Goal: Task Accomplishment & Management: Complete application form

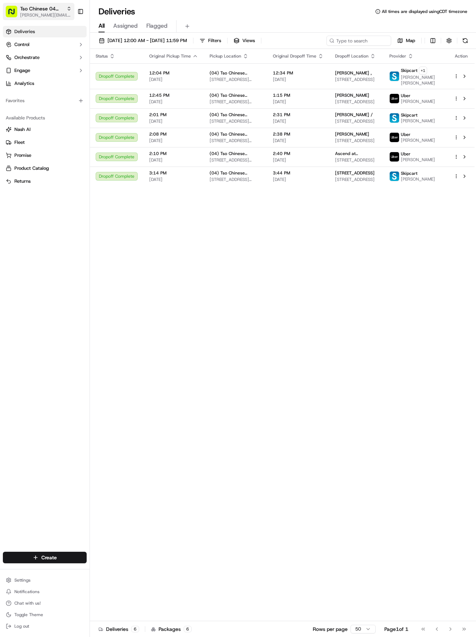
click at [64, 18] on span "[PERSON_NAME][EMAIL_ADDRESS][DOMAIN_NAME]" at bounding box center [45, 15] width 51 height 6
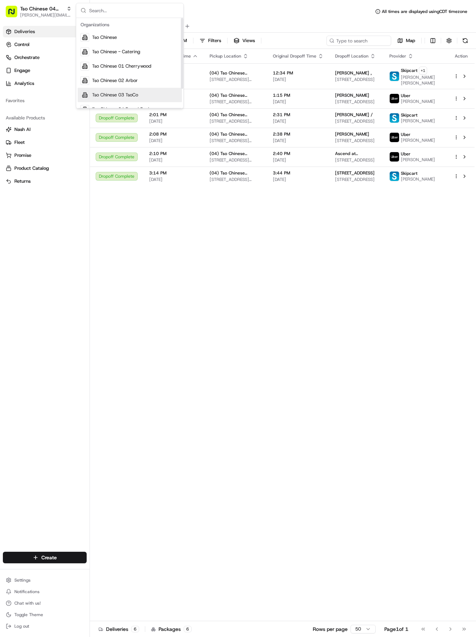
click at [122, 92] on span "Tso Chinese 03 TsoCo" at bounding box center [115, 95] width 46 height 6
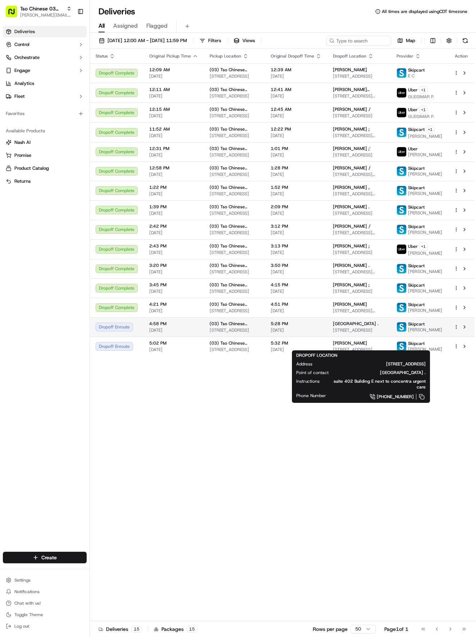
click at [379, 333] on span "9333 Research Blvd #300, Austin, TX 78759, USA" at bounding box center [359, 330] width 52 height 6
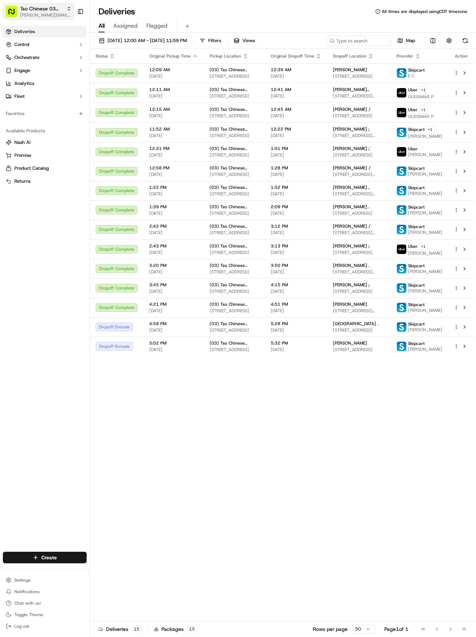
click at [59, 9] on span "Tso Chinese 03 TsoCo" at bounding box center [42, 8] width 44 height 7
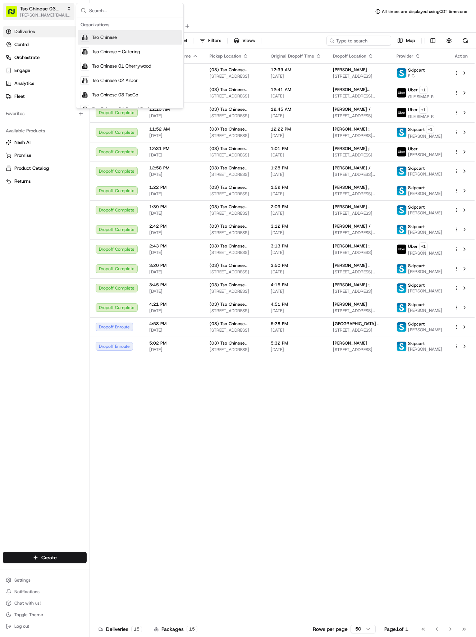
click at [64, 19] on button "Tso Chinese 03 TsoCo hayden@tsochinese.com" at bounding box center [39, 11] width 72 height 17
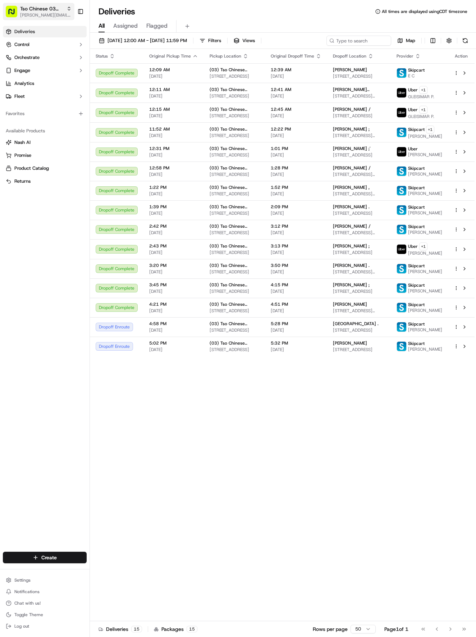
click at [62, 12] on span "Tso Chinese 03 TsoCo" at bounding box center [42, 8] width 44 height 7
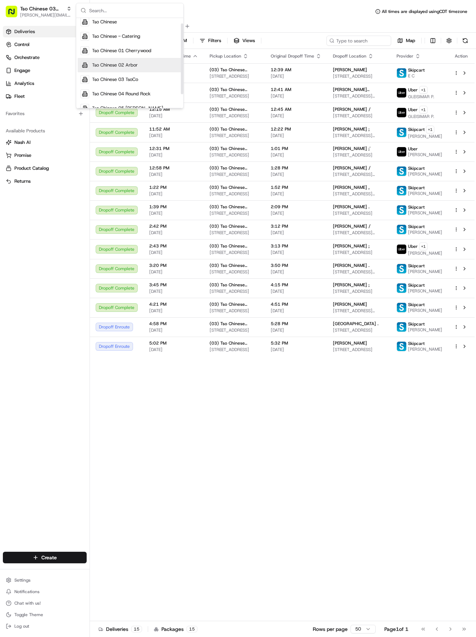
scroll to position [24, 0]
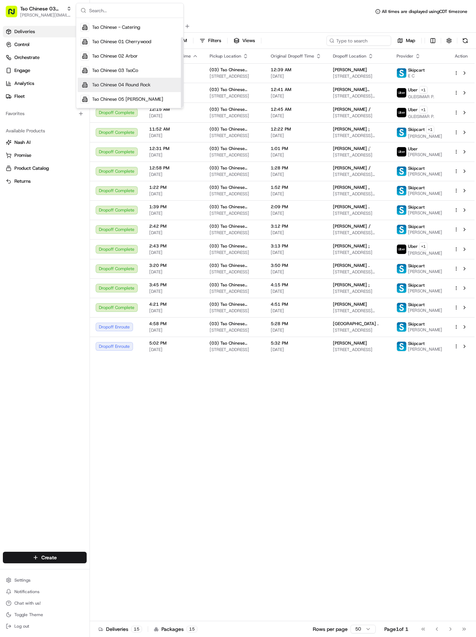
click at [134, 82] on span "Tso Chinese 04 Round Rock" at bounding box center [121, 85] width 59 height 6
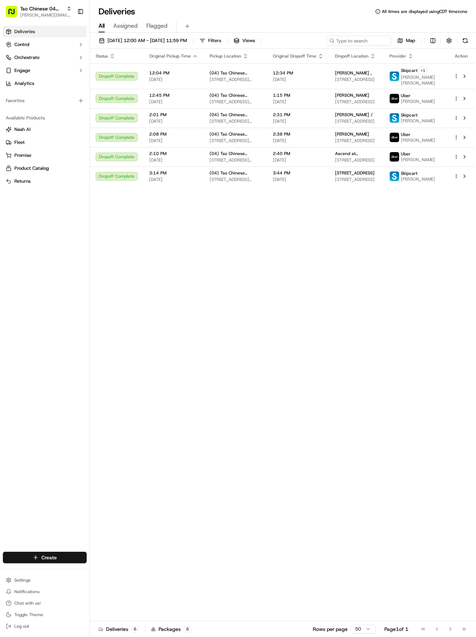
click at [77, 556] on html "Tso Chinese 04 Round Rock [EMAIL_ADDRESS][DOMAIN_NAME] Toggle Sidebar Deliverie…" at bounding box center [238, 318] width 476 height 637
click at [100, 568] on div at bounding box center [97, 571] width 9 height 9
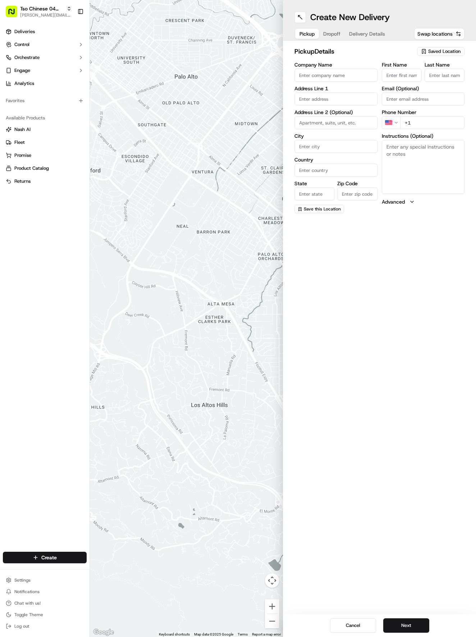
click at [454, 52] on span "Saved Location" at bounding box center [444, 51] width 32 height 6
click at [423, 77] on span "(04) Tso Chinese Takeout & Delivery Round Rock (04)" at bounding box center [429, 81] width 88 height 13
type input "(04) Tso Chinese Takeout & Delivery Round Rock"
type input "2000 N [PERSON_NAME] St"
type input "Ste 108"
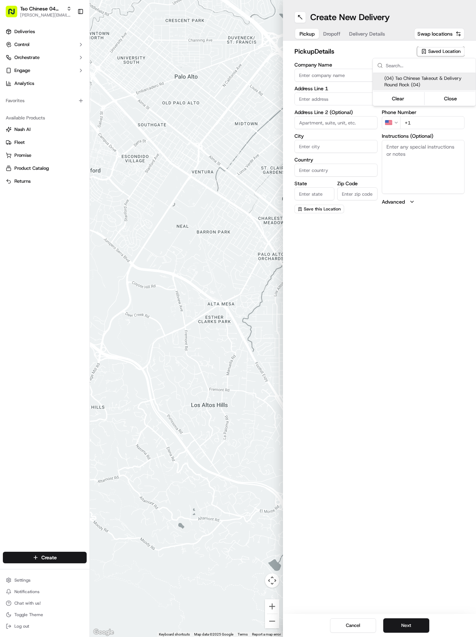
type input "Round Rock"
type input "US"
type input "[GEOGRAPHIC_DATA]"
type input "78664"
type input "Tso Chinese"
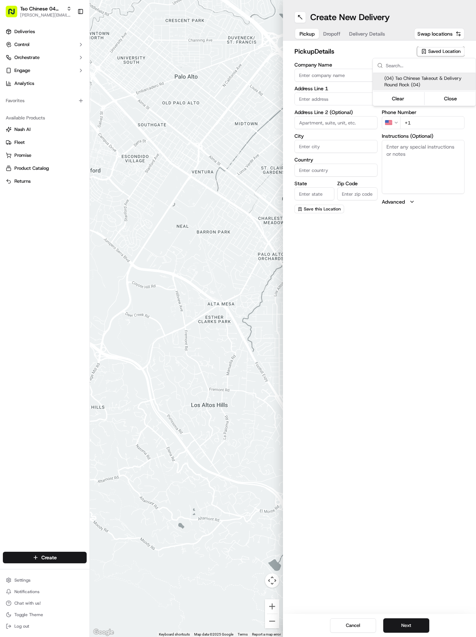
type input "Round Rock Manager"
type input "[EMAIL_ADDRESS][DOMAIN_NAME]"
type input "[PHONE_NUMBER]"
type textarea "Submit a picture displaying address & food as Proof of Delivery. Envía una foto…"
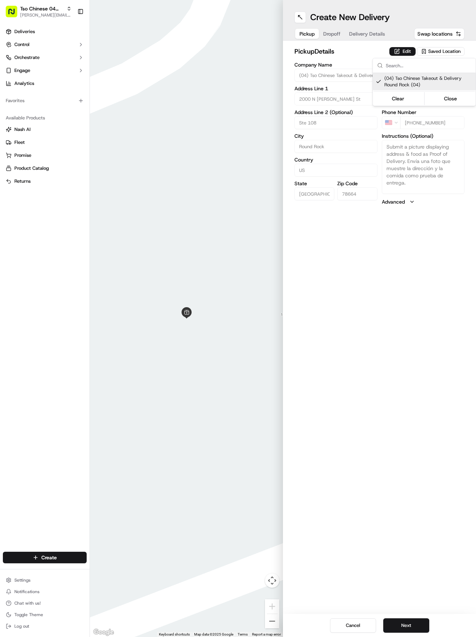
click at [365, 338] on html "Tso Chinese 04 Round Rock [EMAIL_ADDRESS][DOMAIN_NAME] Toggle Sidebar Deliverie…" at bounding box center [238, 318] width 476 height 637
click at [423, 623] on button "Next" at bounding box center [406, 625] width 46 height 14
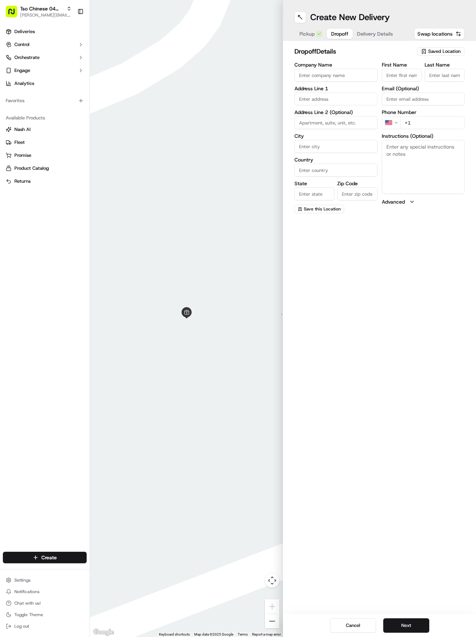
click at [396, 72] on input "First Name" at bounding box center [402, 75] width 40 height 13
paste input "Ryan Lindsay"
type input "Ryan Lindsay"
click at [442, 78] on input "Last Name" at bounding box center [445, 75] width 40 height 13
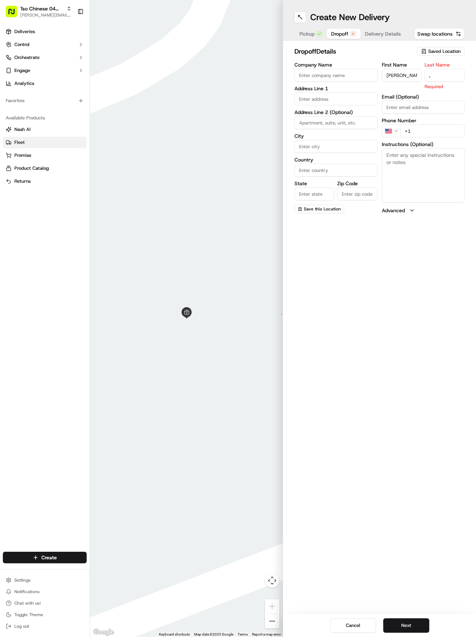
type input ","
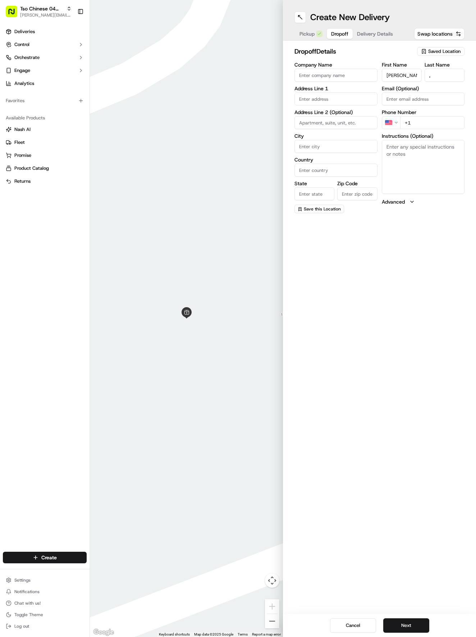
click at [444, 120] on input "+1" at bounding box center [432, 122] width 65 height 13
paste input "239 900 4151"
type input "+1 239 900 4151"
click at [328, 99] on input "text" at bounding box center [336, 98] width 83 height 13
paste input "1700 University Blvd"
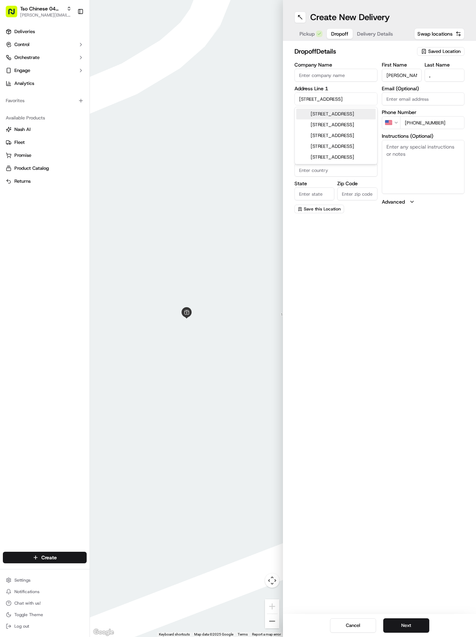
click at [358, 114] on div "1700 University Blvd, Round Rock, TX" at bounding box center [336, 114] width 80 height 11
type input "1700 University Blvd, Round Rock, TX 78665, USA"
type input "Round Rock"
type input "[GEOGRAPHIC_DATA]"
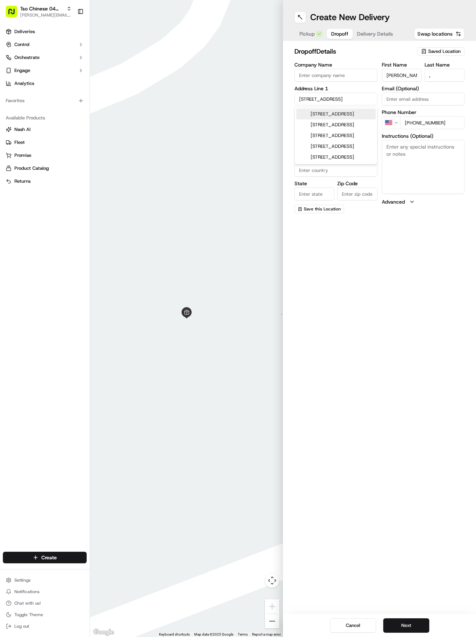
type input "78665"
type input "1700 University Boulevard"
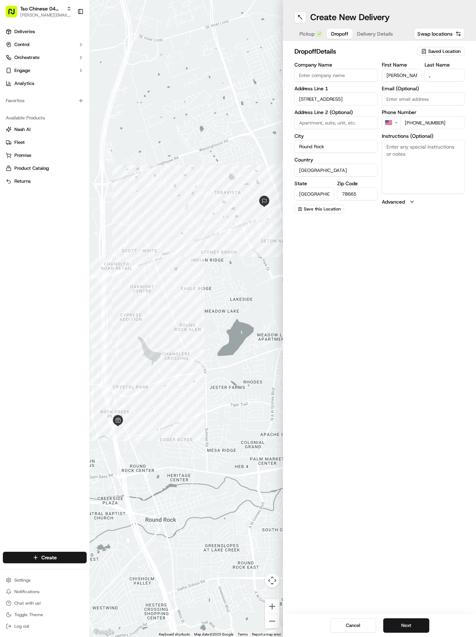
drag, startPoint x: 318, startPoint y: 116, endPoint x: 319, endPoint y: 122, distance: 5.8
click at [319, 122] on div "Address Line 2 (Optional)" at bounding box center [336, 119] width 83 height 19
click at [319, 122] on input at bounding box center [336, 122] width 83 height 13
type input "apt 128"
drag, startPoint x: 408, startPoint y: 148, endPoint x: 427, endPoint y: 168, distance: 28.0
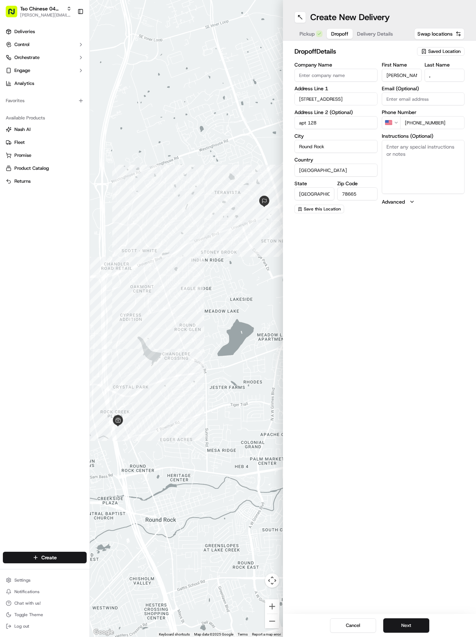
click at [408, 149] on textarea "Instructions (Optional)" at bounding box center [423, 167] width 83 height 54
paste textarea "Once you get here to the apartment complex, take a left to go through the left …"
drag, startPoint x: 442, startPoint y: 191, endPoint x: 390, endPoint y: 178, distance: 53.2
click at [390, 178] on textarea "Once you get here to the apartment complex, take a left to go through the left …" at bounding box center [423, 167] width 83 height 54
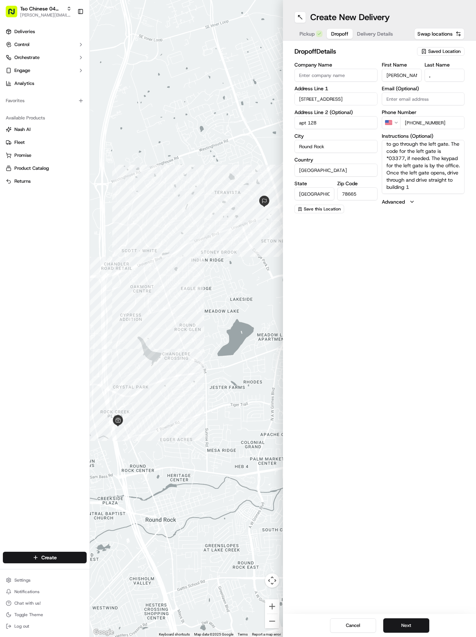
scroll to position [24, 0]
drag, startPoint x: 405, startPoint y: 190, endPoint x: 423, endPoint y: 166, distance: 30.2
click at [423, 166] on textarea "Once you get here to the apartment complex, take a left to go through the left …" at bounding box center [423, 167] width 83 height 54
type textarea "Once you get here to the apartment complex, take a left to go through the left …"
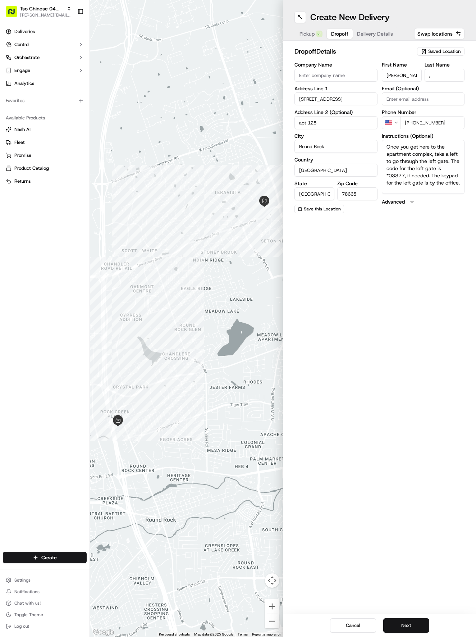
click at [420, 624] on button "Next" at bounding box center [406, 625] width 46 height 14
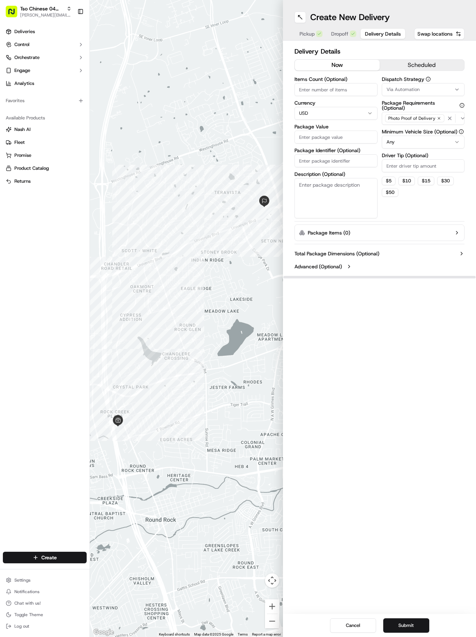
click at [434, 94] on button "Via Automation" at bounding box center [423, 89] width 83 height 13
click at [417, 127] on span "Tso Round Rock Strategy" at bounding box center [429, 129] width 88 height 6
click at [414, 159] on html "Tso Chinese 04 Round Rock [EMAIL_ADDRESS][DOMAIN_NAME] Toggle Sidebar Deliverie…" at bounding box center [238, 318] width 476 height 637
click at [413, 166] on input "Driver Tip (Optional)" at bounding box center [423, 165] width 83 height 13
type input "2"
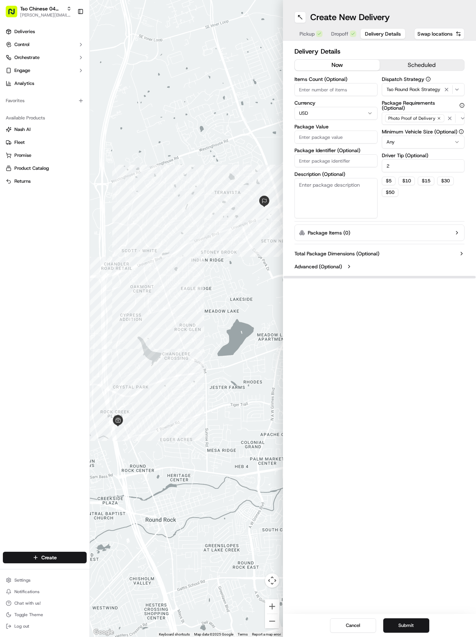
click at [331, 136] on input "Package Value" at bounding box center [336, 137] width 83 height 13
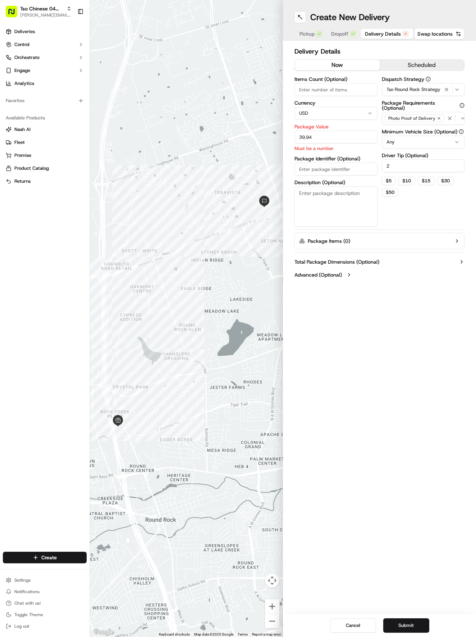
type input "39.94"
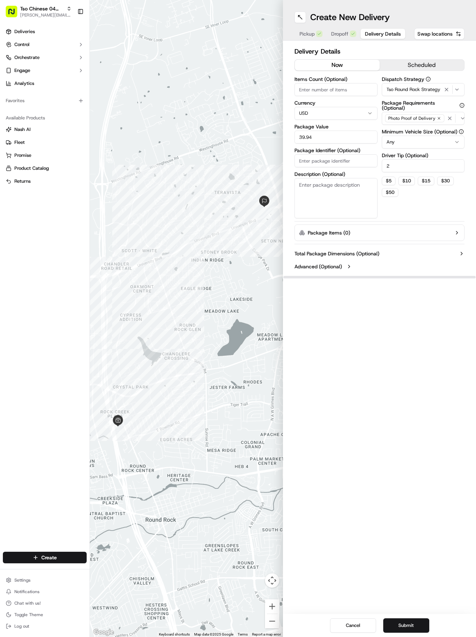
click at [323, 158] on input "Package Identifier (Optional)" at bounding box center [336, 160] width 83 height 13
paste input "#GQARGN7"
type input "#GQARGN7"
click at [416, 623] on button "Submit" at bounding box center [406, 625] width 46 height 14
click at [416, 623] on div "Cancel Submit" at bounding box center [379, 625] width 193 height 23
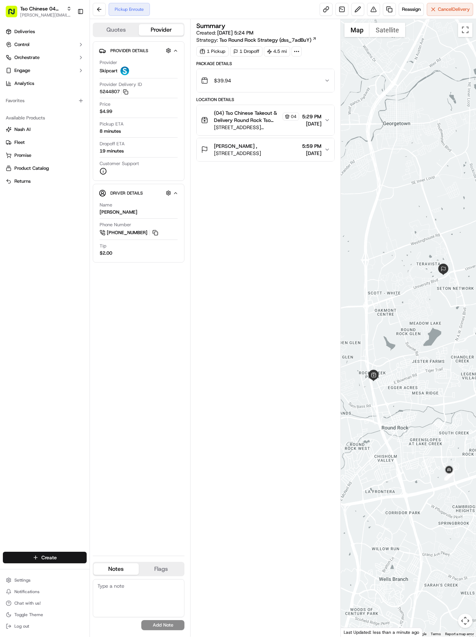
click at [50, 558] on html "Tso Chinese 04 Round Rock hayden@tsochinese.com Toggle Sidebar Deliveries Contr…" at bounding box center [238, 318] width 476 height 637
click at [119, 571] on link "Delivery" at bounding box center [130, 570] width 80 height 13
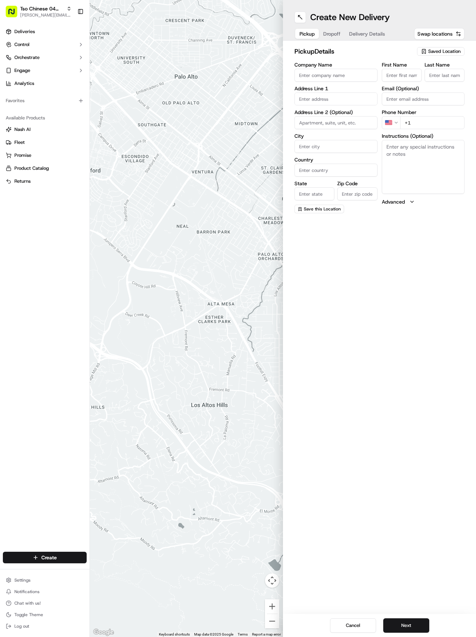
click at [444, 52] on span "Saved Location" at bounding box center [444, 51] width 32 height 6
click at [428, 81] on span "(04) Tso Chinese Takeout & Delivery Round Rock (04)" at bounding box center [429, 81] width 88 height 13
type input "(04) Tso Chinese Takeout & Delivery Round Rock"
type input "2000 N [PERSON_NAME] St"
type input "Ste 108"
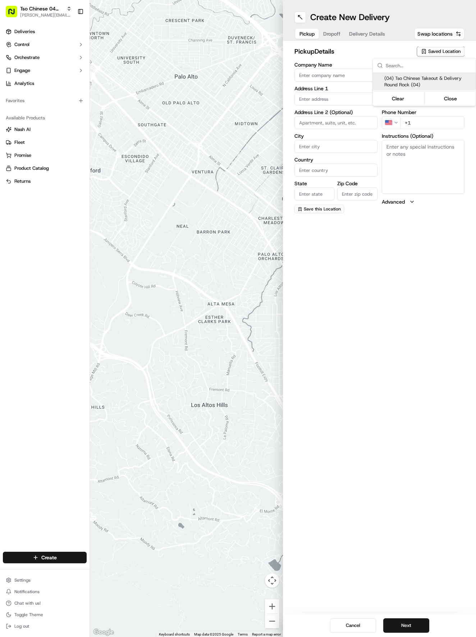
type input "Round Rock"
type input "US"
type input "[GEOGRAPHIC_DATA]"
type input "78664"
type input "Tso Chinese"
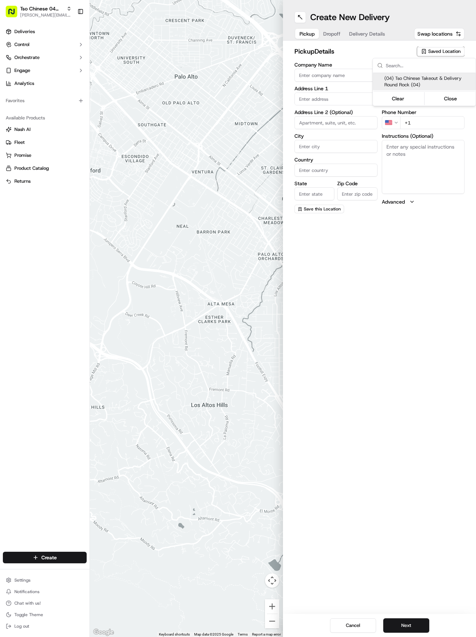
type input "Round Rock Manager"
type input "[EMAIL_ADDRESS][DOMAIN_NAME]"
type input "[PHONE_NUMBER]"
type textarea "Submit a picture displaying address & food as Proof of Delivery. Envía una foto…"
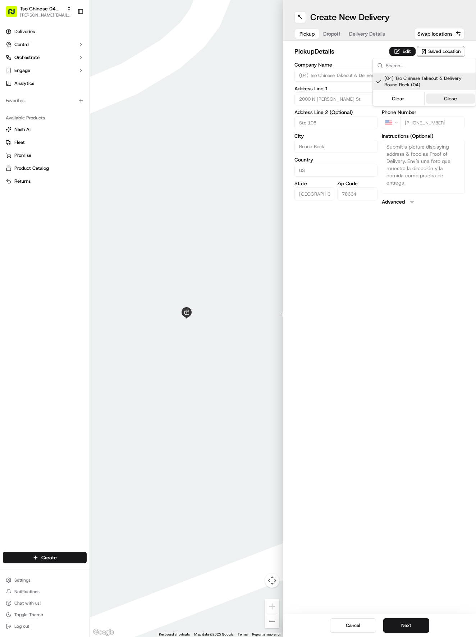
click at [444, 100] on button "Close" at bounding box center [450, 99] width 49 height 10
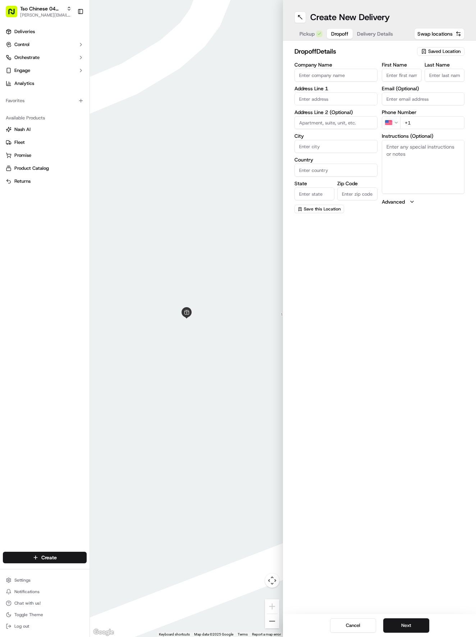
click at [335, 31] on span "Dropoff" at bounding box center [339, 33] width 17 height 7
click at [402, 72] on input "First Name" at bounding box center [402, 75] width 40 height 13
type input "Matthew"
click at [439, 74] on input "Last Name" at bounding box center [445, 75] width 40 height 13
type input "Hoag"
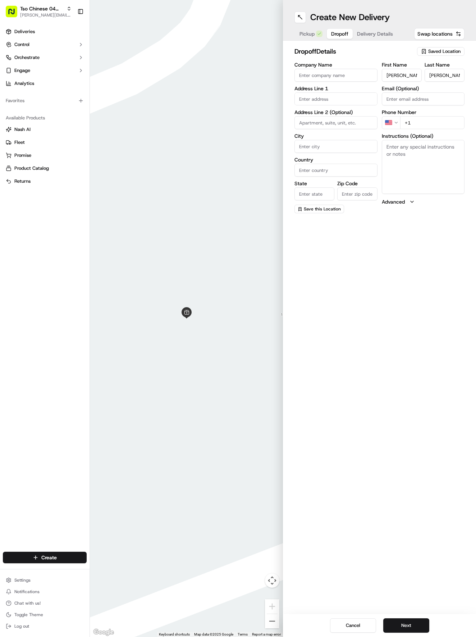
click at [417, 130] on div "First Name Matthew Last Name Hoag Email (Optional) Phone Number US +1 Instructi…" at bounding box center [423, 137] width 83 height 151
type input "+1 713 248 3380"
click at [310, 90] on label "Address Line 1" at bounding box center [336, 88] width 83 height 5
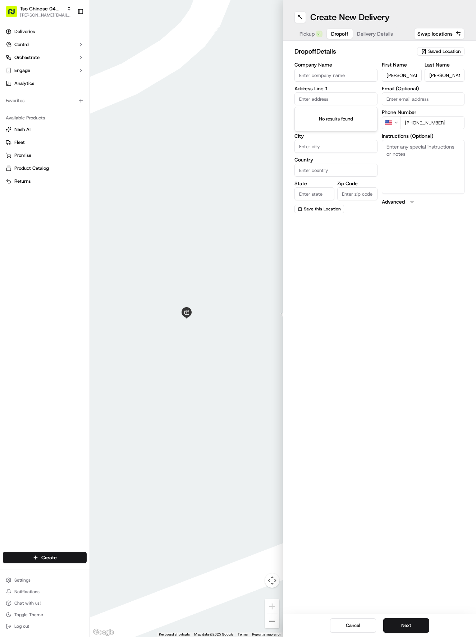
click at [312, 99] on input "text" at bounding box center [336, 98] width 83 height 13
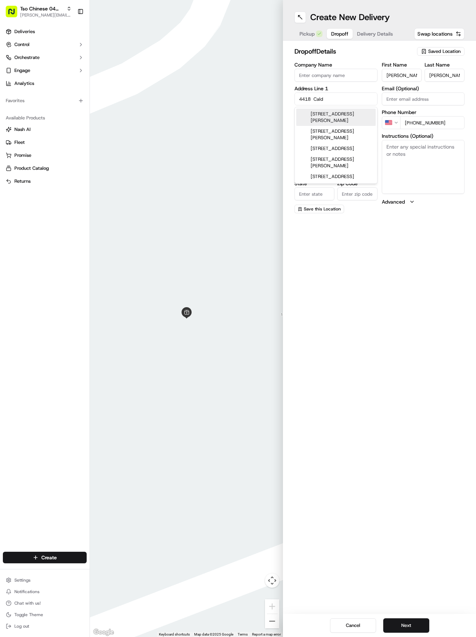
click at [334, 119] on div "4418 Caldwell Palm Circle, Round Rock, TX" at bounding box center [336, 117] width 80 height 17
type input "[STREET_ADDRESS][PERSON_NAME]"
type input "Round Rock"
type input "[GEOGRAPHIC_DATA]"
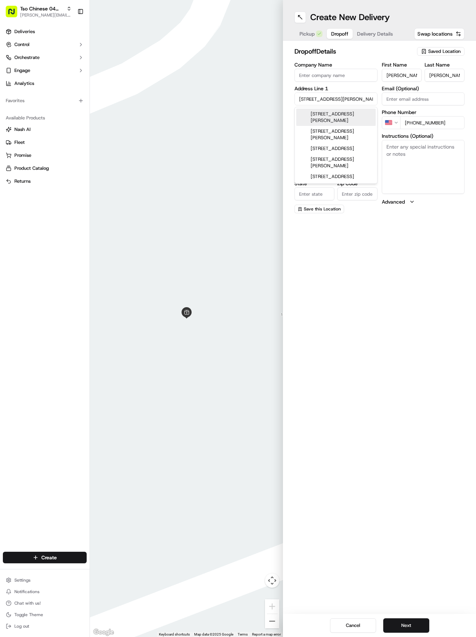
type input "78665"
type input "4418 Caldwell Palm Circle"
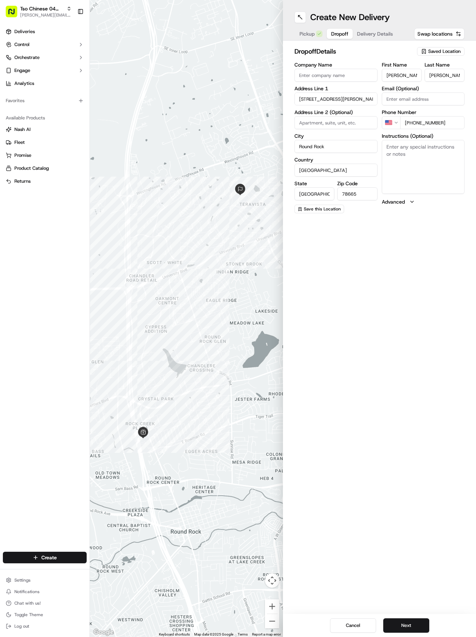
click at [369, 34] on span "Delivery Details" at bounding box center [375, 33] width 36 height 7
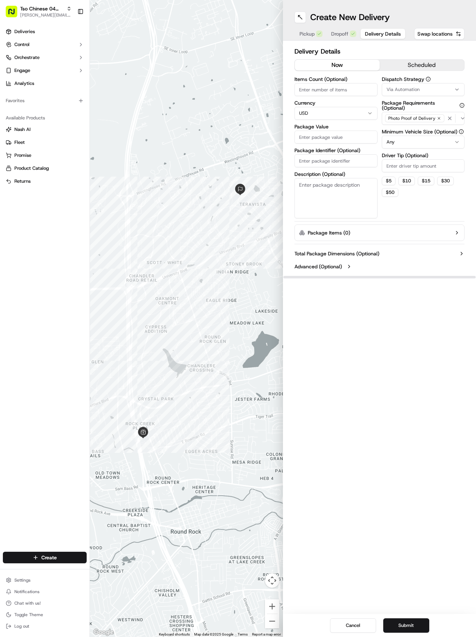
click at [311, 162] on input "Package Identifier (Optional)" at bounding box center [336, 160] width 83 height 13
paste input "VJGOPHE"
type input "VJGOPHE"
click at [457, 87] on icon "button" at bounding box center [457, 90] width 6 height 6
click at [445, 132] on div "Tso Round Rock Strategy" at bounding box center [424, 128] width 103 height 11
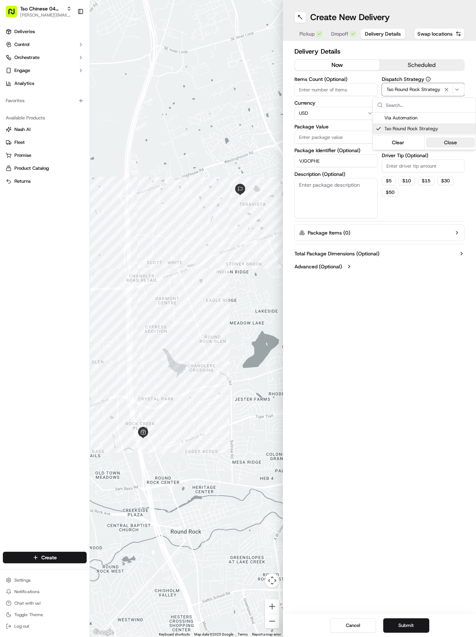
click at [450, 141] on button "Close" at bounding box center [450, 142] width 49 height 10
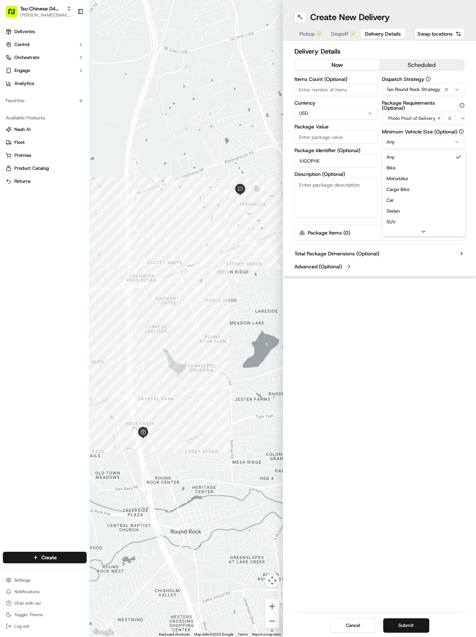
click at [454, 139] on html "Tso Chinese 04 Round Rock hayden@tsochinese.com Toggle Sidebar Deliveries Contr…" at bounding box center [238, 318] width 476 height 637
click at [421, 166] on input "Driver Tip (Optional)" at bounding box center [423, 165] width 83 height 13
type input "2"
click at [317, 133] on input "Package Value" at bounding box center [336, 137] width 83 height 13
type input "45.3"
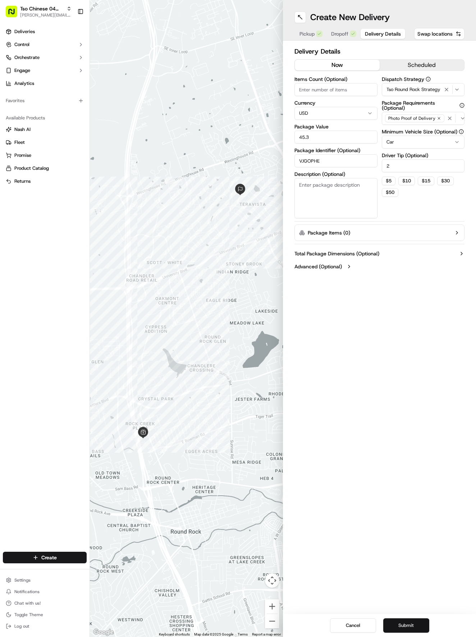
click at [409, 622] on button "Submit" at bounding box center [406, 625] width 46 height 14
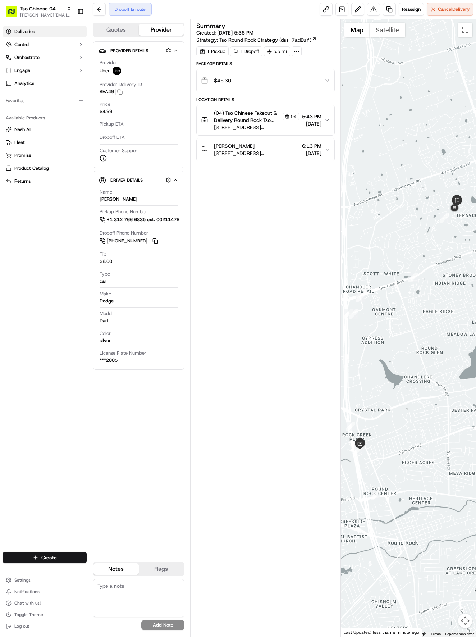
click at [22, 30] on span "Deliveries" at bounding box center [24, 31] width 21 height 6
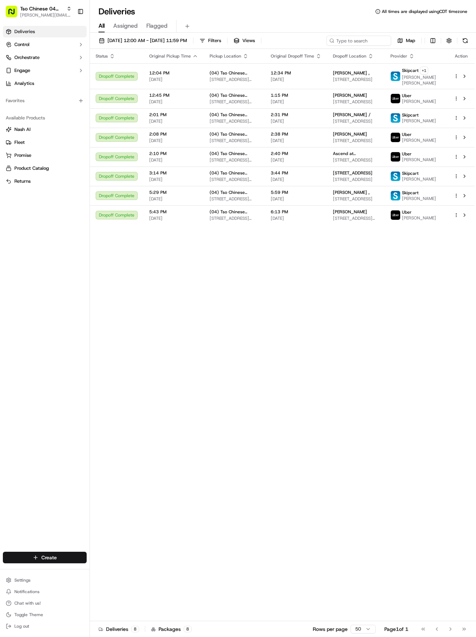
click at [32, 555] on html "Tso Chinese 04 Round Rock [EMAIL_ADDRESS][DOMAIN_NAME] Toggle Sidebar Deliverie…" at bounding box center [238, 318] width 476 height 637
click at [107, 570] on link "Delivery" at bounding box center [130, 570] width 80 height 13
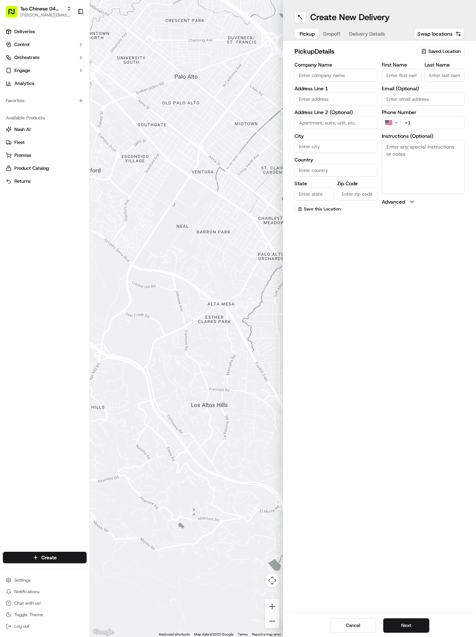
click at [433, 51] on span "Saved Location" at bounding box center [444, 51] width 32 height 6
click at [422, 75] on div "(04) Tso Chinese Takeout & Delivery Round Rock (04)" at bounding box center [424, 81] width 103 height 17
type input "(04) Tso Chinese Takeout & Delivery Round Rock"
type input "2000 N [PERSON_NAME] St"
type input "Ste 108"
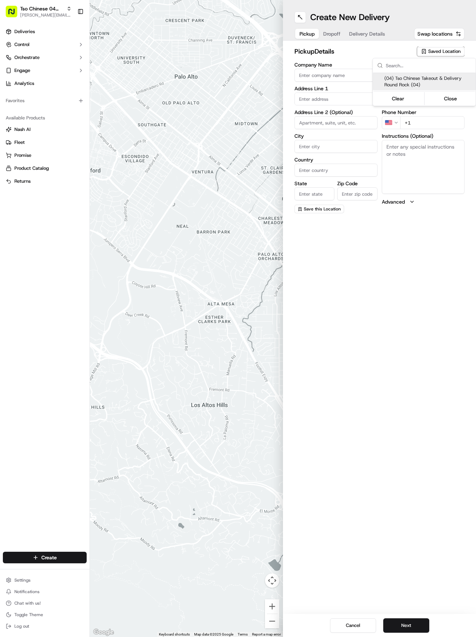
type input "Round Rock"
type input "US"
type input "[GEOGRAPHIC_DATA]"
type input "78664"
type input "Tso Chinese"
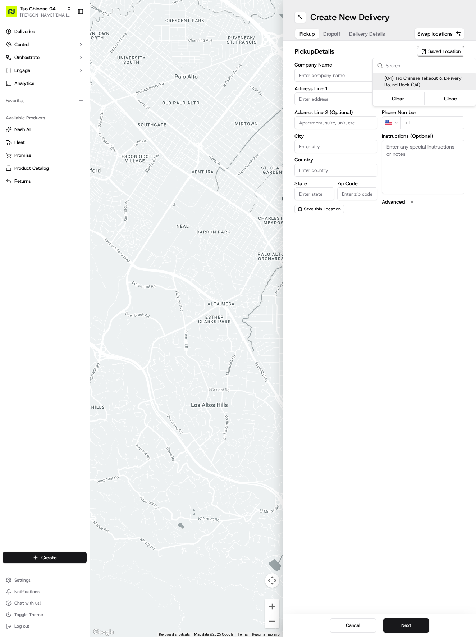
type input "Round Rock Manager"
type input "[EMAIL_ADDRESS][DOMAIN_NAME]"
type input "[PHONE_NUMBER]"
type textarea "Submit a picture displaying address & food as Proof of Delivery. Envía una foto…"
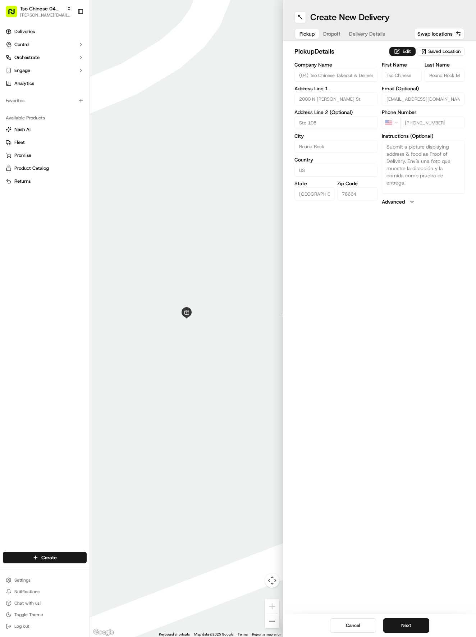
click at [417, 620] on html "Tso Chinese 04 Round Rock [EMAIL_ADDRESS][DOMAIN_NAME] Toggle Sidebar Deliverie…" at bounding box center [238, 318] width 476 height 637
click at [404, 625] on button "Next" at bounding box center [406, 625] width 46 height 14
click at [399, 69] on input "First Name" at bounding box center [402, 75] width 40 height 13
paste input "Susan Chisholm"
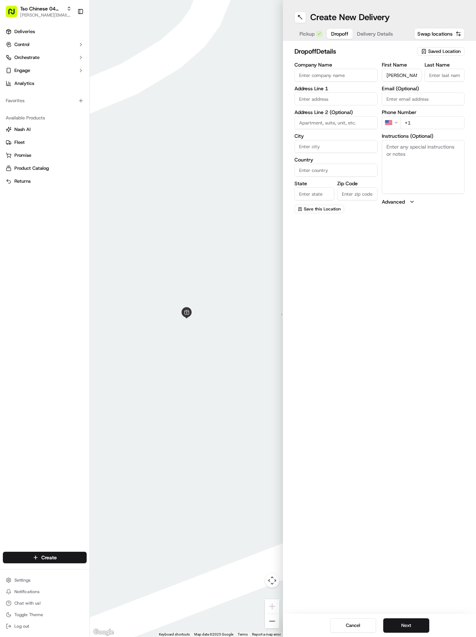
scroll to position [0, 3]
type input "Susan Chisholm"
click at [437, 65] on label "Last Name" at bounding box center [445, 64] width 40 height 5
click at [437, 69] on input "Last Name" at bounding box center [445, 75] width 40 height 13
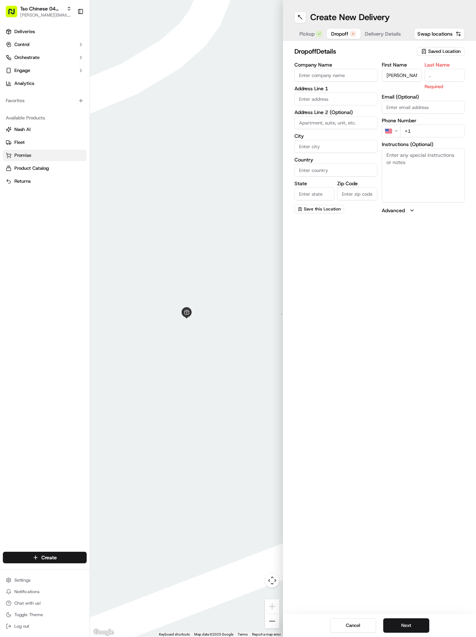
type input "."
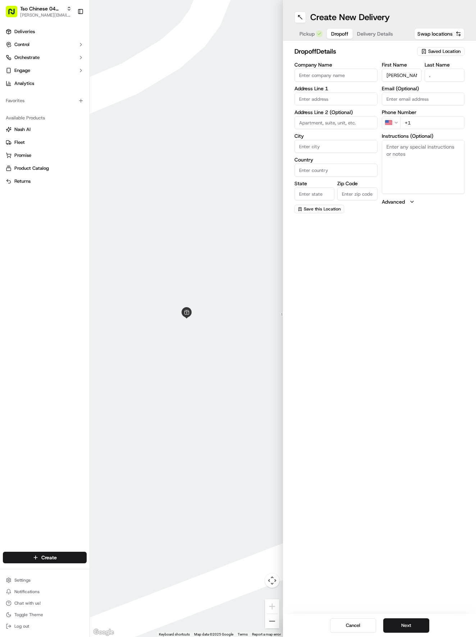
click at [432, 117] on input "+1" at bounding box center [432, 122] width 65 height 13
click at [436, 126] on input "+1" at bounding box center [432, 122] width 65 height 13
paste input "512 657 4905"
type input "+1 512 657 4905"
click at [319, 96] on input "text" at bounding box center [336, 98] width 83 height 13
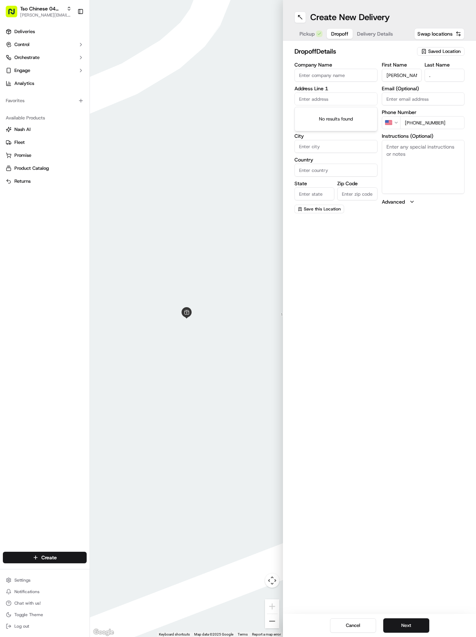
paste input "3808 Kennedy Grace Ln"
click at [314, 118] on div "3808 Kennedy Grace Ln, Austin, TX" at bounding box center [336, 117] width 80 height 17
type input "[STREET_ADDRESS][PERSON_NAME]"
type input "Austin"
type input "[GEOGRAPHIC_DATA]"
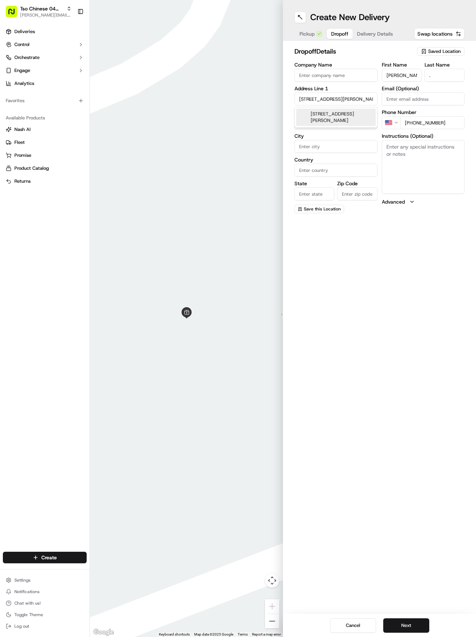
type input "[GEOGRAPHIC_DATA]"
type input "78728"
type input "3808 Kennedy Grace Lane"
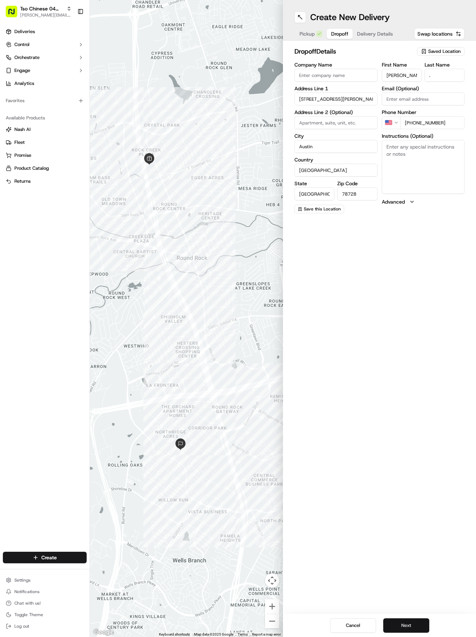
click at [421, 621] on button "Next" at bounding box center [406, 625] width 46 height 14
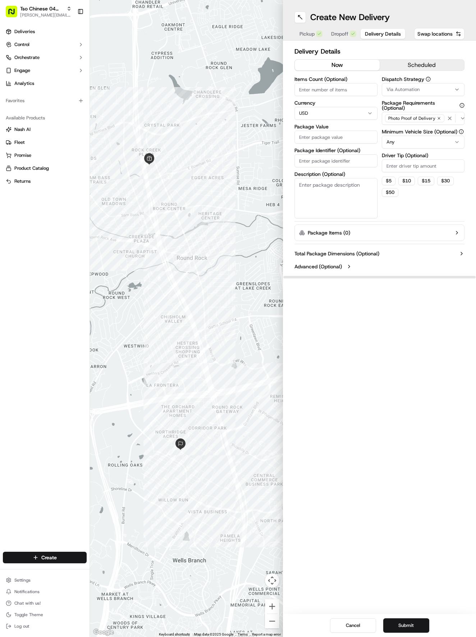
click at [455, 92] on icon "button" at bounding box center [457, 90] width 6 height 6
click at [407, 135] on div "Suggestions" at bounding box center [424, 135] width 101 height 0
click at [408, 126] on span "Tso Round Rock Strategy" at bounding box center [429, 129] width 88 height 6
drag, startPoint x: 432, startPoint y: 213, endPoint x: 432, endPoint y: 205, distance: 7.9
click at [432, 208] on html "Tso Chinese 04 Round Rock [EMAIL_ADDRESS][DOMAIN_NAME] Toggle Sidebar Deliverie…" at bounding box center [238, 318] width 476 height 637
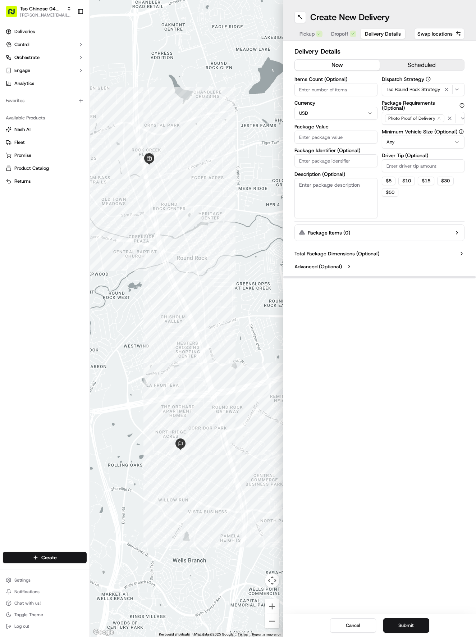
click at [435, 156] on label "Driver Tip (Optional)" at bounding box center [423, 155] width 83 height 5
click at [435, 159] on input "Driver Tip (Optional)" at bounding box center [423, 165] width 83 height 13
click at [435, 169] on input "Driver Tip (Optional)" at bounding box center [423, 165] width 83 height 13
type input "2"
click at [344, 151] on label "Package Identifier (Optional)" at bounding box center [336, 150] width 83 height 5
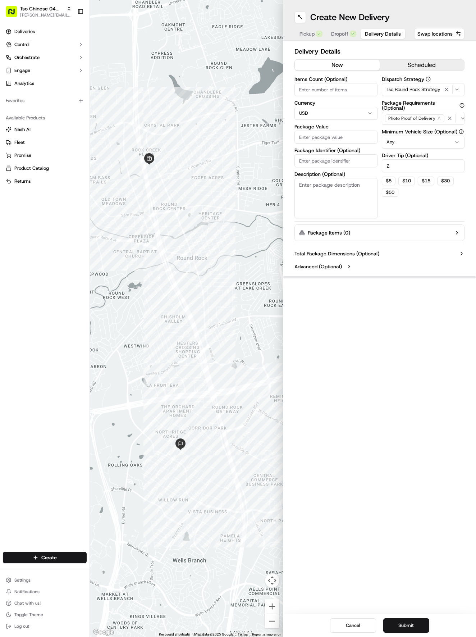
click at [344, 154] on input "Package Identifier (Optional)" at bounding box center [336, 160] width 83 height 13
click at [345, 138] on input "Package Value" at bounding box center [336, 137] width 83 height 13
type input "45.3"
click at [336, 157] on input "Package Identifier (Optional)" at bounding box center [336, 160] width 83 height 13
paste input "J1LIMUI"
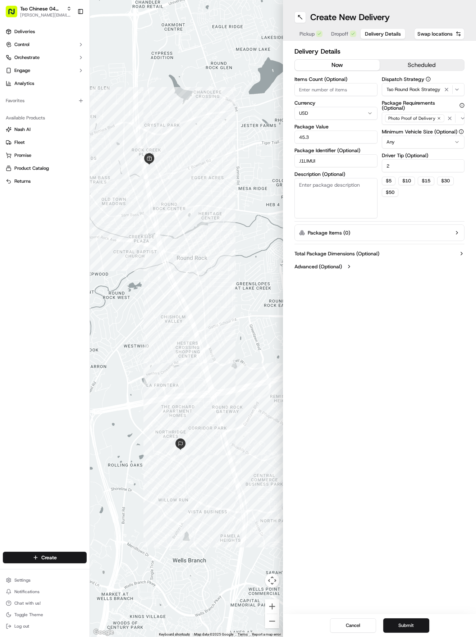
type input "J1LIMUI"
click at [422, 618] on div "Cancel Submit" at bounding box center [379, 625] width 193 height 23
click at [417, 626] on button "Submit" at bounding box center [406, 625] width 46 height 14
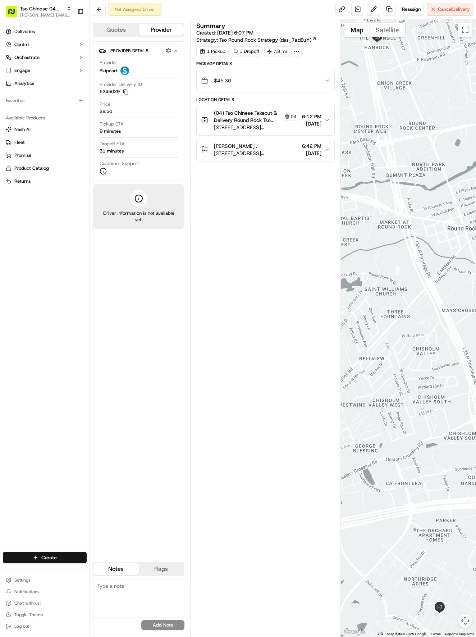
click at [76, 562] on html "Tso Chinese 04 Round Rock hayden@tsochinese.com Toggle Sidebar Deliveries Contr…" at bounding box center [238, 318] width 476 height 637
click at [127, 567] on link "Delivery" at bounding box center [130, 570] width 80 height 13
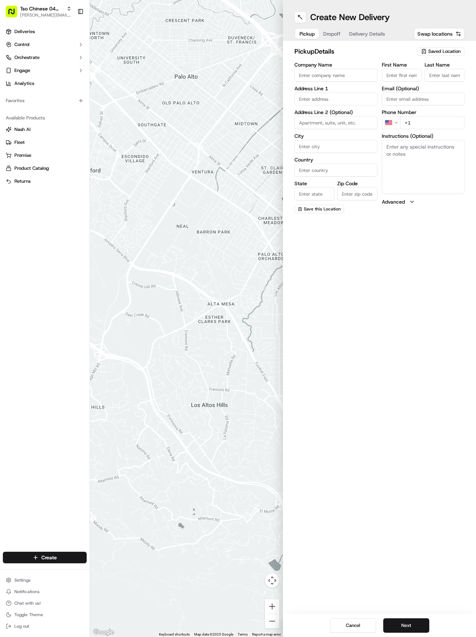
click at [452, 50] on span "Saved Location" at bounding box center [444, 51] width 32 height 6
click at [430, 88] on div "(04) Tso Chinese Takeout & Delivery Round Rock (04)" at bounding box center [424, 81] width 103 height 17
type input "(04) Tso Chinese Takeout & Delivery Round Rock"
type input "2000 N [PERSON_NAME] St"
type input "Ste 108"
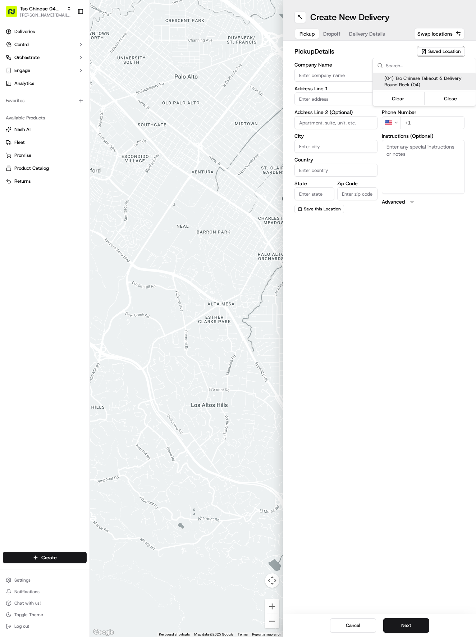
type input "Round Rock"
type input "US"
type input "[GEOGRAPHIC_DATA]"
type input "78664"
type input "Tso Chinese"
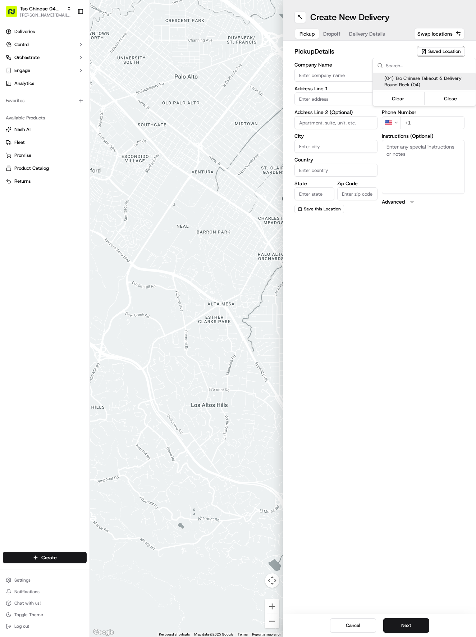
type input "Round Rock Manager"
type input "[EMAIL_ADDRESS][DOMAIN_NAME]"
type input "[PHONE_NUMBER]"
type textarea "Submit a picture displaying address & food as Proof of Delivery. Envía una foto…"
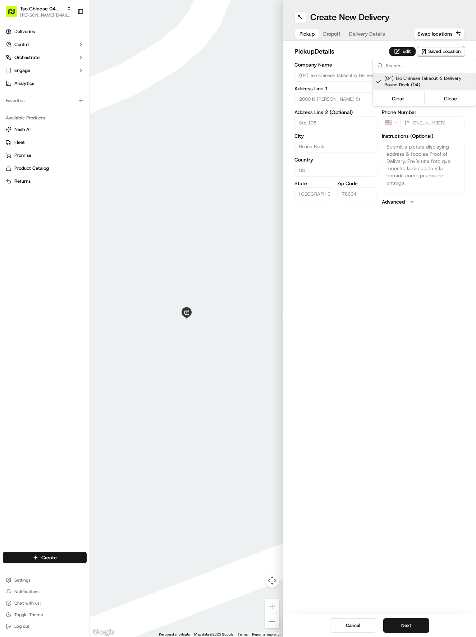
drag, startPoint x: 326, startPoint y: 408, endPoint x: 331, endPoint y: 398, distance: 10.6
click at [328, 398] on html "Tso Chinese 04 Round Rock [EMAIL_ADDRESS][DOMAIN_NAME] Toggle Sidebar Deliverie…" at bounding box center [238, 318] width 476 height 637
click at [423, 621] on button "Next" at bounding box center [406, 625] width 46 height 14
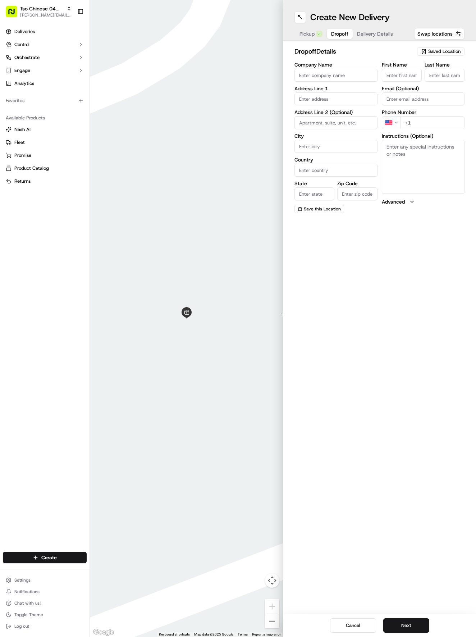
click at [399, 71] on input "First Name" at bounding box center [402, 75] width 40 height 13
paste input "John Bull"
type input "John Bull"
click at [448, 80] on input "Last Name" at bounding box center [445, 75] width 40 height 13
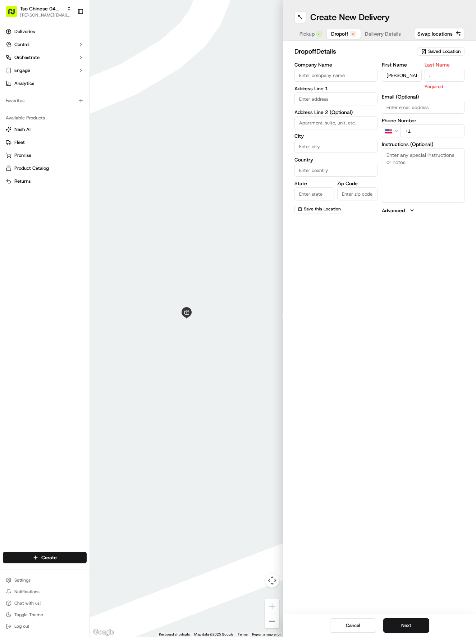
type input "."
click at [439, 112] on label "Phone Number" at bounding box center [423, 112] width 83 height 5
drag, startPoint x: 434, startPoint y: 117, endPoint x: 434, endPoint y: 122, distance: 5.0
click at [434, 122] on input "+1" at bounding box center [432, 122] width 65 height 13
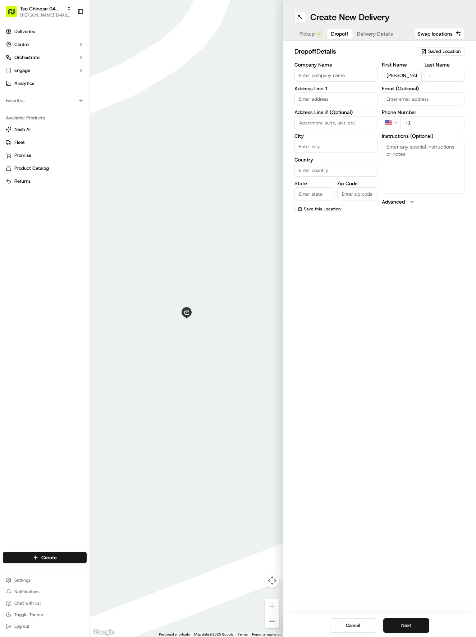
paste input "512 658 5525"
type input "+1 512 658 5525"
click at [335, 98] on input "text" at bounding box center [336, 98] width 83 height 13
paste input "2961 Bridekirk Dr"
click at [324, 119] on div "2961 Bridekirk Dr, Round Rock, TX" at bounding box center [336, 114] width 80 height 11
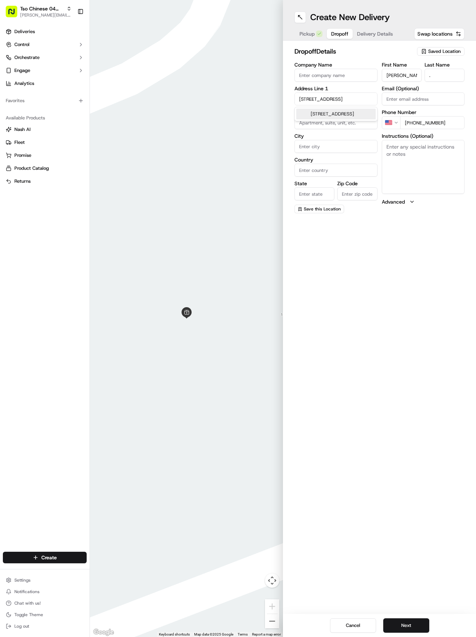
type input "[STREET_ADDRESS]"
type input "Round Rock"
type input "[GEOGRAPHIC_DATA]"
type input "78664"
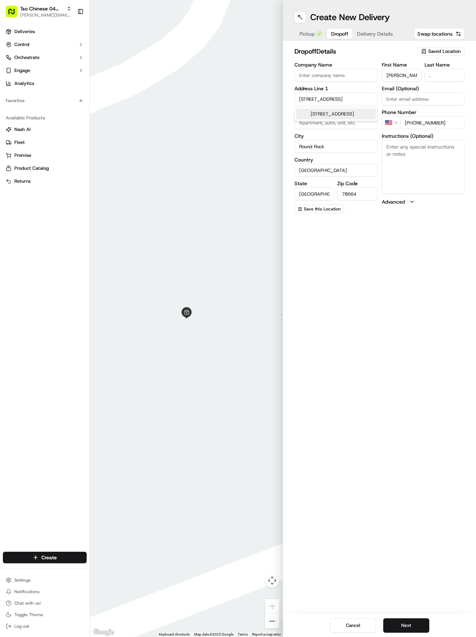
type input "2961 Bridekirk Drive"
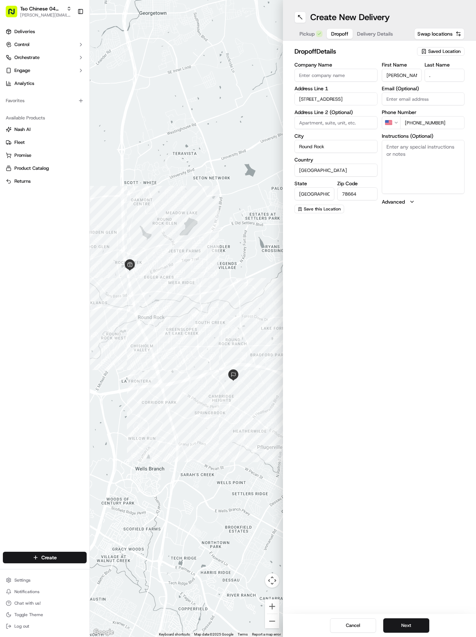
click at [400, 618] on div "Cancel Next" at bounding box center [379, 625] width 193 height 23
click at [416, 630] on button "Next" at bounding box center [406, 625] width 46 height 14
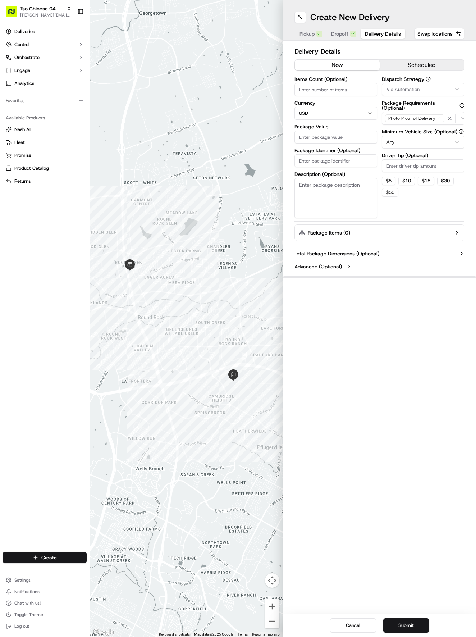
click at [439, 94] on button "Via Automation" at bounding box center [423, 89] width 83 height 13
click at [427, 124] on div "Tso Round Rock Strategy" at bounding box center [424, 128] width 103 height 11
click at [431, 199] on html "Tso Chinese 04 Round Rock [EMAIL_ADDRESS][DOMAIN_NAME] Toggle Sidebar Deliverie…" at bounding box center [238, 318] width 476 height 637
click at [445, 163] on input "Driver Tip (Optional)" at bounding box center [423, 165] width 83 height 13
type input "2"
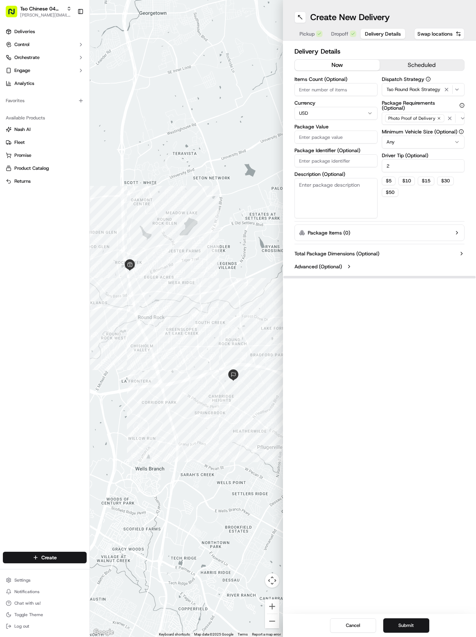
click at [322, 135] on input "Package Value" at bounding box center [336, 137] width 83 height 13
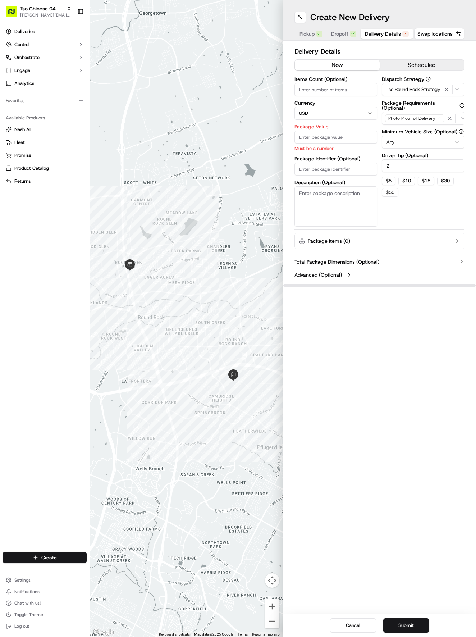
click at [342, 164] on input "Package Identifier (Optional)" at bounding box center [336, 169] width 83 height 13
paste input "#T58Q6GV"
type input "#T58Q6GV"
drag, startPoint x: 330, startPoint y: 133, endPoint x: 330, endPoint y: 141, distance: 7.9
click at [330, 138] on input "Package Value" at bounding box center [336, 137] width 83 height 13
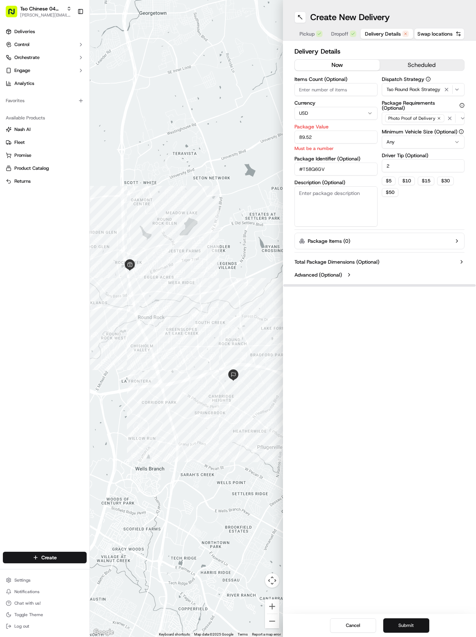
type input "89.52"
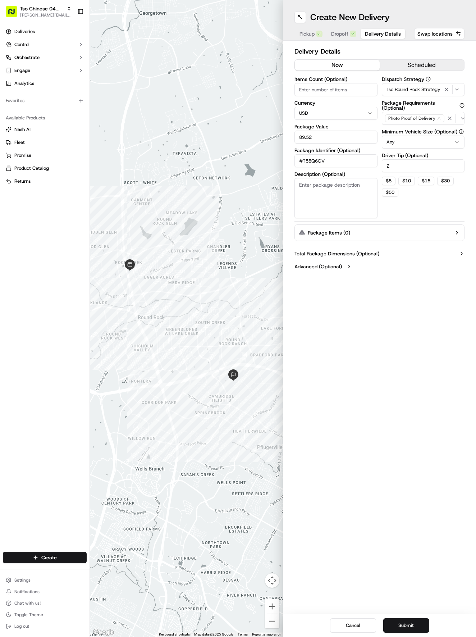
drag, startPoint x: 422, startPoint y: 625, endPoint x: 419, endPoint y: 620, distance: 6.2
click at [421, 623] on button "Submit" at bounding box center [406, 625] width 46 height 14
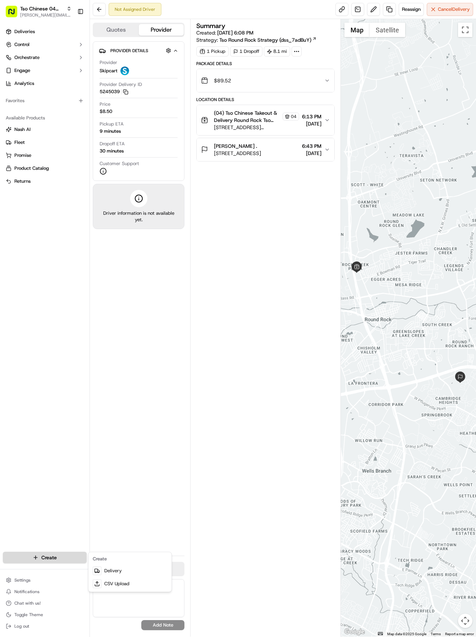
click at [65, 558] on html "Tso Chinese 04 Round Rock hayden@tsochinese.com Toggle Sidebar Deliveries Contr…" at bounding box center [238, 318] width 476 height 637
click at [107, 573] on link "Delivery" at bounding box center [130, 570] width 80 height 13
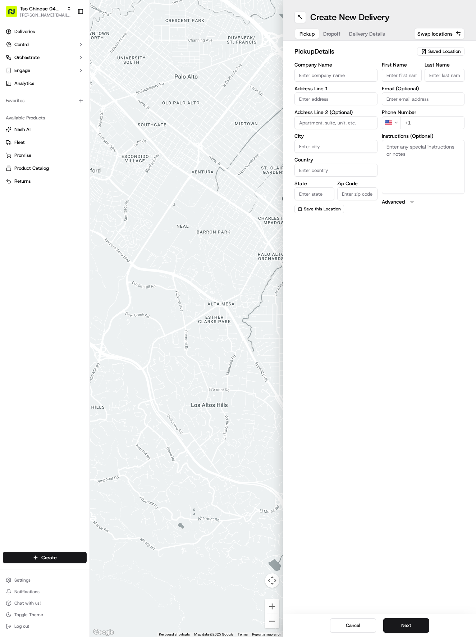
click at [453, 53] on span "Saved Location" at bounding box center [444, 51] width 32 height 6
click at [452, 88] on div "(04) Tso Chinese Takeout & Delivery Round Rock (04)" at bounding box center [424, 81] width 103 height 17
type input "(04) Tso Chinese Takeout & Delivery Round Rock"
type input "2000 N [PERSON_NAME] St"
type input "Ste 108"
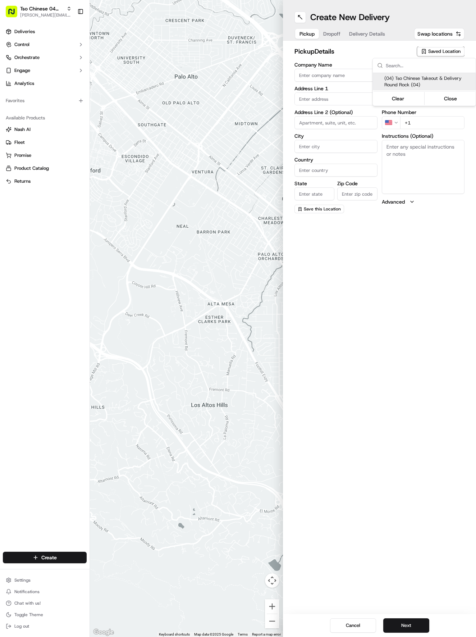
type input "Round Rock"
type input "US"
type input "[GEOGRAPHIC_DATA]"
type input "78664"
type input "Tso Chinese"
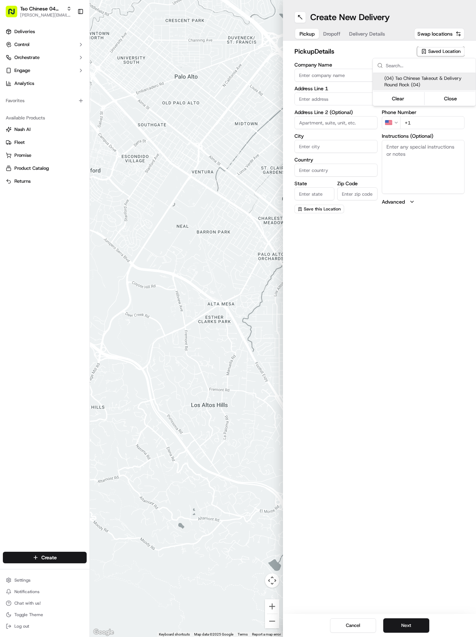
type input "Round Rock Manager"
type input "[EMAIL_ADDRESS][DOMAIN_NAME]"
type input "[PHONE_NUMBER]"
type textarea "Submit a picture displaying address & food as Proof of Delivery. Envía una foto…"
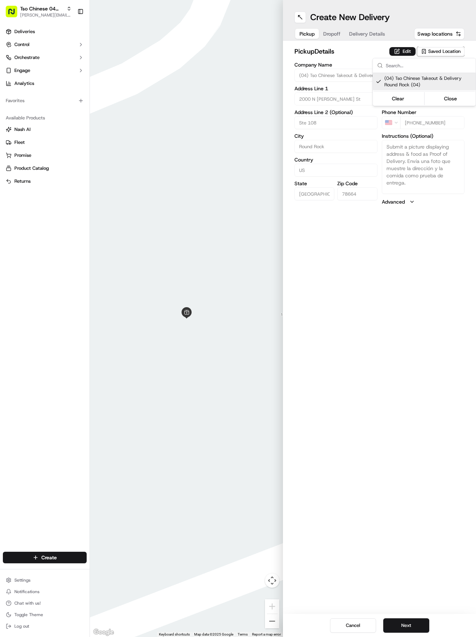
drag, startPoint x: 406, startPoint y: 400, endPoint x: 404, endPoint y: 427, distance: 26.7
click at [406, 401] on html "Tso Chinese 04 Round Rock [EMAIL_ADDRESS][DOMAIN_NAME] Toggle Sidebar Deliverie…" at bounding box center [238, 318] width 476 height 637
click at [426, 622] on button "Next" at bounding box center [406, 625] width 46 height 14
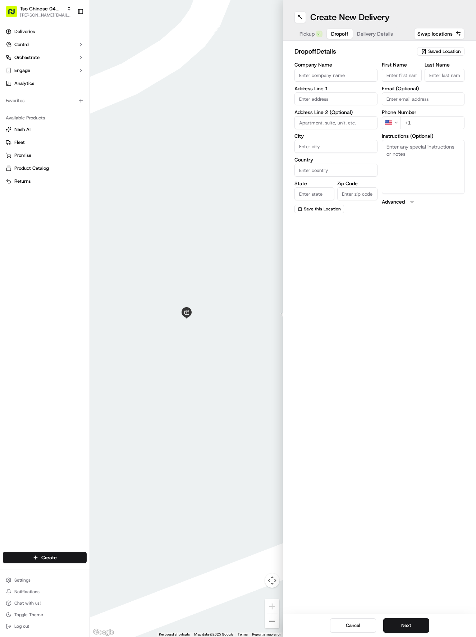
click at [404, 73] on input "First Name" at bounding box center [402, 75] width 40 height 13
paste input "REBECCA HANSEN"
type input "REBECCA HANSEN"
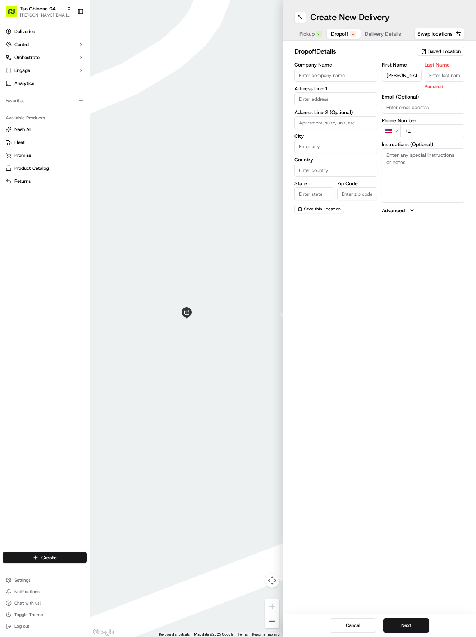
click at [450, 75] on input "Last Name" at bounding box center [445, 75] width 40 height 13
type input "."
click at [442, 122] on input "+1" at bounding box center [432, 122] width 65 height 13
paste input "512 731 6247"
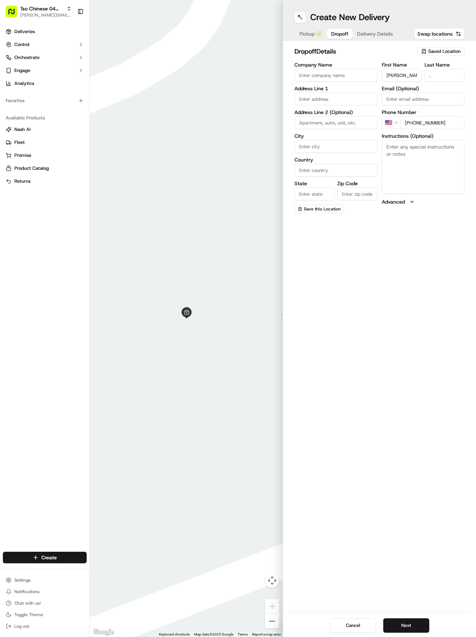
type input "+1 512 731 6247"
drag, startPoint x: 340, startPoint y: 92, endPoint x: 343, endPoint y: 100, distance: 8.4
click at [340, 94] on div "Address Line 1" at bounding box center [336, 95] width 83 height 19
click at [344, 101] on input "text" at bounding box center [336, 98] width 83 height 13
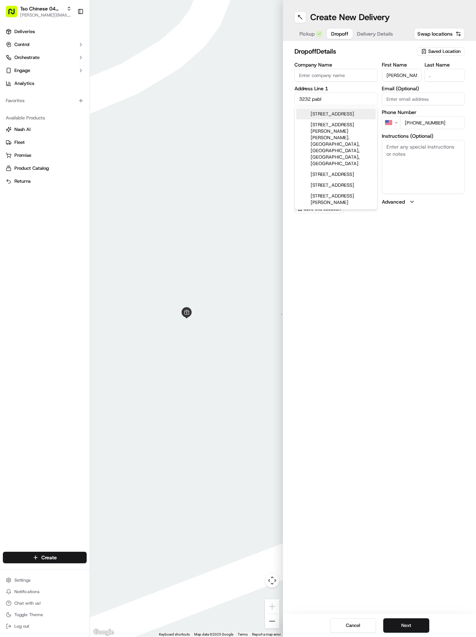
click at [342, 117] on div "3232 Pablo Circle, Round Rock, TX" at bounding box center [336, 114] width 80 height 11
type input "[STREET_ADDRESS][PERSON_NAME]"
type input "Round Rock"
type input "[GEOGRAPHIC_DATA]"
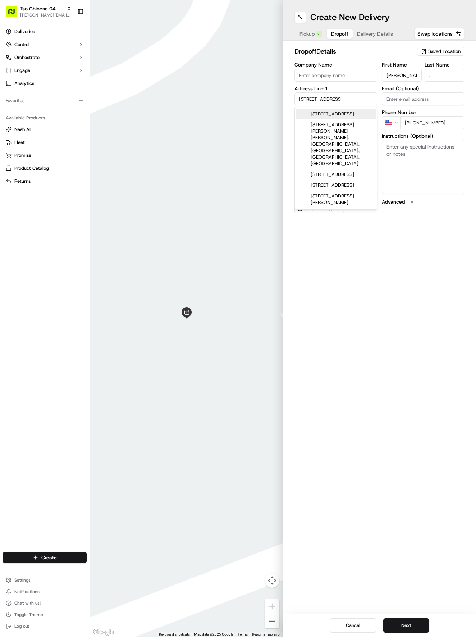
type input "78665"
type input "3232 Pablo Circle"
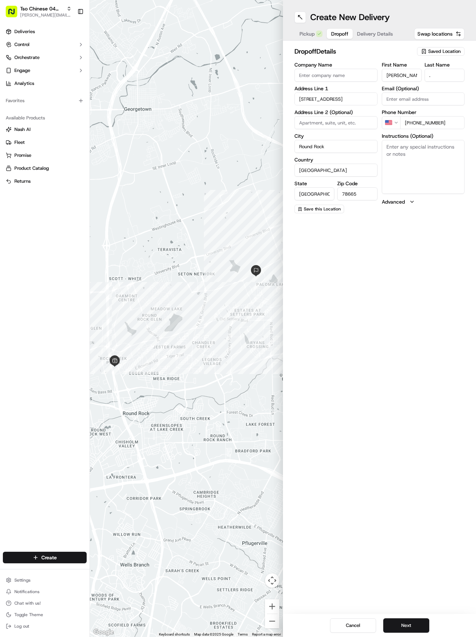
click at [419, 617] on div "Cancel Next" at bounding box center [379, 625] width 193 height 23
click at [419, 623] on button "Next" at bounding box center [406, 625] width 46 height 14
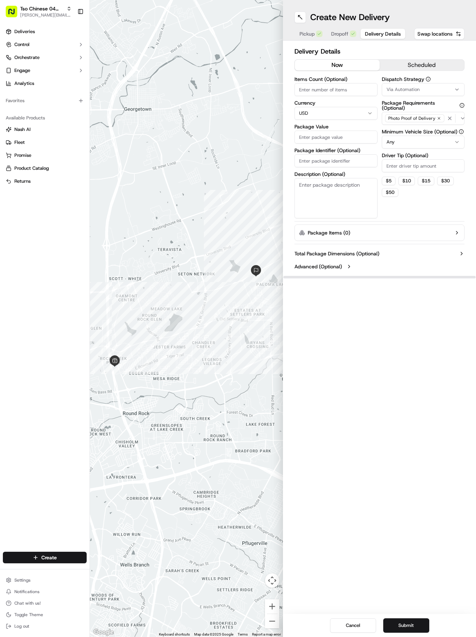
click at [417, 90] on span "Via Automation" at bounding box center [403, 89] width 33 height 6
click at [411, 130] on span "Tso Round Rock Strategy" at bounding box center [429, 129] width 88 height 6
click at [414, 159] on html "Tso Chinese 04 Round Rock [EMAIL_ADDRESS][DOMAIN_NAME] Toggle Sidebar Deliverie…" at bounding box center [238, 318] width 476 height 637
click at [417, 166] on input "Driver Tip (Optional)" at bounding box center [423, 165] width 83 height 13
type input "2"
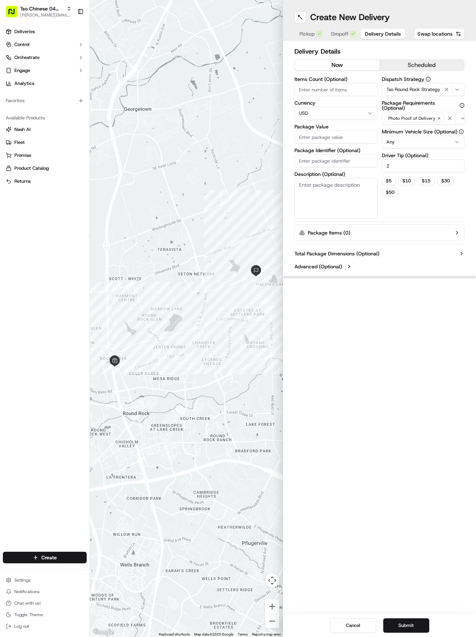
click at [318, 137] on input "Package Value" at bounding box center [336, 137] width 83 height 13
type input "38.86"
click at [328, 161] on input "Package Identifier (Optional)" at bounding box center [336, 160] width 83 height 13
type input "HZEIGFS"
click at [411, 627] on button "Submit" at bounding box center [406, 625] width 46 height 14
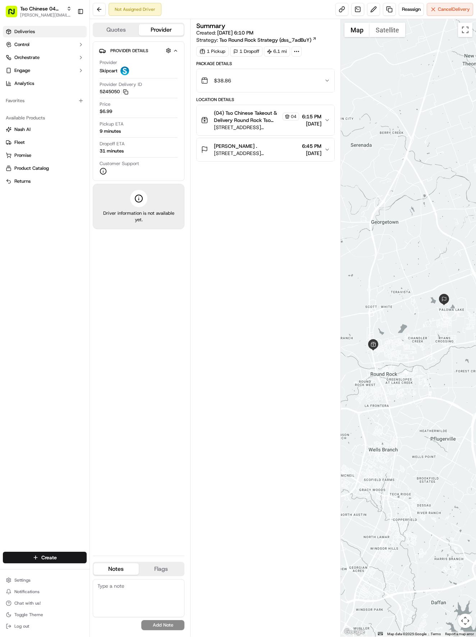
click at [29, 31] on span "Deliveries" at bounding box center [24, 31] width 21 height 6
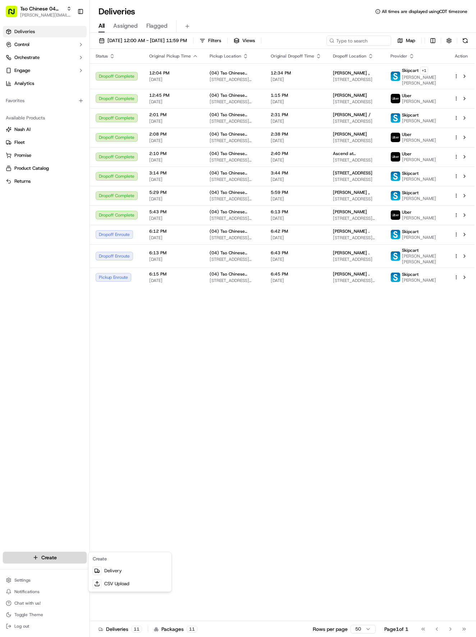
click at [57, 552] on html "Tso Chinese 04 Round Rock [EMAIL_ADDRESS][DOMAIN_NAME] Toggle Sidebar Deliverie…" at bounding box center [238, 318] width 476 height 637
click at [140, 565] on link "Delivery" at bounding box center [130, 570] width 80 height 13
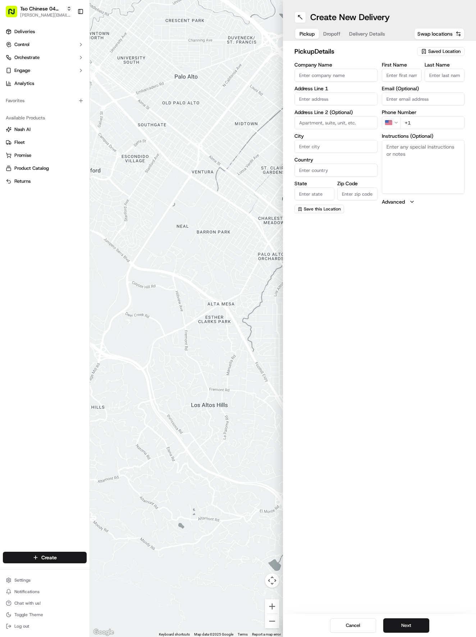
click at [434, 55] on div "Saved Location" at bounding box center [440, 51] width 47 height 9
click at [423, 84] on span "(04) Tso Chinese Takeout & Delivery Round Rock (04)" at bounding box center [429, 81] width 88 height 13
type input "(04) Tso Chinese Takeout & Delivery Round Rock"
type input "2000 N [PERSON_NAME] St"
type input "Ste 108"
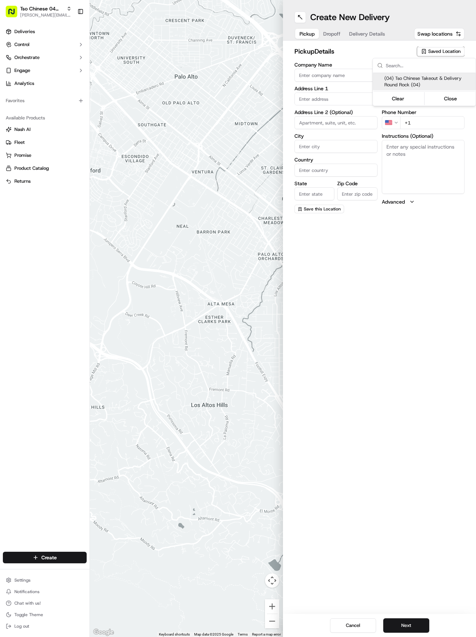
type input "Round Rock"
type input "US"
type input "[GEOGRAPHIC_DATA]"
type input "78664"
type input "Tso Chinese"
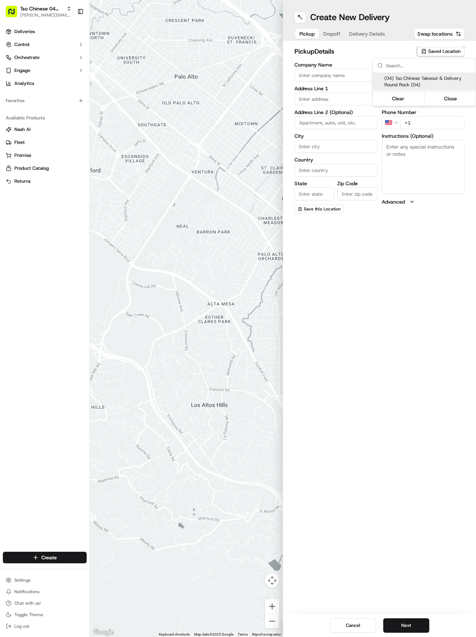
type input "Round Rock Manager"
type input "[EMAIL_ADDRESS][DOMAIN_NAME]"
type input "[PHONE_NUMBER]"
type textarea "Submit a picture displaying address & food as Proof of Delivery. Envía una foto…"
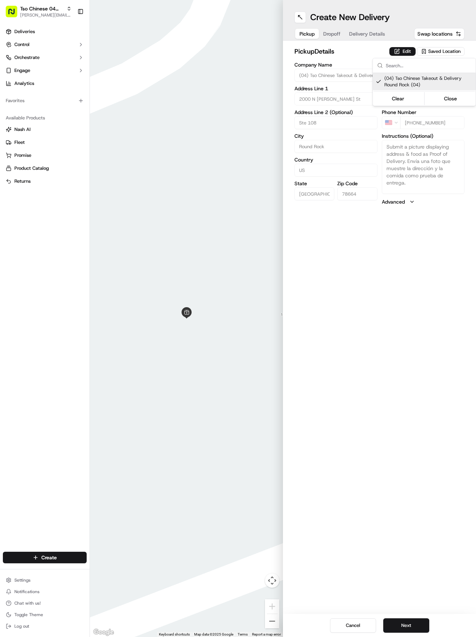
click at [417, 396] on html "Tso Chinese 04 Round Rock [EMAIL_ADDRESS][DOMAIN_NAME] Toggle Sidebar Deliverie…" at bounding box center [238, 318] width 476 height 637
click at [424, 627] on button "Next" at bounding box center [406, 625] width 46 height 14
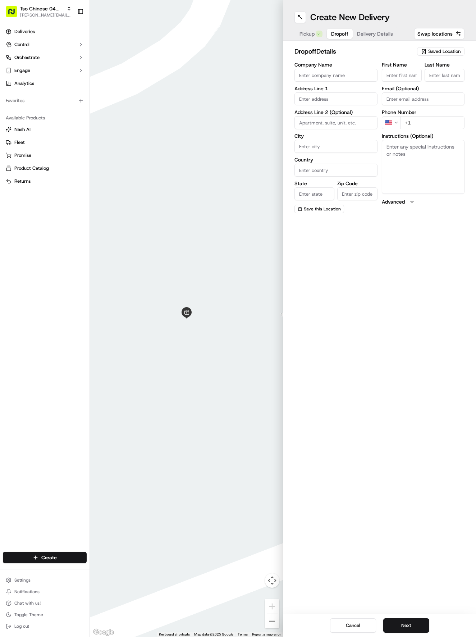
click at [404, 76] on input "First Name" at bounding box center [402, 75] width 40 height 13
paste input "[PERSON_NAME]"
type input "[PERSON_NAME]"
drag, startPoint x: 455, startPoint y: 73, endPoint x: 459, endPoint y: 76, distance: 4.6
click at [458, 75] on input "Last Name" at bounding box center [445, 75] width 40 height 13
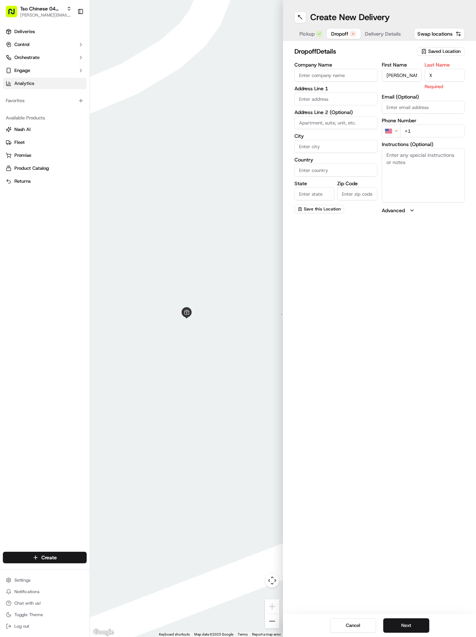
type input "X"
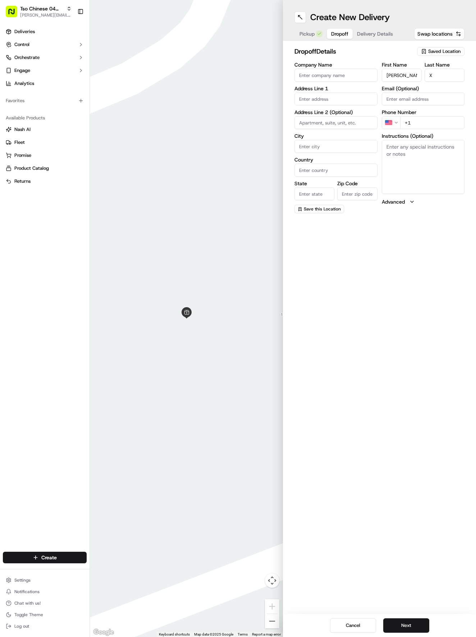
click at [445, 123] on input "+1" at bounding box center [432, 122] width 65 height 13
paste input "512 688 7207"
type input "[PHONE_NUMBER]"
click at [319, 101] on input "text" at bounding box center [336, 98] width 83 height 13
click at [357, 115] on div "3451 Mayfield Ranch Boulevard, Round Rock, TX" at bounding box center [336, 117] width 80 height 17
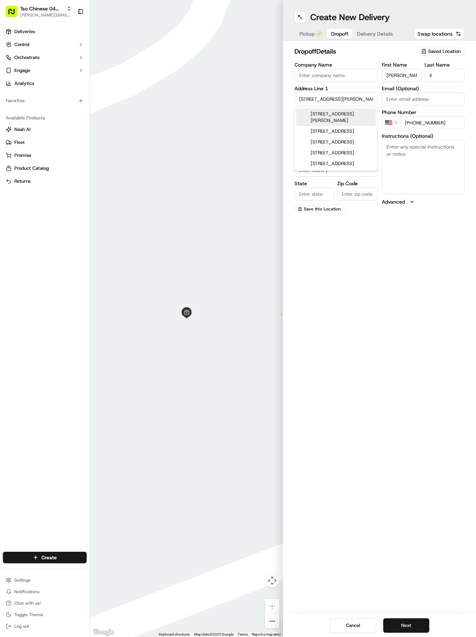
type input "[STREET_ADDRESS][PERSON_NAME]"
type input "Round Rock"
type input "[GEOGRAPHIC_DATA]"
type input "78681"
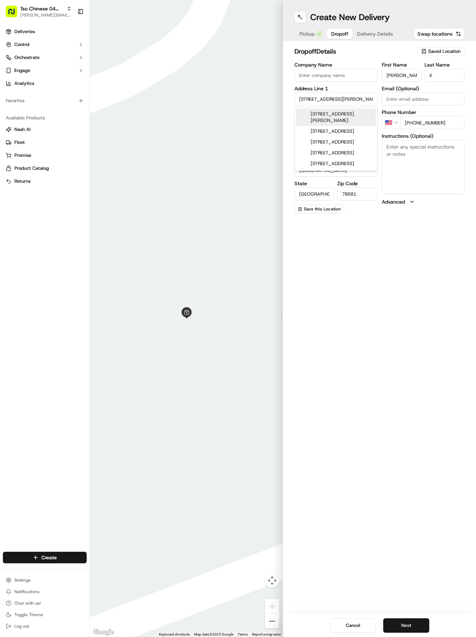
type input "3451 Mayfield Ranch Boulevard"
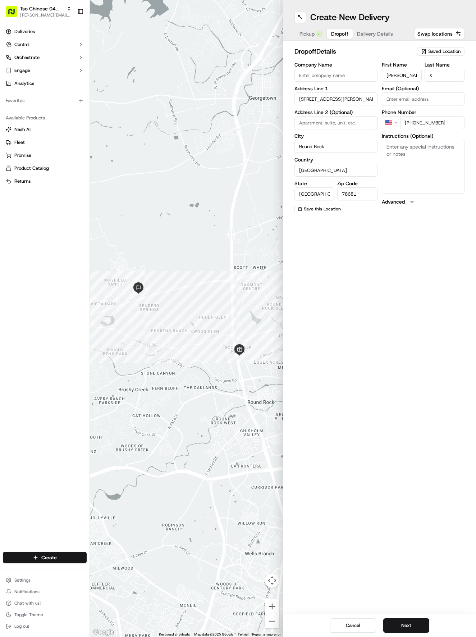
click at [416, 152] on textarea "Instructions (Optional)" at bounding box center [423, 167] width 83 height 54
paste textarea "Preserve at Mayfield Ranch is Community and is behind CVS, so turn at the CVS t…"
drag, startPoint x: 405, startPoint y: 181, endPoint x: 454, endPoint y: 192, distance: 50.3
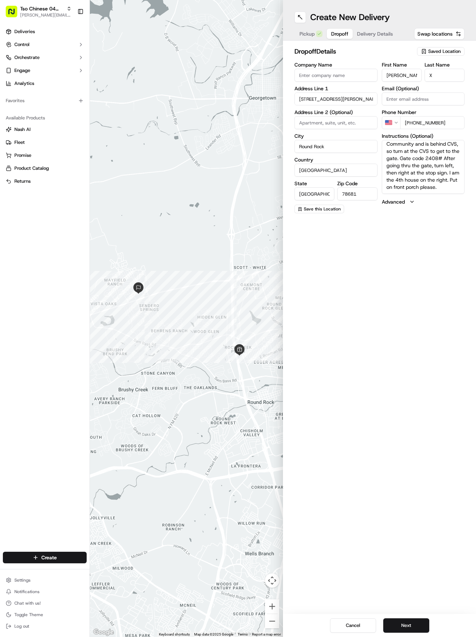
click at [454, 192] on textarea "Preserve at Mayfield Ranch is Community and is behind CVS, so turn at the CVS t…" at bounding box center [423, 167] width 83 height 54
type textarea "Preserve at [PERSON_NAME][GEOGRAPHIC_DATA] is Community and is behind CVS, so t…"
drag, startPoint x: 394, startPoint y: 628, endPoint x: 414, endPoint y: 612, distance: 26.1
click at [399, 624] on button "Next" at bounding box center [406, 625] width 46 height 14
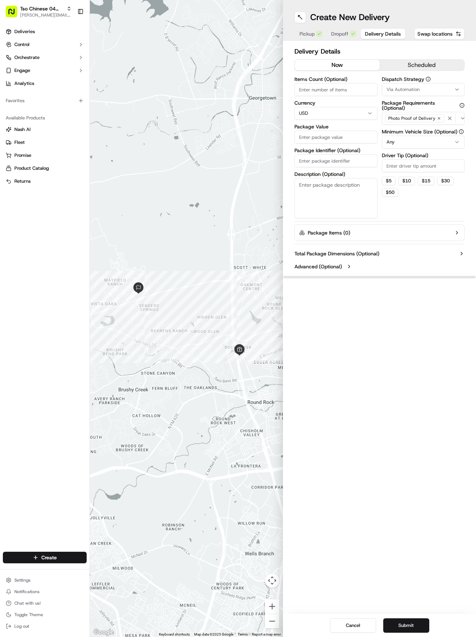
click at [429, 89] on div "Via Automation" at bounding box center [424, 89] width 80 height 6
click at [417, 132] on span "Tso Round Rock Strategy" at bounding box center [429, 129] width 88 height 6
click at [435, 214] on html "Tso Chinese 04 Round Rock [EMAIL_ADDRESS][DOMAIN_NAME] Toggle Sidebar Deliverie…" at bounding box center [238, 318] width 476 height 637
click at [440, 160] on input "Driver Tip (Optional)" at bounding box center [423, 165] width 83 height 13
type input "2"
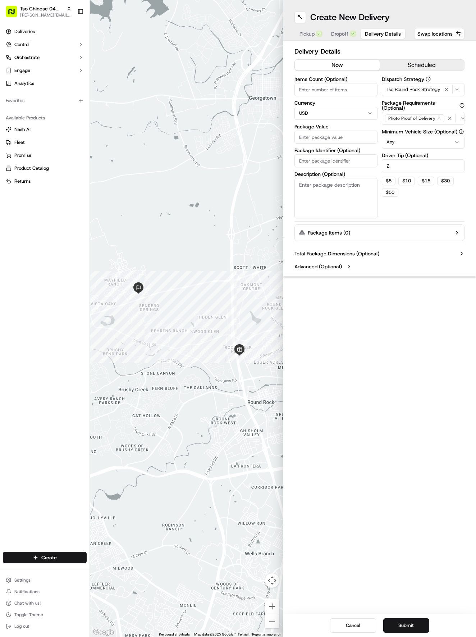
click at [340, 137] on input "Package Value" at bounding box center [336, 137] width 83 height 13
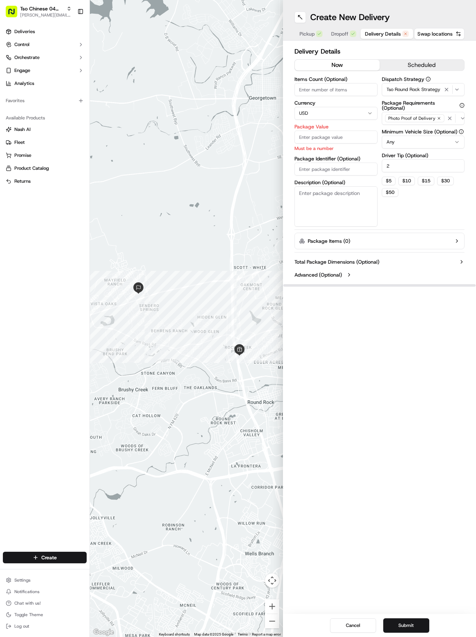
click at [343, 174] on input "Package Identifier (Optional)" at bounding box center [336, 169] width 83 height 13
type input "VMH5NW2"
click at [331, 138] on input "Package Value" at bounding box center [336, 137] width 83 height 13
type input "31.07"
click at [427, 620] on button "Submit" at bounding box center [406, 625] width 46 height 14
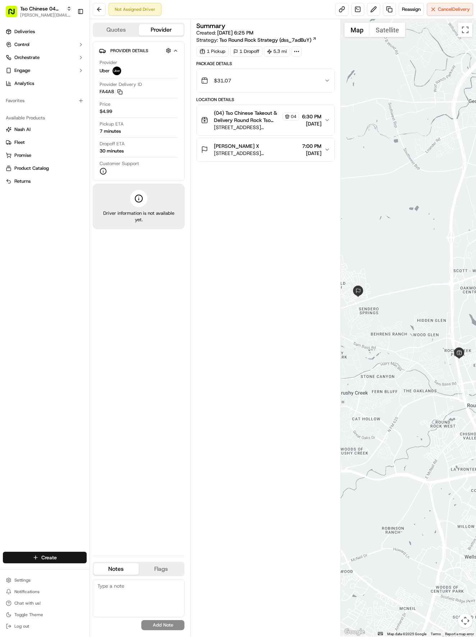
click at [58, 557] on html "Tso Chinese 04 Round Rock hayden@tsochinese.com Toggle Sidebar Deliveries Contr…" at bounding box center [238, 318] width 476 height 637
click at [121, 568] on link "Delivery" at bounding box center [130, 570] width 80 height 13
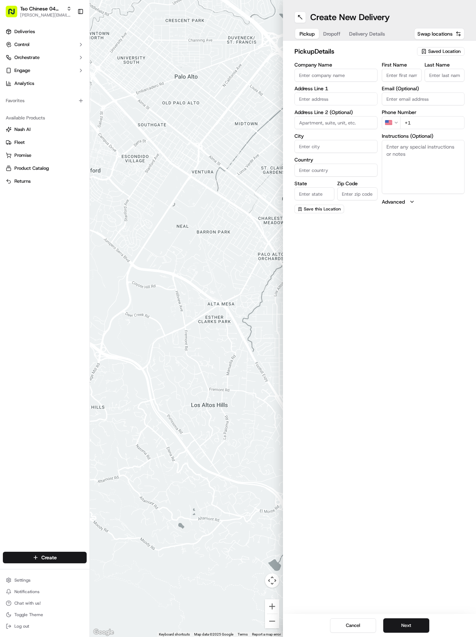
click at [455, 52] on span "Saved Location" at bounding box center [444, 51] width 32 height 6
click at [446, 76] on span "(04) Tso Chinese Takeout & Delivery Round Rock (04)" at bounding box center [429, 81] width 88 height 13
type input "(04) Tso Chinese Takeout & Delivery Round Rock"
type input "2000 N [PERSON_NAME] St"
type input "Ste 108"
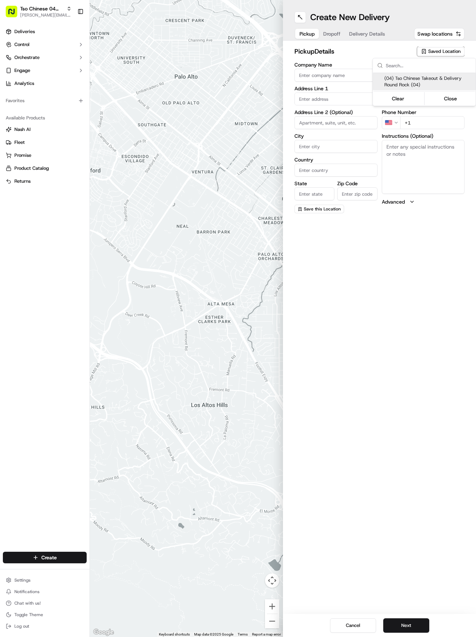
type input "Round Rock"
type input "US"
type input "[GEOGRAPHIC_DATA]"
type input "78664"
type input "Tso Chinese"
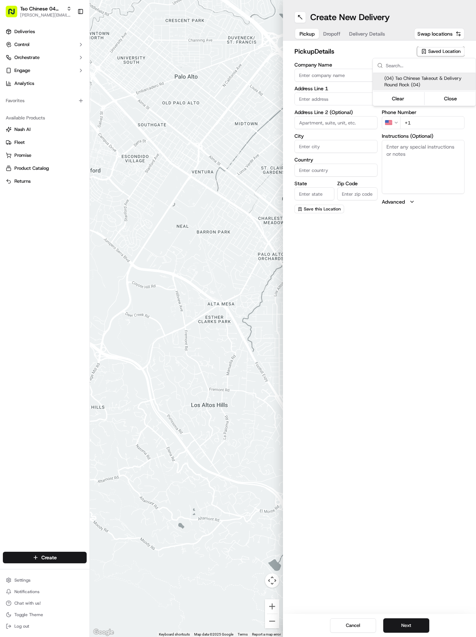
type input "Round Rock Manager"
type input "[EMAIL_ADDRESS][DOMAIN_NAME]"
type input "[PHONE_NUMBER]"
type textarea "Submit a picture displaying address & food as Proof of Delivery. Envía una foto…"
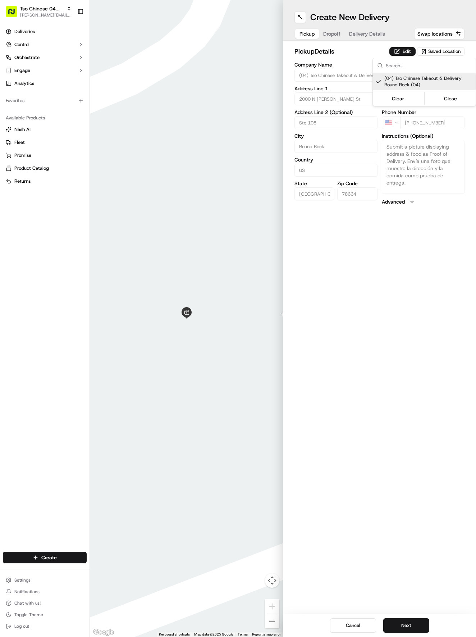
click at [380, 359] on html "Tso Chinese 04 Round Rock [EMAIL_ADDRESS][DOMAIN_NAME] Toggle Sidebar Deliverie…" at bounding box center [238, 318] width 476 height 637
click at [405, 619] on button "Next" at bounding box center [406, 625] width 46 height 14
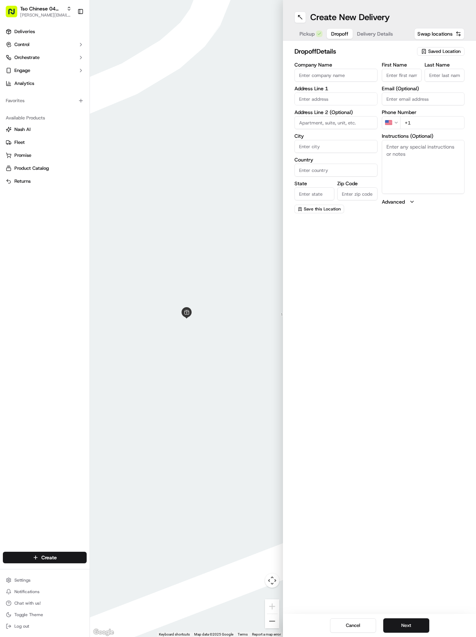
click at [407, 72] on input "First Name" at bounding box center [402, 75] width 40 height 13
paste input "Amar Khalifeh"
type input "Amar Khalifeh"
click at [447, 71] on input "Last Name" at bounding box center [445, 75] width 40 height 13
type input "."
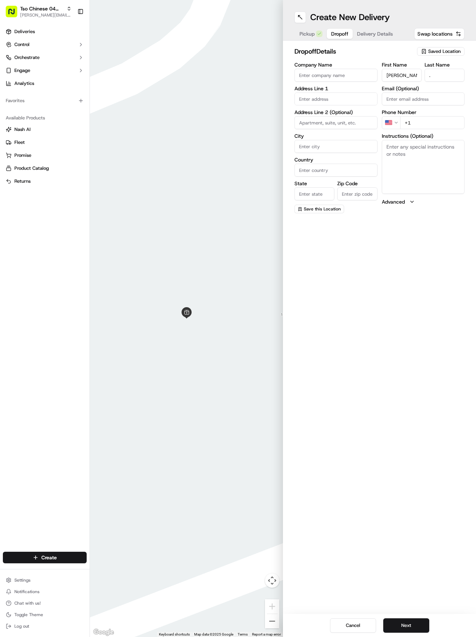
click at [448, 126] on input "+1" at bounding box center [432, 122] width 65 height 13
paste input "281 389 0248"
type input "+1 281 389 0248"
click at [323, 99] on input "text" at bounding box center [336, 98] width 83 height 13
click at [323, 141] on div "6205 Mantalcino Drive, Round Rock, TX" at bounding box center [336, 135] width 80 height 11
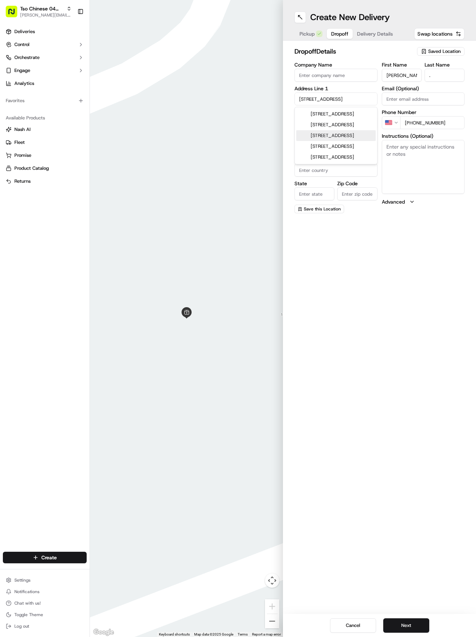
type input "[STREET_ADDRESS]"
type input "Round Rock"
type input "[GEOGRAPHIC_DATA]"
type input "78665"
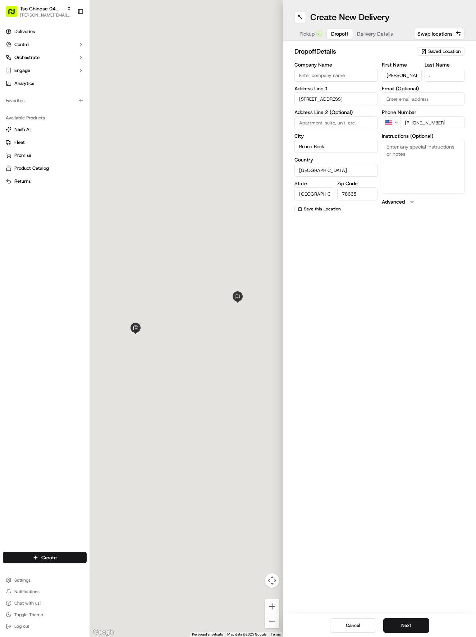
type input "6205 Mantalcino Drive"
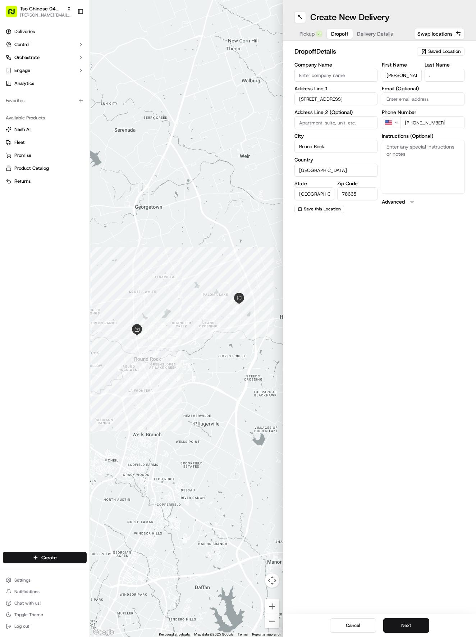
click at [419, 624] on button "Next" at bounding box center [406, 625] width 46 height 14
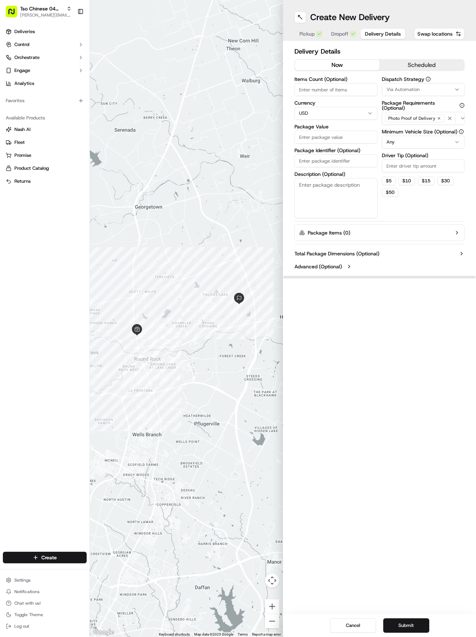
click at [424, 91] on div "Via Automation" at bounding box center [424, 89] width 80 height 6
click at [408, 133] on div "Tso Round Rock Strategy" at bounding box center [424, 128] width 103 height 11
click at [399, 218] on html "Tso Chinese 04 Round Rock [EMAIL_ADDRESS][DOMAIN_NAME] Toggle Sidebar Deliverie…" at bounding box center [238, 318] width 476 height 637
click at [430, 160] on input "Driver Tip (Optional)" at bounding box center [423, 165] width 83 height 13
type input "2"
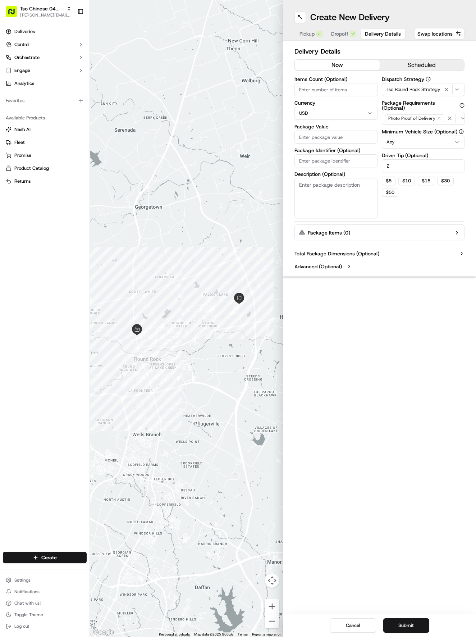
click at [337, 139] on input "Package Value" at bounding box center [336, 137] width 83 height 13
type input "43.14"
click at [348, 151] on label "Package Identifier (Optional)" at bounding box center [336, 150] width 83 height 5
click at [348, 154] on input "Package Identifier (Optional)" at bounding box center [336, 160] width 83 height 13
click at [348, 154] on div "Package Identifier (Optional)" at bounding box center [336, 157] width 83 height 19
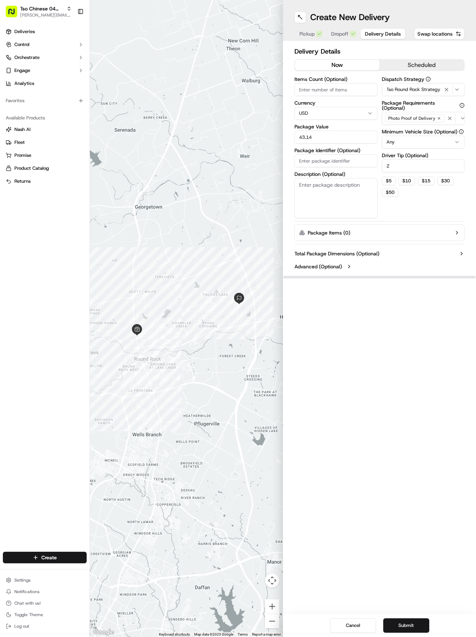
click at [347, 163] on input "Package Identifier (Optional)" at bounding box center [336, 160] width 83 height 13
type input "KHMAYEZ"
click at [424, 620] on button "Submit" at bounding box center [406, 625] width 46 height 14
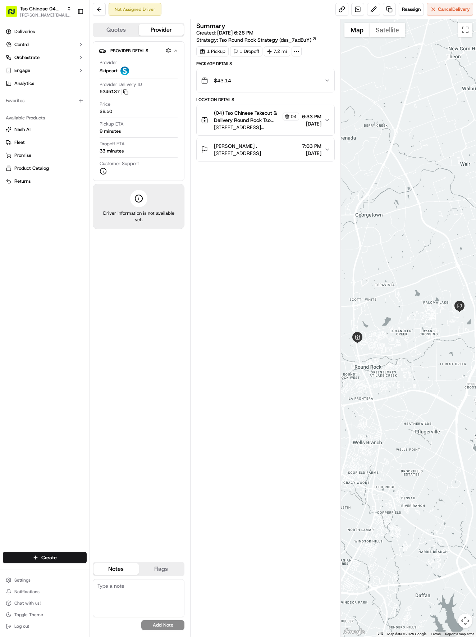
click at [35, 24] on div "Deliveries Control Orchestrate Engage Analytics" at bounding box center [45, 57] width 90 height 69
click at [26, 27] on link "Deliveries" at bounding box center [45, 32] width 84 height 12
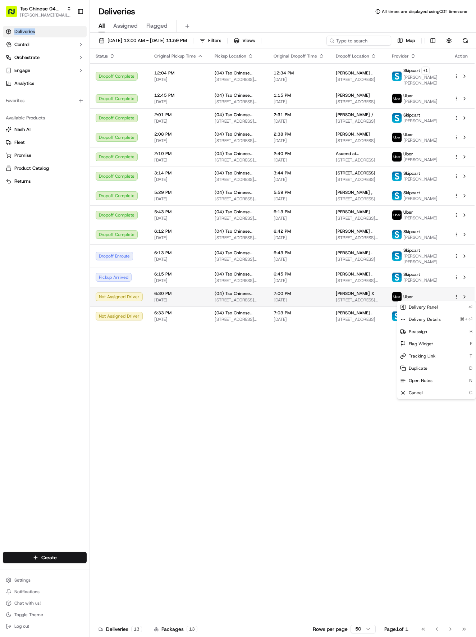
click at [455, 299] on html "Tso Chinese 04 Round Rock [EMAIL_ADDRESS][DOMAIN_NAME] Toggle Sidebar Deliverie…" at bounding box center [238, 318] width 476 height 637
click at [427, 390] on div "Cancel C" at bounding box center [437, 393] width 78 height 12
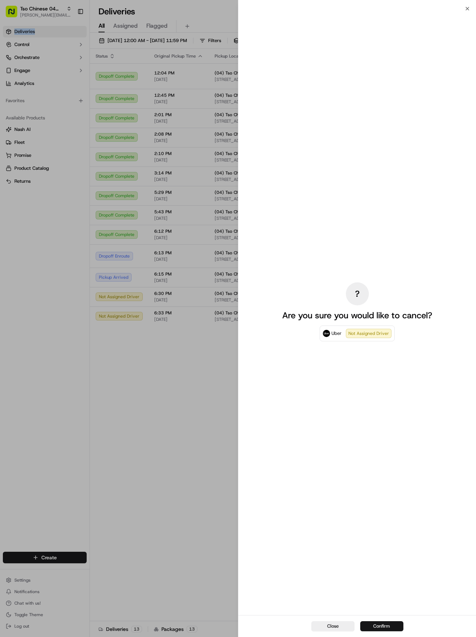
click at [376, 624] on button "Confirm" at bounding box center [381, 626] width 43 height 10
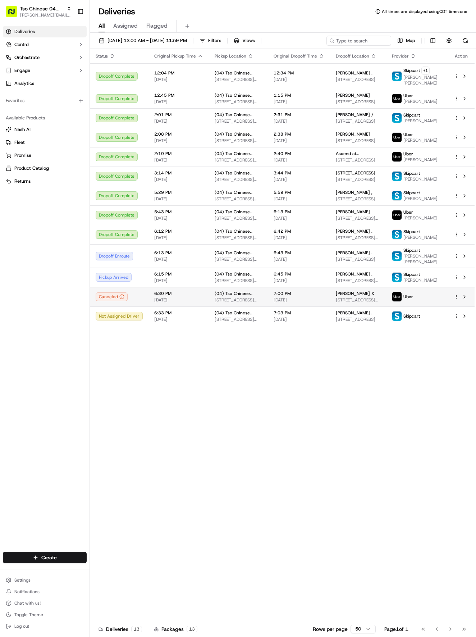
click at [458, 293] on div at bounding box center [461, 296] width 15 height 9
click at [458, 296] on html "Tso Chinese 04 Round Rock [EMAIL_ADDRESS][DOMAIN_NAME] Toggle Sidebar Deliverie…" at bounding box center [238, 318] width 476 height 637
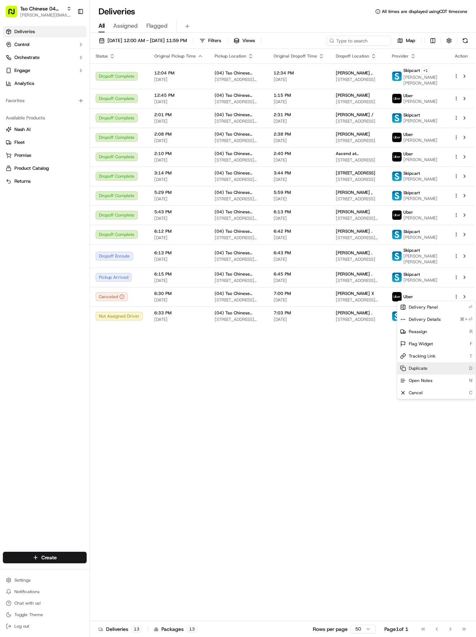
click at [422, 368] on span "Duplicate" at bounding box center [418, 368] width 19 height 6
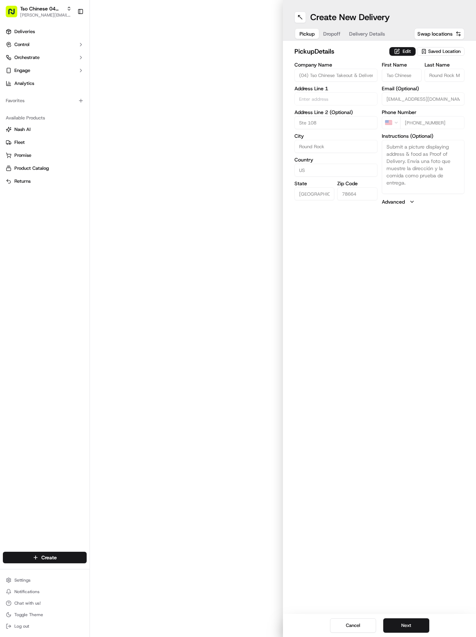
type input "2000 N [PERSON_NAME] St"
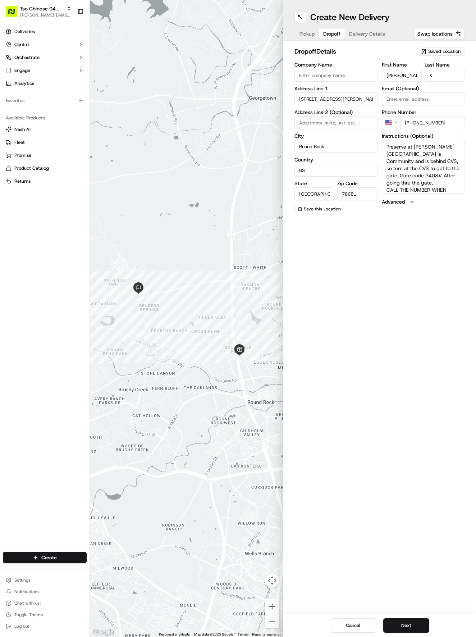
click at [332, 35] on span "Dropoff" at bounding box center [331, 33] width 17 height 7
click at [340, 120] on input at bounding box center [336, 122] width 83 height 13
click at [309, 124] on input "UNUT 408" at bounding box center [336, 122] width 83 height 13
type input "UNIT 408"
click at [414, 627] on button "Next" at bounding box center [406, 625] width 46 height 14
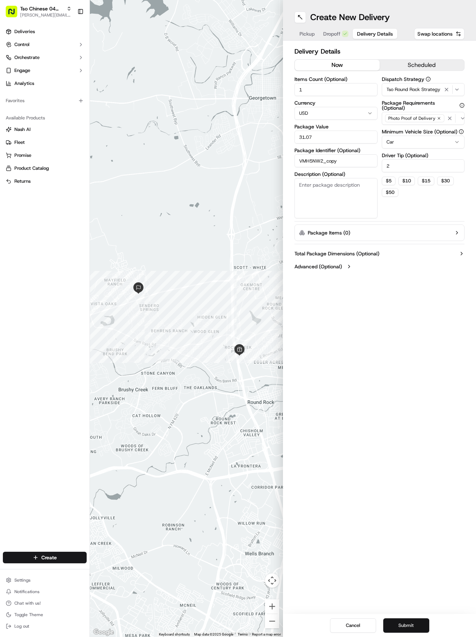
click at [414, 627] on button "Submit" at bounding box center [406, 625] width 46 height 14
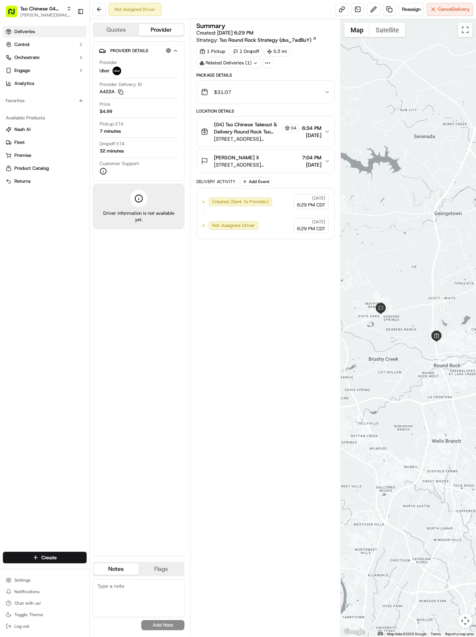
click at [20, 34] on span "Deliveries" at bounding box center [24, 31] width 21 height 6
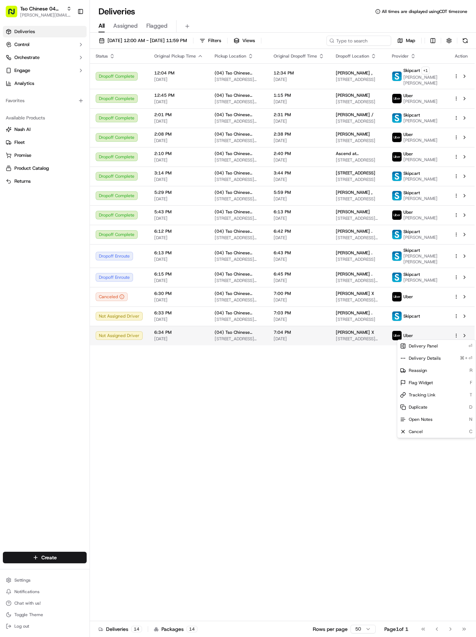
click at [458, 334] on html "Tso Chinese 04 Round Rock [EMAIL_ADDRESS][DOMAIN_NAME] Toggle Sidebar Deliverie…" at bounding box center [238, 318] width 476 height 637
click at [445, 371] on div "Reassign R" at bounding box center [437, 370] width 78 height 12
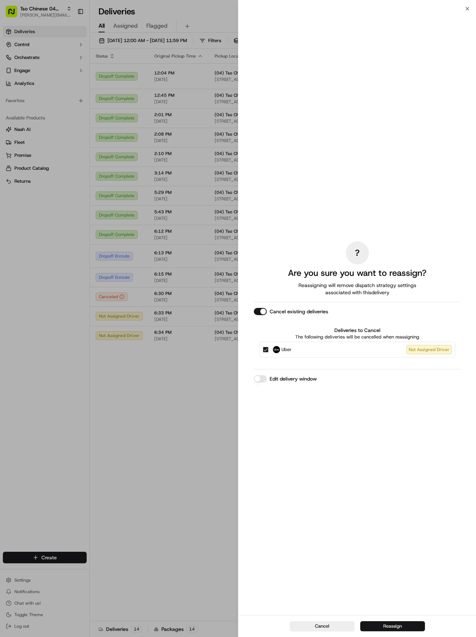
click at [422, 623] on button "Reassign" at bounding box center [392, 626] width 65 height 10
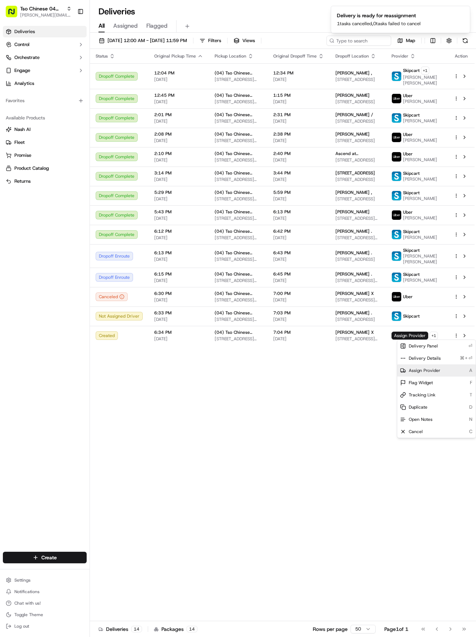
click at [424, 366] on div "Assign Provider A" at bounding box center [437, 370] width 78 height 12
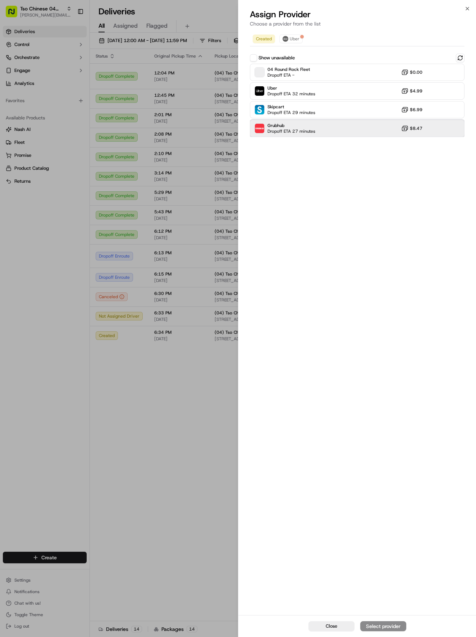
click at [335, 120] on div "Grubhub Dropoff ETA 27 minutes $8.47" at bounding box center [357, 128] width 215 height 17
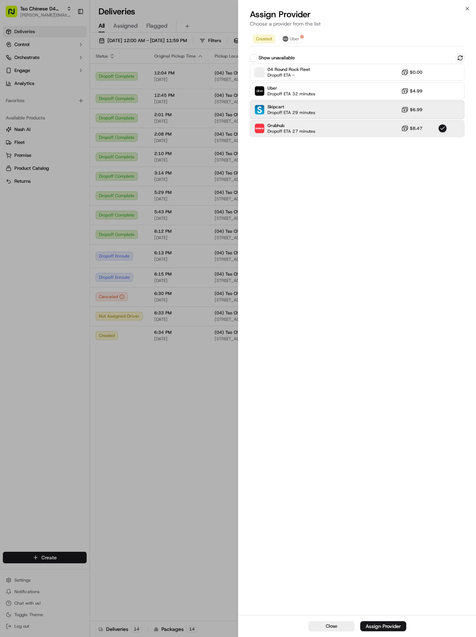
click at [335, 111] on div "Skipcart Dropoff ETA 29 minutes $6.99" at bounding box center [357, 109] width 215 height 17
drag, startPoint x: 365, startPoint y: 594, endPoint x: 370, endPoint y: 636, distance: 42.7
click at [365, 600] on div "Created Uber Show unavailable 04 Round Rock Fleet Dropoff ETA - $0.00 Uber Drop…" at bounding box center [358, 322] width 238 height 585
click at [376, 626] on div "Assign Provider" at bounding box center [383, 626] width 35 height 7
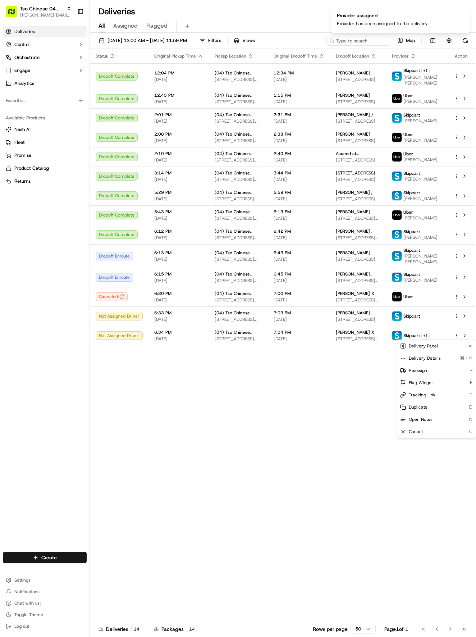
drag, startPoint x: 224, startPoint y: 510, endPoint x: 222, endPoint y: 514, distance: 3.9
click at [222, 514] on div "Status Original Pickup Time Pickup Location Original Dropoff Time Dropoff Locat…" at bounding box center [282, 335] width 385 height 572
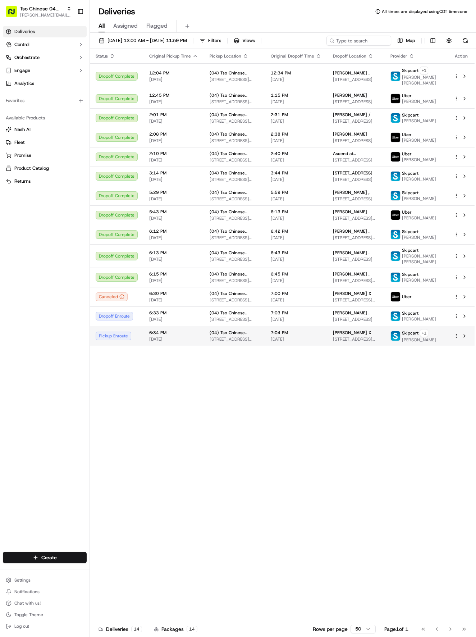
click at [360, 334] on div "[PERSON_NAME] X" at bounding box center [356, 333] width 46 height 6
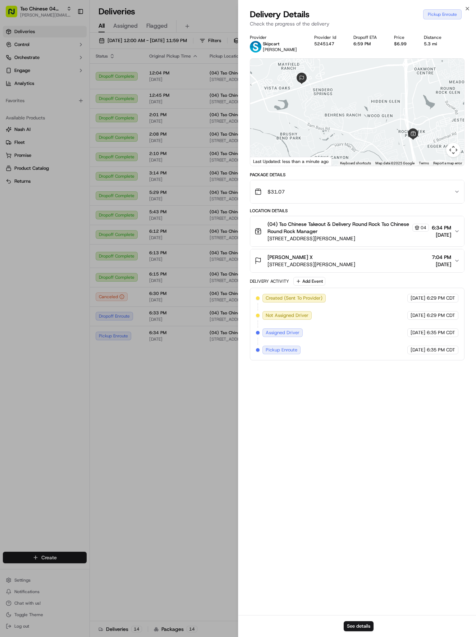
click at [454, 155] on button "Map camera controls" at bounding box center [453, 150] width 14 height 14
click at [416, 146] on button "Move down" at bounding box center [417, 150] width 14 height 14
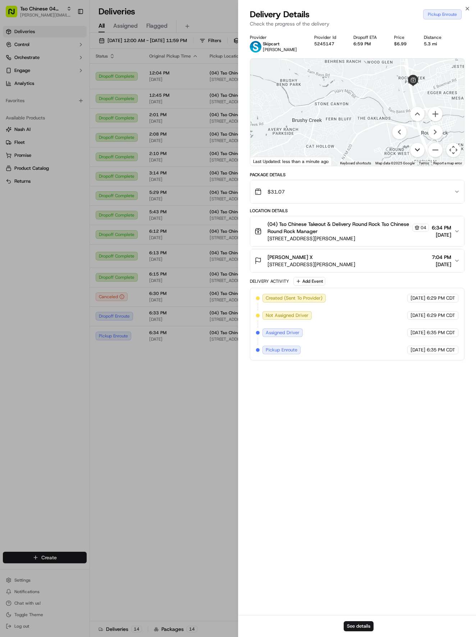
click at [419, 151] on button "Move down" at bounding box center [417, 150] width 14 height 14
click at [433, 137] on button "Move right" at bounding box center [435, 132] width 14 height 14
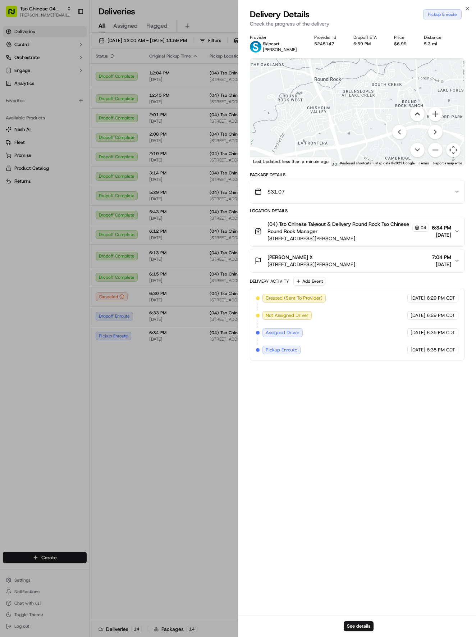
click at [417, 114] on button "Move up" at bounding box center [417, 114] width 14 height 14
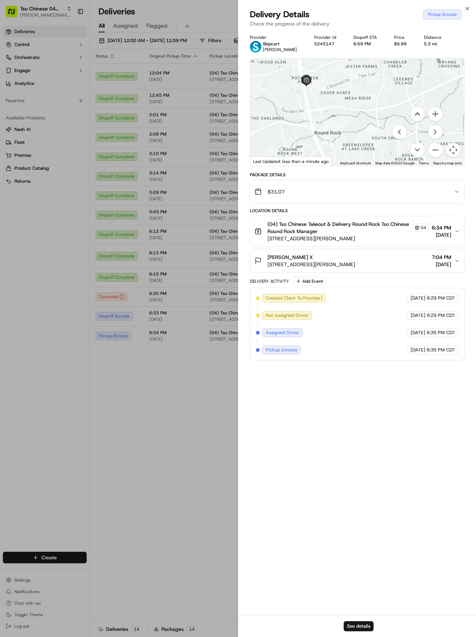
click at [417, 114] on button "Move up" at bounding box center [417, 114] width 14 height 14
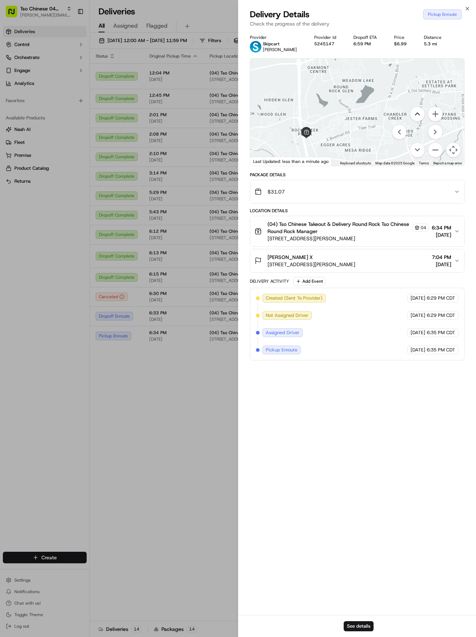
click at [417, 114] on button "Move up" at bounding box center [417, 114] width 14 height 14
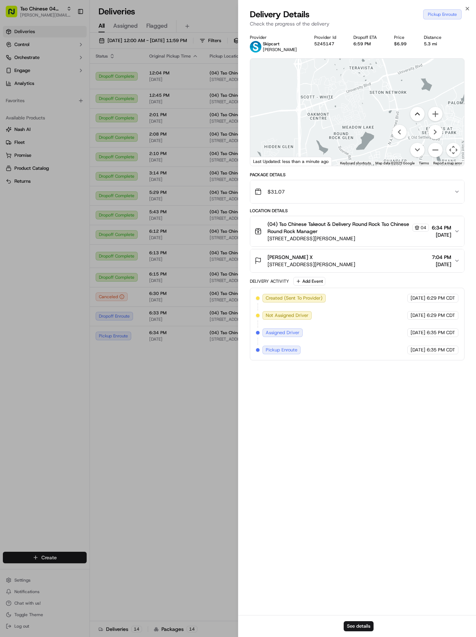
click at [417, 114] on button "Move up" at bounding box center [417, 114] width 14 height 14
click at [436, 155] on button "Zoom out" at bounding box center [435, 150] width 14 height 14
click at [416, 150] on button "Move down" at bounding box center [417, 150] width 14 height 14
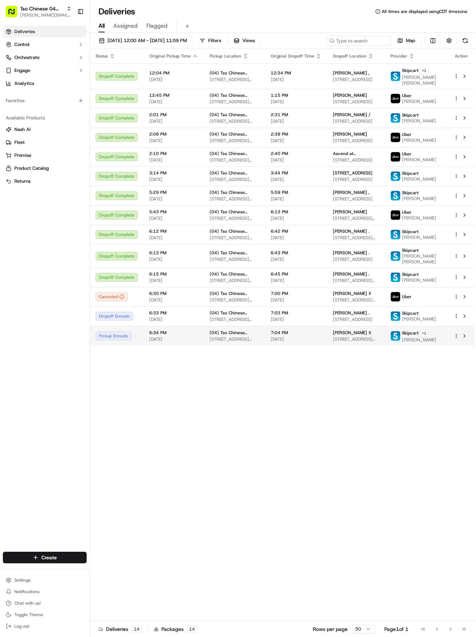
click at [316, 342] on span "[DATE]" at bounding box center [296, 339] width 51 height 6
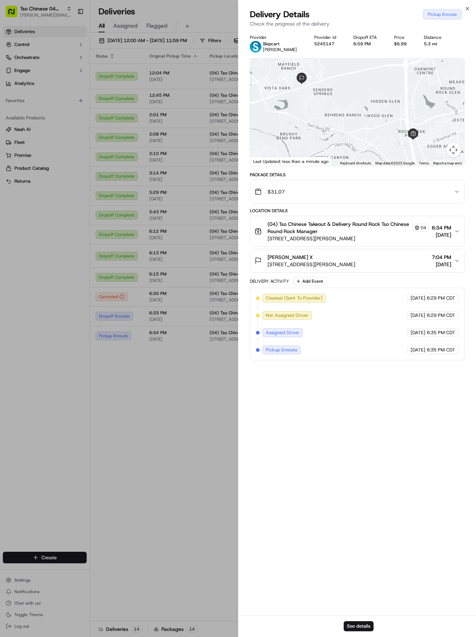
click at [453, 153] on button "Map camera controls" at bounding box center [453, 150] width 14 height 14
click at [419, 151] on button "Move down" at bounding box center [417, 150] width 14 height 14
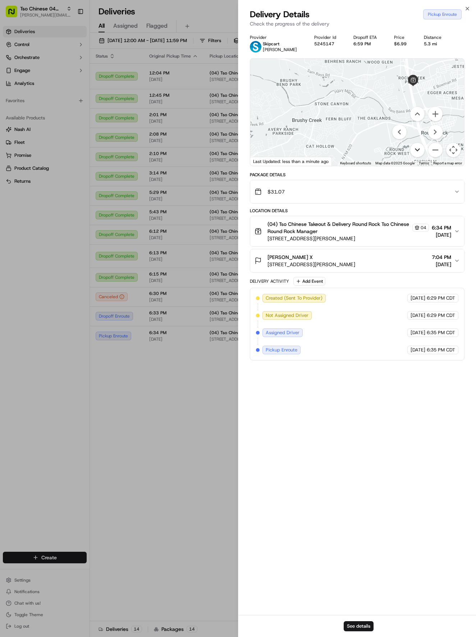
click at [419, 151] on button "Move down" at bounding box center [417, 150] width 14 height 14
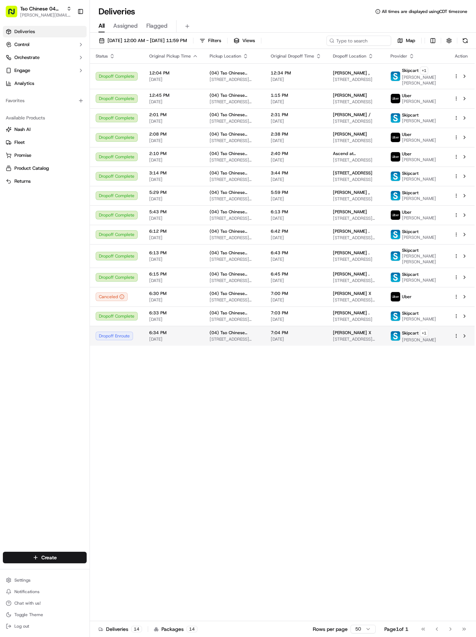
click at [247, 342] on span "[STREET_ADDRESS][PERSON_NAME]" at bounding box center [235, 339] width 50 height 6
click at [55, 558] on html "Tso Chinese 04 Round Rock [EMAIL_ADDRESS][DOMAIN_NAME] Toggle Sidebar Deliverie…" at bounding box center [238, 318] width 476 height 637
click at [111, 573] on link "Delivery" at bounding box center [130, 570] width 80 height 13
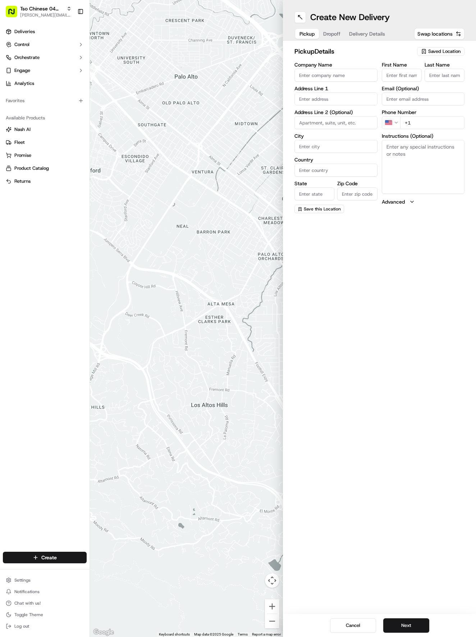
click at [424, 55] on div "Saved Location" at bounding box center [440, 51] width 47 height 9
click at [435, 86] on span "(04) Tso Chinese Takeout & Delivery Round Rock (04)" at bounding box center [429, 81] width 88 height 13
type input "(04) Tso Chinese Takeout & Delivery Round Rock"
type input "2000 N [PERSON_NAME] St"
type input "Ste 108"
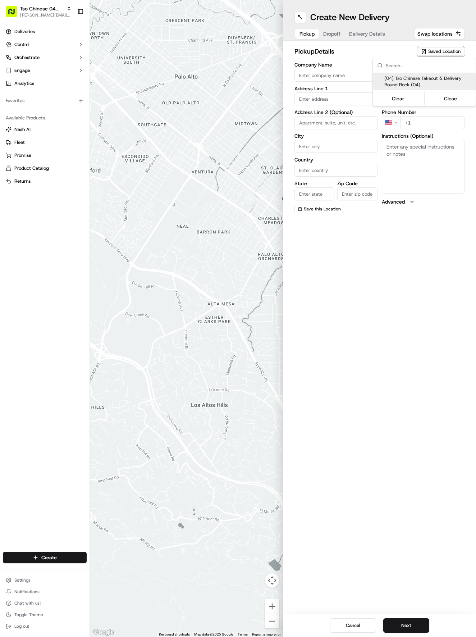
type input "Round Rock"
type input "US"
type input "[GEOGRAPHIC_DATA]"
type input "78664"
type input "Tso Chinese"
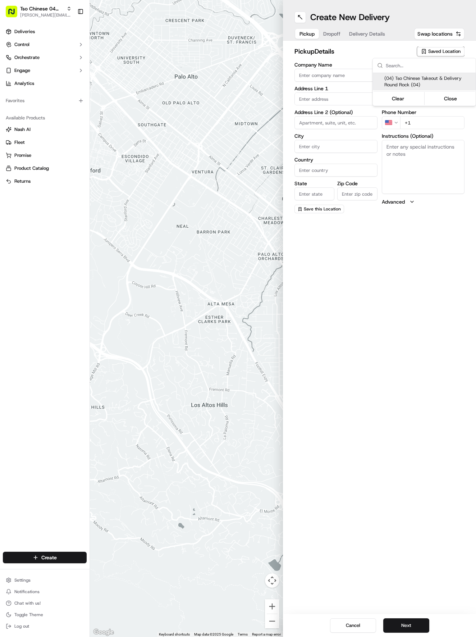
type input "Round Rock Manager"
type input "[EMAIL_ADDRESS][DOMAIN_NAME]"
type input "[PHONE_NUMBER]"
type textarea "Submit a picture displaying address & food as Proof of Delivery. Envía una foto…"
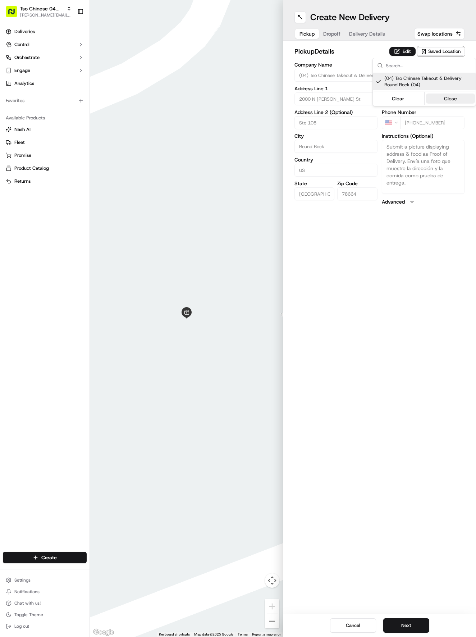
click at [450, 99] on button "Close" at bounding box center [450, 99] width 49 height 10
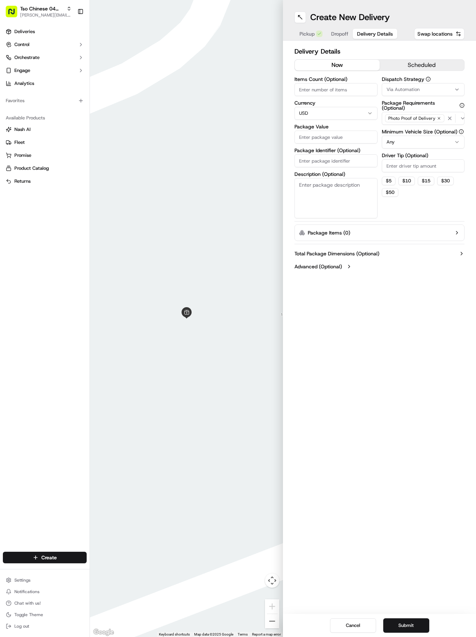
click at [369, 35] on span "Delivery Details" at bounding box center [375, 33] width 36 height 7
click at [353, 86] on input "Items Count (Optional)" at bounding box center [336, 89] width 83 height 13
click at [405, 89] on span "Via Automation" at bounding box center [403, 89] width 33 height 6
click at [341, 155] on html "Tso Chinese 04 Round Rock [EMAIL_ADDRESS][DOMAIN_NAME] Toggle Sidebar Deliverie…" at bounding box center [238, 318] width 476 height 637
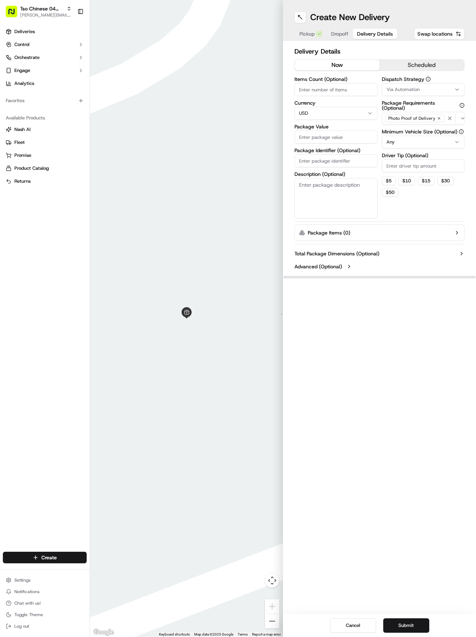
click at [344, 157] on input "Package Identifier (Optional)" at bounding box center [336, 160] width 83 height 13
click at [349, 164] on input "Package Identifier (Optional)" at bounding box center [336, 160] width 83 height 13
paste input "WWHQAU8"
type input "WWHQAU8"
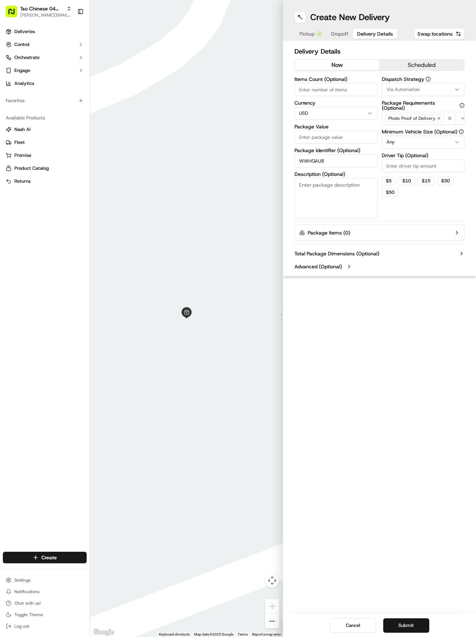
click at [414, 165] on input "Driver Tip (Optional)" at bounding box center [423, 165] width 83 height 13
type input "2"
click at [407, 134] on label "Minimum Vehicle Size (Optional)" at bounding box center [423, 131] width 83 height 5
click at [407, 144] on html "Tso Chinese 04 Round Rock [EMAIL_ADDRESS][DOMAIN_NAME] Toggle Sidebar Deliverie…" at bounding box center [238, 318] width 476 height 637
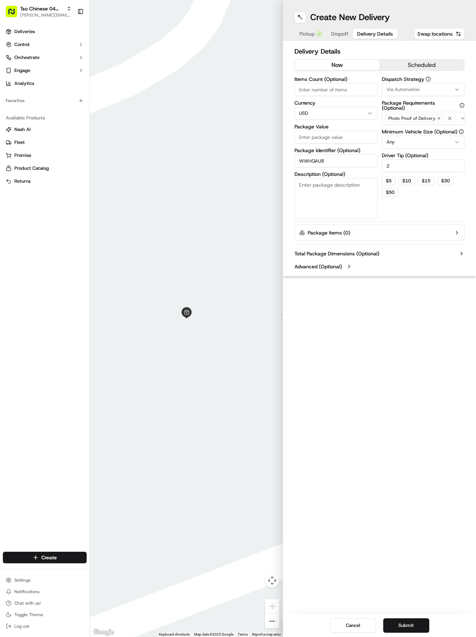
click at [407, 144] on html "Tso Chinese 04 Round Rock [EMAIL_ADDRESS][DOMAIN_NAME] Toggle Sidebar Deliverie…" at bounding box center [238, 318] width 476 height 637
click at [406, 95] on button "Via Automation" at bounding box center [423, 89] width 83 height 13
drag, startPoint x: 411, startPoint y: 121, endPoint x: 412, endPoint y: 128, distance: 7.2
click at [411, 124] on div "Via Automation Tso Round Rock Strategy" at bounding box center [424, 124] width 103 height 22
click at [412, 128] on span "Tso Round Rock Strategy" at bounding box center [429, 129] width 88 height 6
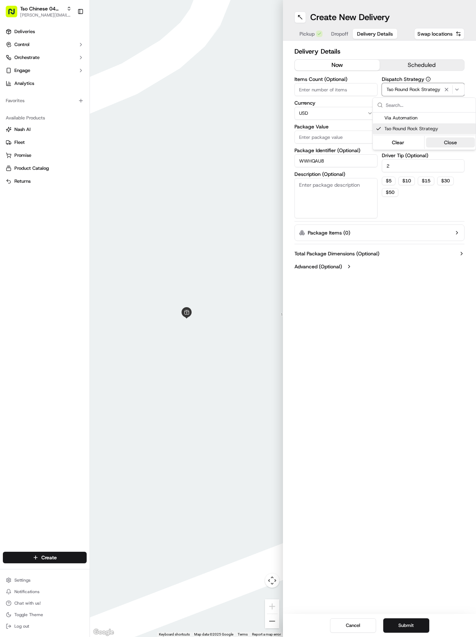
click at [443, 144] on button "Close" at bounding box center [450, 142] width 49 height 10
click at [327, 140] on input "Package Value" at bounding box center [336, 137] width 83 height 13
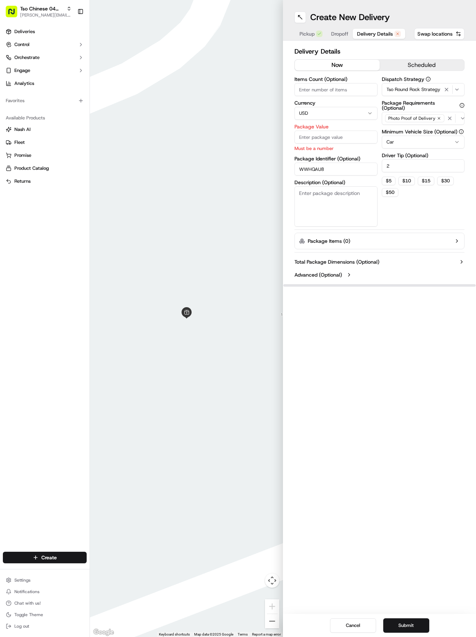
type textarea "Drive to hospital entrance. Call [PHONE_NUMBER] close to arrival."
click at [334, 142] on input "Package Value" at bounding box center [336, 137] width 83 height 13
type input "35.61"
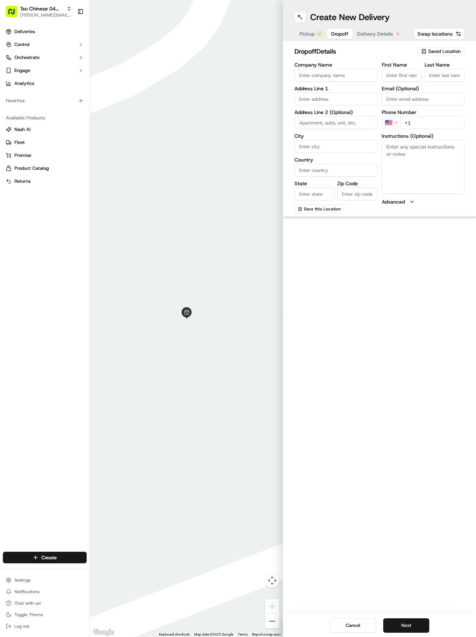
click at [345, 34] on span "Dropoff" at bounding box center [339, 33] width 17 height 7
click at [394, 76] on input "First Name" at bounding box center [402, 75] width 40 height 13
paste input "[PERSON_NAME]"
click at [405, 73] on input "[PERSON_NAME]" at bounding box center [402, 75] width 40 height 13
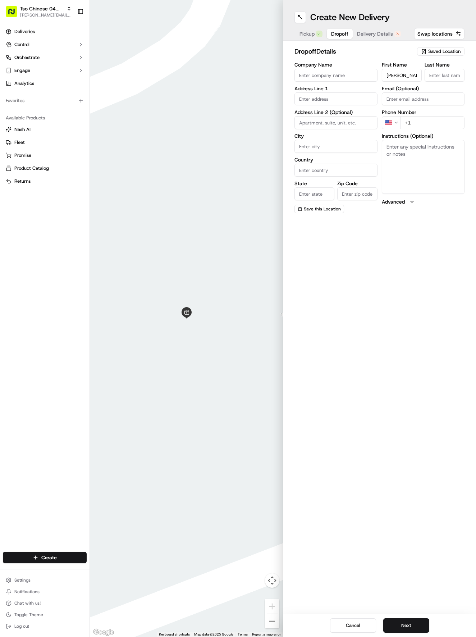
click at [405, 73] on input "[PERSON_NAME]" at bounding box center [402, 75] width 40 height 13
click at [414, 75] on input "[PERSON_NAME]" at bounding box center [402, 75] width 40 height 13
type input "[PERSON_NAME]"
click at [446, 71] on input "Last Name" at bounding box center [445, 75] width 40 height 13
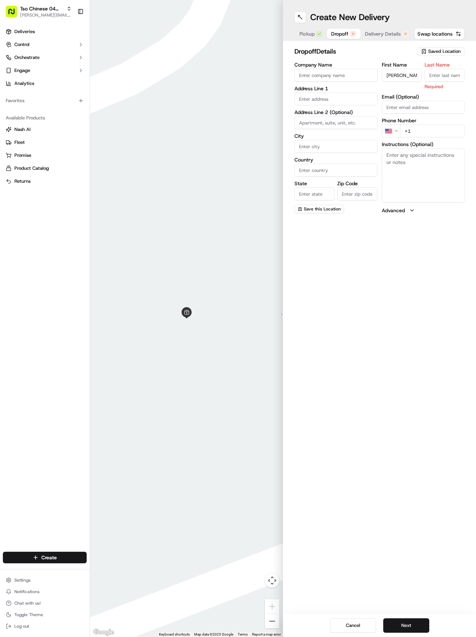
paste input "[PERSON_NAME]"
type input "[PERSON_NAME]"
click at [347, 97] on input "text" at bounding box center [336, 98] width 83 height 13
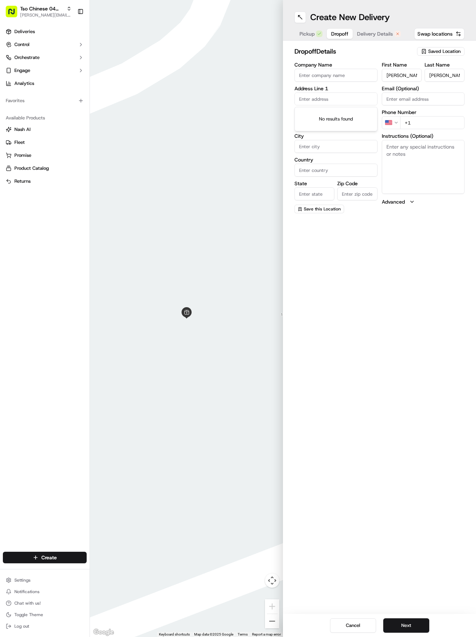
click at [347, 97] on input "text" at bounding box center [336, 98] width 83 height 13
paste input "[STREET_ADDRESS]"
click at [359, 115] on div "[STREET_ADDRESS]" at bounding box center [336, 114] width 80 height 11
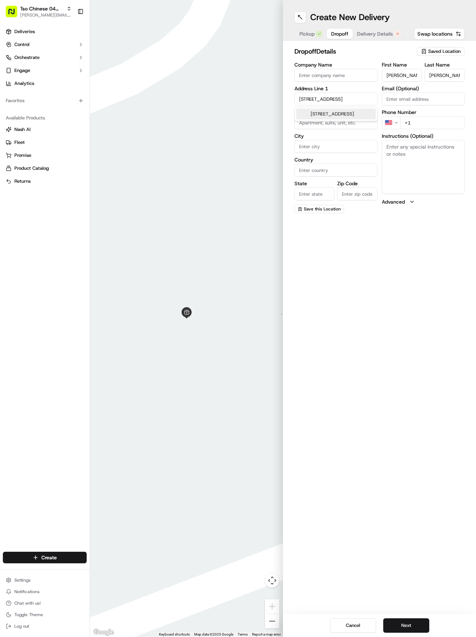
type input "[STREET_ADDRESS]"
type input "Round Rock"
type input "[GEOGRAPHIC_DATA]"
type input "78665"
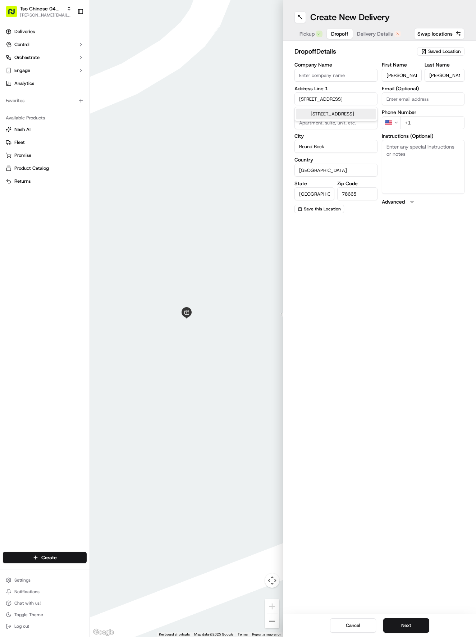
type input "[STREET_ADDRESS]"
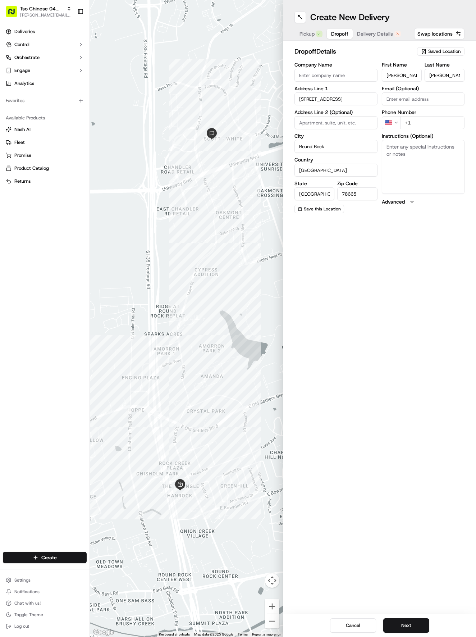
click at [424, 119] on input "+1" at bounding box center [432, 122] width 65 height 13
click at [424, 121] on input "+1" at bounding box center [432, 122] width 65 height 13
paste input "[PHONE_NUMBER]"
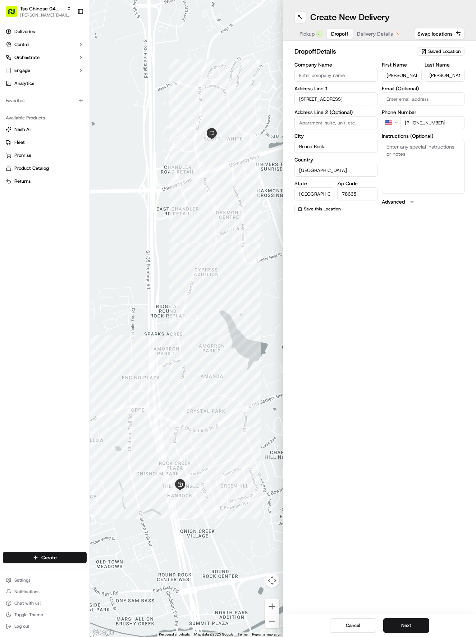
type input "[PHONE_NUMBER]"
click at [432, 160] on textarea "Instructions (Optional)" at bounding box center [423, 167] width 83 height 54
click at [417, 177] on textarea "Drive to hospital entrance. Call [PHONE_NUMBER] close to arrival." at bounding box center [423, 167] width 83 height 54
type textarea "Drive to hospital entrance. Call [PHONE_NUMBER] close to arrival."
click at [419, 627] on button "Next" at bounding box center [406, 625] width 46 height 14
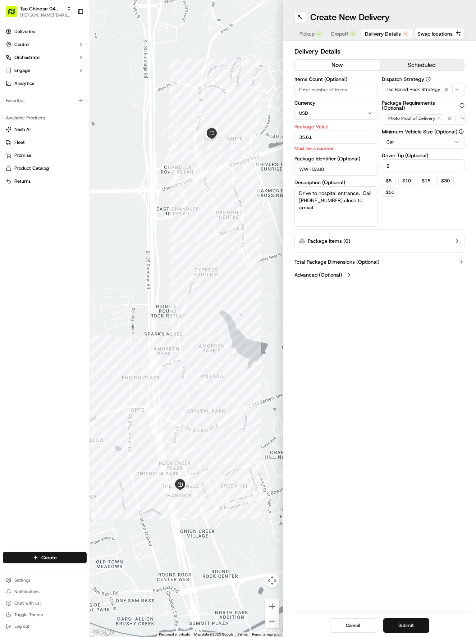
click at [419, 627] on button "Submit" at bounding box center [406, 625] width 46 height 14
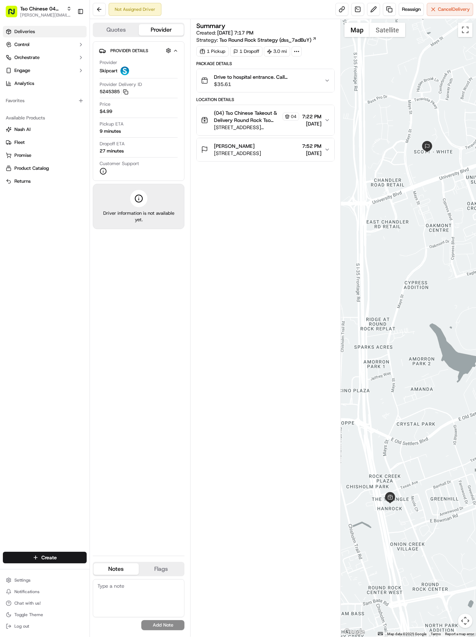
click at [59, 26] on link "Deliveries" at bounding box center [45, 32] width 84 height 12
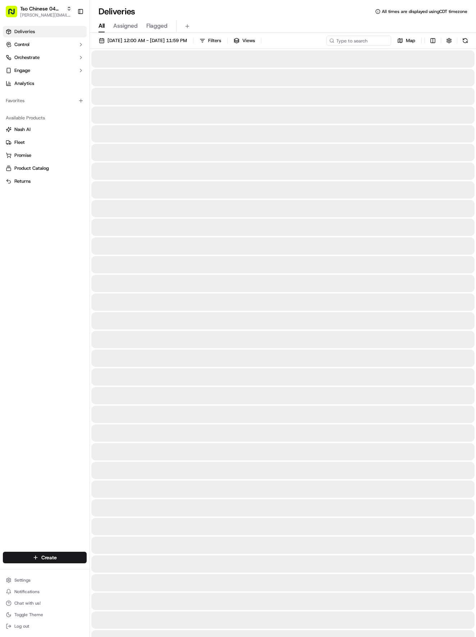
click at [59, 26] on link "Deliveries" at bounding box center [45, 32] width 84 height 12
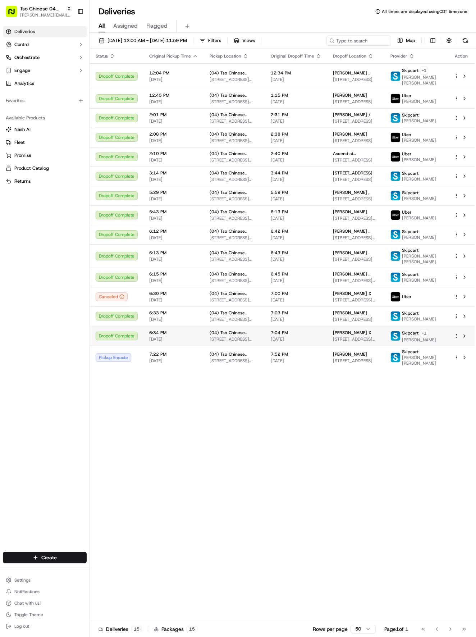
click at [165, 335] on div "6:34 PM [DATE]" at bounding box center [173, 336] width 49 height 12
click at [367, 332] on div "[PERSON_NAME] X" at bounding box center [356, 333] width 46 height 6
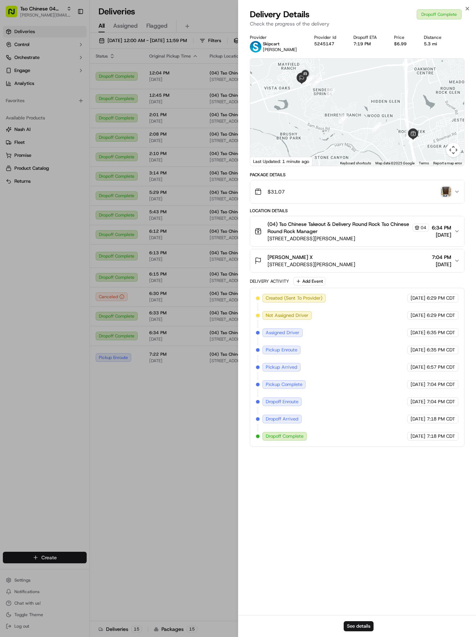
click at [443, 195] on img "button" at bounding box center [446, 192] width 10 height 10
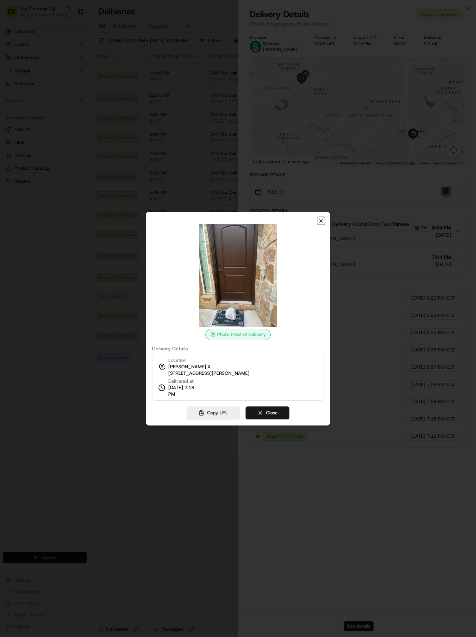
click at [321, 222] on icon "button" at bounding box center [321, 221] width 6 height 6
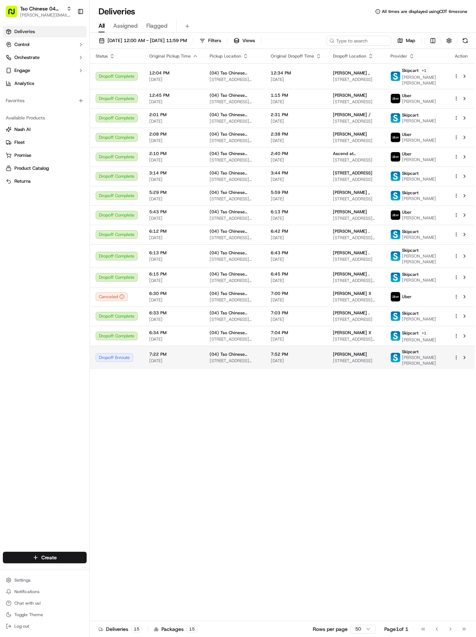
click at [343, 355] on span "[PERSON_NAME]" at bounding box center [350, 354] width 34 height 6
click at [74, 558] on html "Tso Chinese 04 Round Rock [EMAIL_ADDRESS][DOMAIN_NAME] Toggle Sidebar Deliverie…" at bounding box center [238, 318] width 476 height 637
click at [106, 571] on link "Delivery" at bounding box center [130, 570] width 80 height 13
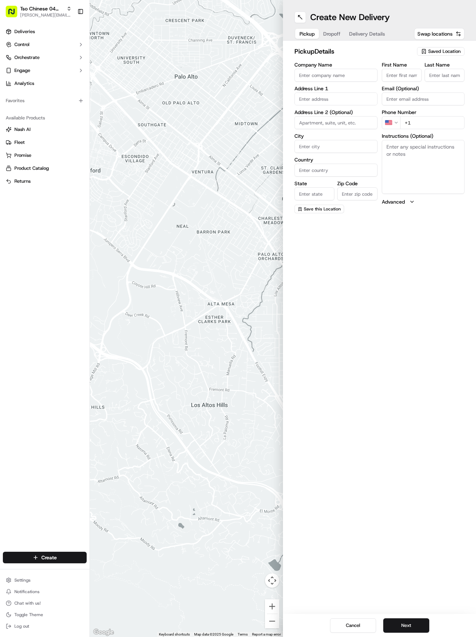
click at [454, 51] on span "Saved Location" at bounding box center [444, 51] width 32 height 6
click at [440, 84] on span "(04) Tso Chinese Takeout & Delivery Round Rock (04)" at bounding box center [429, 81] width 88 height 13
type input "(04) Tso Chinese Takeout & Delivery Round Rock"
type input "2000 N [PERSON_NAME] St"
type input "Ste 108"
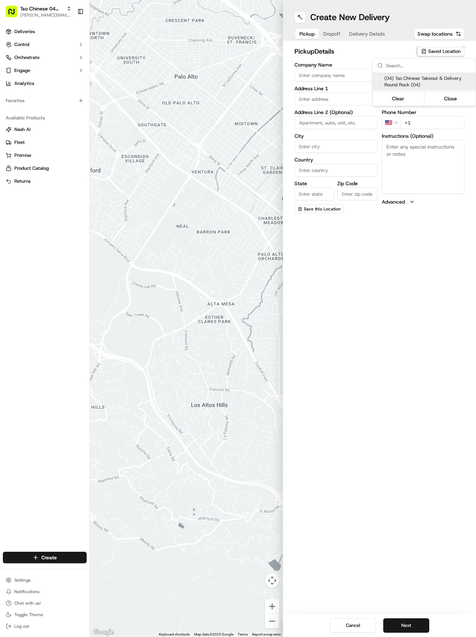
type input "Round Rock"
type input "US"
type input "[GEOGRAPHIC_DATA]"
type input "78664"
type input "Tso Chinese"
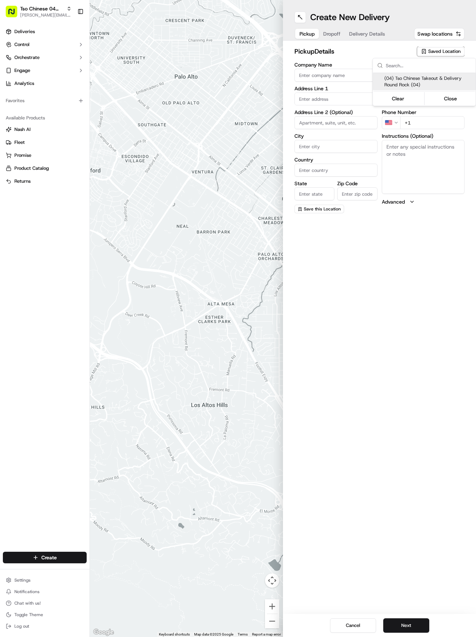
type input "Round Rock Manager"
type input "[EMAIL_ADDRESS][DOMAIN_NAME]"
type input "[PHONE_NUMBER]"
type textarea "Submit a picture displaying address & food as Proof of Delivery. Envía una foto…"
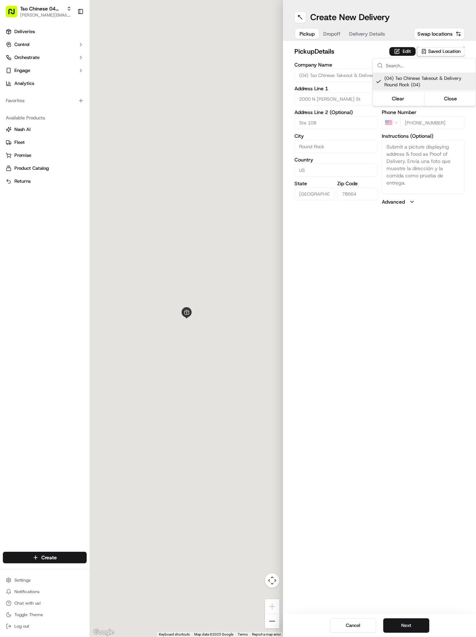
click at [384, 439] on html "Tso Chinese 04 Round Rock [EMAIL_ADDRESS][DOMAIN_NAME] Toggle Sidebar Deliverie…" at bounding box center [238, 318] width 476 height 637
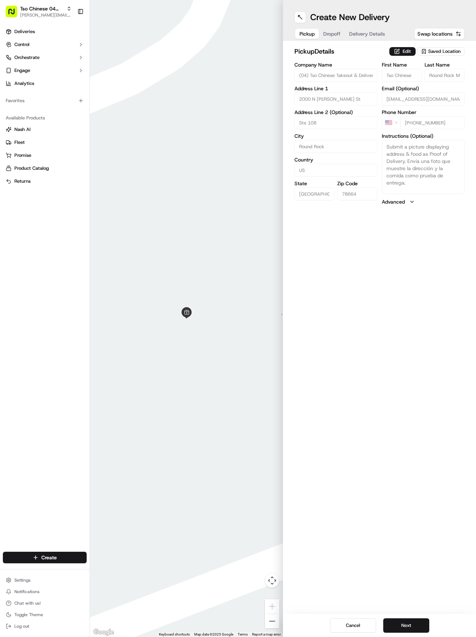
click at [427, 634] on div "Cancel Next" at bounding box center [379, 625] width 193 height 23
click at [418, 618] on div "Cancel Next" at bounding box center [379, 625] width 193 height 23
click at [415, 626] on button "Next" at bounding box center [406, 625] width 46 height 14
click at [406, 73] on input "First Name" at bounding box center [402, 75] width 40 height 13
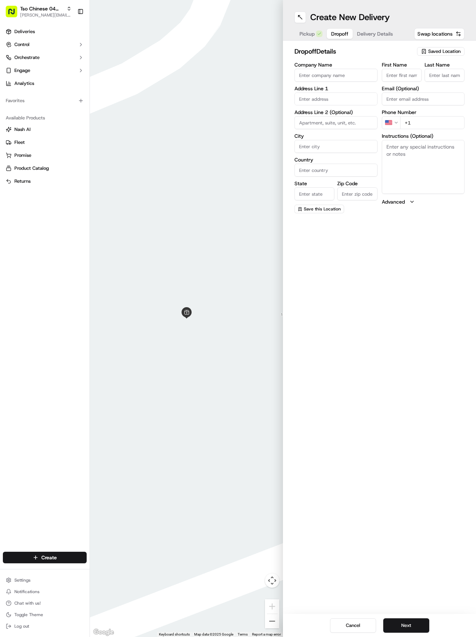
paste input "[PERSON_NAME]"
type input "[PERSON_NAME]"
drag, startPoint x: 454, startPoint y: 82, endPoint x: 447, endPoint y: 69, distance: 14.8
click at [455, 82] on div "First Name [PERSON_NAME] Last Name Email (Optional) Phone Number US +1 Instruct…" at bounding box center [423, 137] width 83 height 151
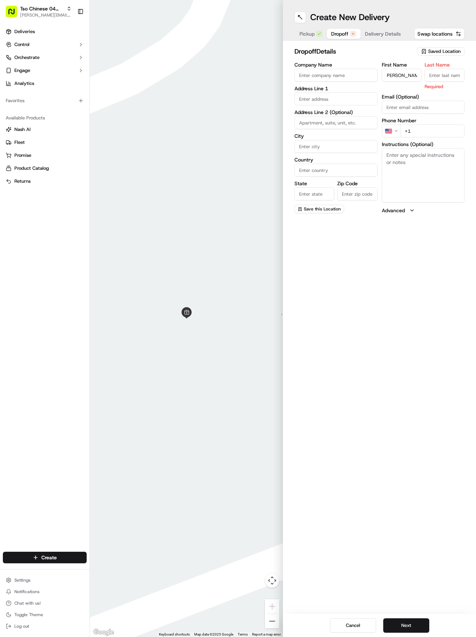
scroll to position [0, 0]
click at [447, 69] on input "Last Name" at bounding box center [445, 75] width 40 height 13
type input "/"
click at [439, 125] on input "+1" at bounding box center [432, 122] width 65 height 13
paste input "[PHONE_NUMBER]"
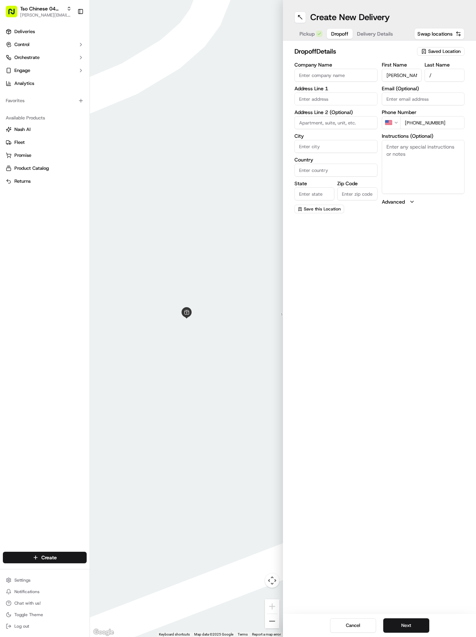
type input "[PHONE_NUMBER]"
click at [314, 95] on input "text" at bounding box center [336, 98] width 83 height 13
click at [362, 115] on div "[STREET_ADDRESS]" at bounding box center [336, 114] width 80 height 11
type input "[STREET_ADDRESS]"
type input "Round Rock"
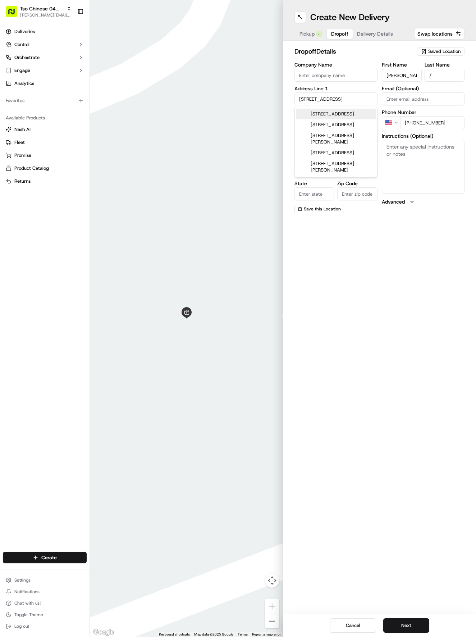
type input "[GEOGRAPHIC_DATA]"
type input "78664"
type input "2313 Sycamore Trail"
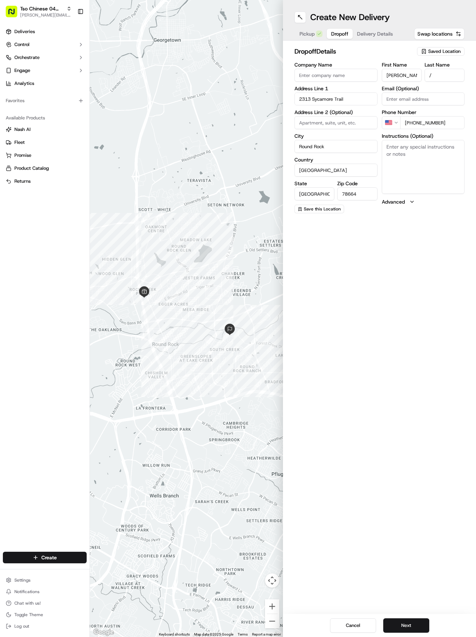
click at [425, 161] on textarea "Instructions (Optional)" at bounding box center [423, 167] width 83 height 54
paste textarea "Ring bell."
type textarea "Ring bell."
click at [423, 619] on button "Next" at bounding box center [406, 625] width 46 height 14
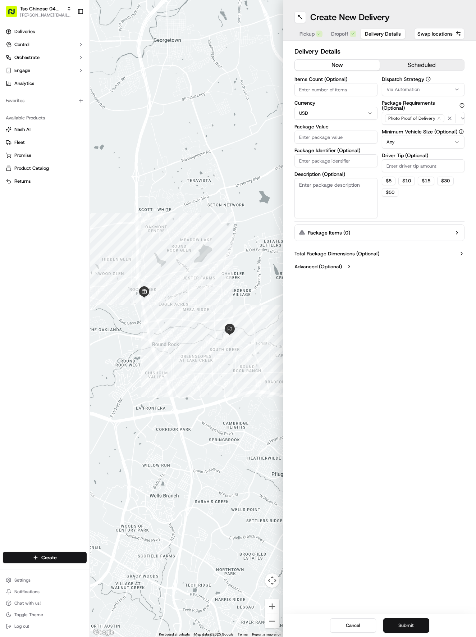
click at [423, 629] on button "Submit" at bounding box center [406, 625] width 46 height 14
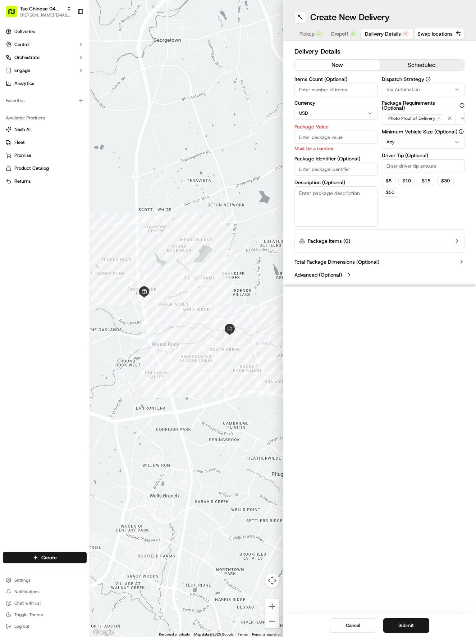
click at [431, 90] on div "Via Automation" at bounding box center [424, 89] width 80 height 6
click at [419, 131] on div "Tso Round Rock Strategy" at bounding box center [424, 128] width 103 height 11
drag, startPoint x: 416, startPoint y: 236, endPoint x: 441, endPoint y: 183, distance: 58.6
click at [425, 213] on html "Tso Chinese 04 Round Rock [EMAIL_ADDRESS][DOMAIN_NAME] Toggle Sidebar Deliverie…" at bounding box center [238, 318] width 476 height 637
click at [449, 164] on input "Driver Tip (Optional)" at bounding box center [423, 165] width 83 height 13
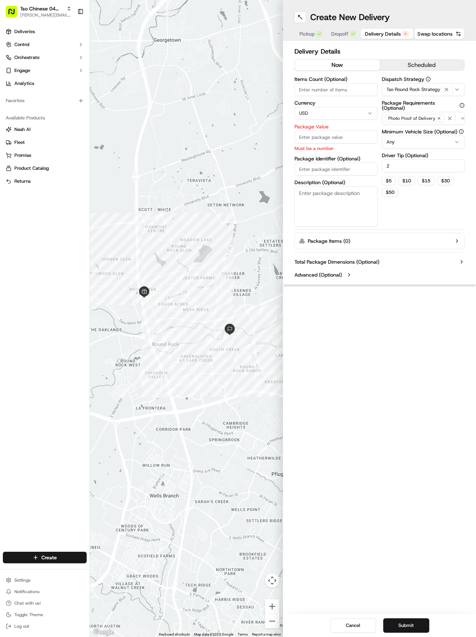
type input "2"
click at [344, 136] on input "Package Value" at bounding box center [336, 137] width 83 height 13
click at [328, 169] on input "Package Identifier (Optional)" at bounding box center [336, 169] width 83 height 13
paste input "#QFEKIZD"
type input "#QFEKIZD"
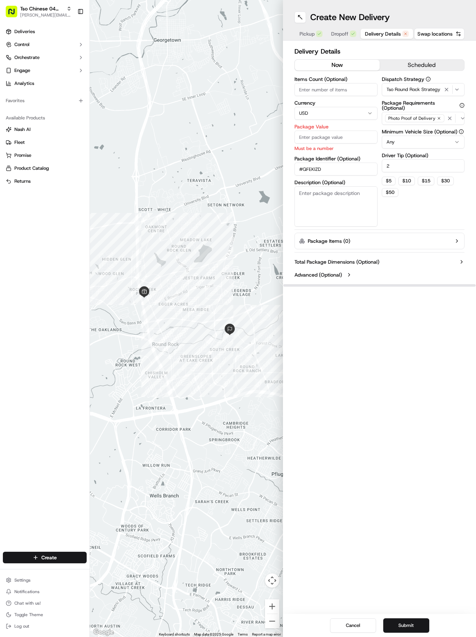
click at [339, 141] on input "Package Value" at bounding box center [336, 137] width 83 height 13
click at [347, 128] on label "Package Value" at bounding box center [336, 126] width 83 height 5
click at [347, 131] on input "Package Value" at bounding box center [336, 137] width 83 height 13
type input "53.91"
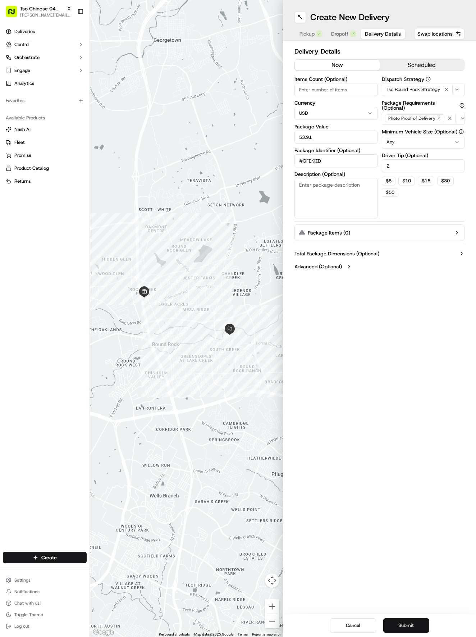
click at [419, 628] on button "Submit" at bounding box center [406, 625] width 46 height 14
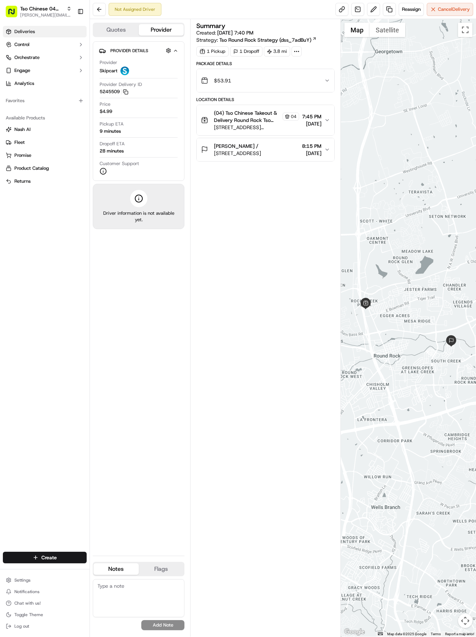
click at [29, 26] on link "Deliveries" at bounding box center [45, 32] width 84 height 12
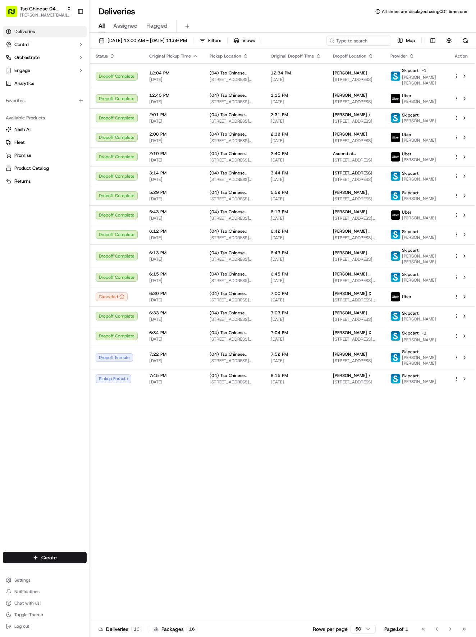
click at [29, 566] on div "Create Settings Notifications Chat with us! Toggle Theme Log out" at bounding box center [45, 591] width 90 height 91
click at [32, 560] on html "Tso Chinese 04 Round Rock [EMAIL_ADDRESS][DOMAIN_NAME] Toggle Sidebar Deliverie…" at bounding box center [238, 318] width 476 height 637
click at [99, 570] on icon at bounding box center [97, 571] width 6 height 6
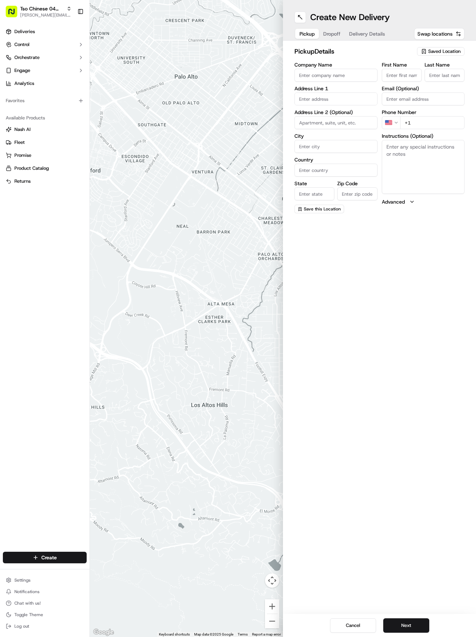
click at [451, 45] on div "pickup Details Saved Location Company Name Address Line 1 Address Line 2 (Optio…" at bounding box center [379, 130] width 193 height 178
click at [451, 46] on div "pickup Details Saved Location Company Name Address Line 1 Address Line 2 (Optio…" at bounding box center [379, 130] width 193 height 178
click at [451, 47] on button "Saved Location" at bounding box center [440, 51] width 47 height 10
drag, startPoint x: 431, startPoint y: 83, endPoint x: 445, endPoint y: 107, distance: 28.0
click at [434, 89] on div "(04) Tso Chinese Takeout & Delivery Round Rock (04)" at bounding box center [424, 81] width 103 height 17
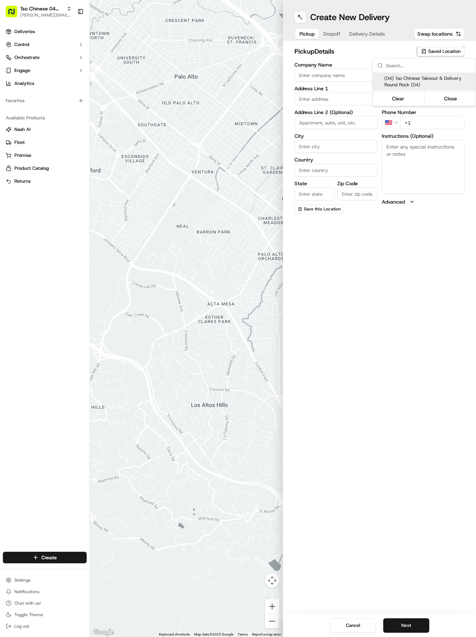
type input "(04) Tso Chinese Takeout & Delivery Round Rock"
type input "2000 N [PERSON_NAME] St"
type input "Ste 108"
type input "Round Rock"
type input "US"
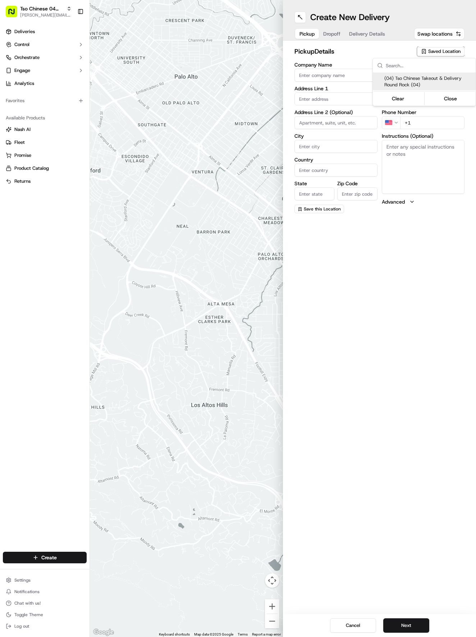
type input "[GEOGRAPHIC_DATA]"
type input "78664"
type input "Tso Chinese"
type input "Round Rock Manager"
type input "[EMAIL_ADDRESS][DOMAIN_NAME]"
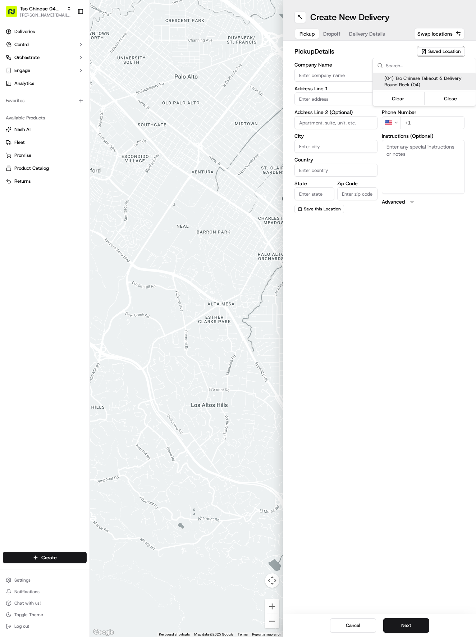
type input "[PHONE_NUMBER]"
type textarea "Submit a picture displaying address & food as Proof of Delivery. Envía una foto…"
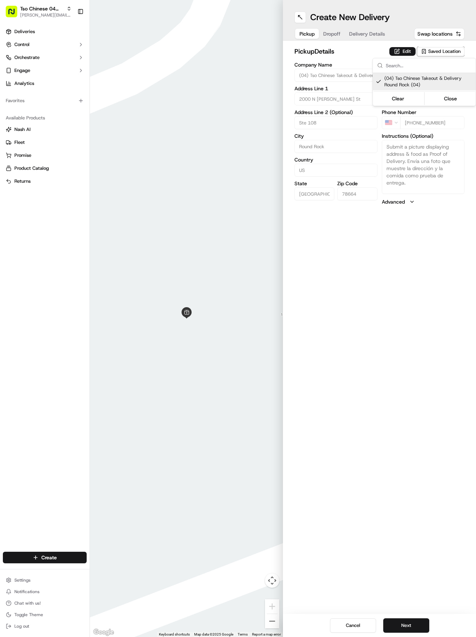
click at [445, 93] on div "Clear Close" at bounding box center [424, 98] width 101 height 13
click at [445, 99] on button "Close" at bounding box center [450, 99] width 49 height 10
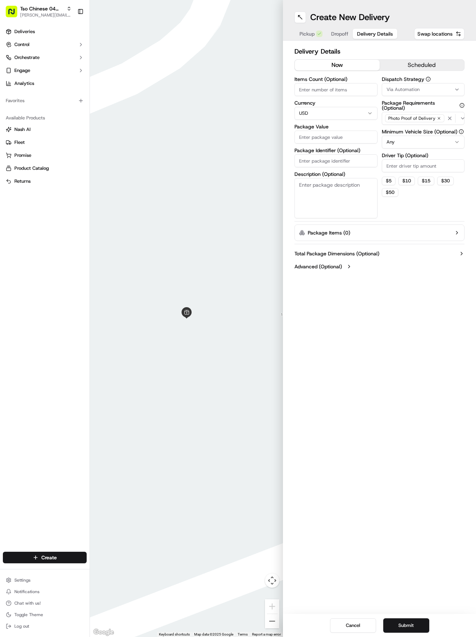
click at [360, 37] on span "Delivery Details" at bounding box center [375, 33] width 36 height 7
click at [419, 174] on div "Dispatch Strategy Via Automation Package Requirements (Optional) Photo Proof of…" at bounding box center [423, 148] width 83 height 142
click at [419, 163] on input "Driver Tip (Optional)" at bounding box center [423, 165] width 83 height 13
type input "2"
click at [416, 143] on html "Tso Chinese 04 Round Rock [EMAIL_ADDRESS][DOMAIN_NAME] Toggle Sidebar Deliverie…" at bounding box center [238, 318] width 476 height 637
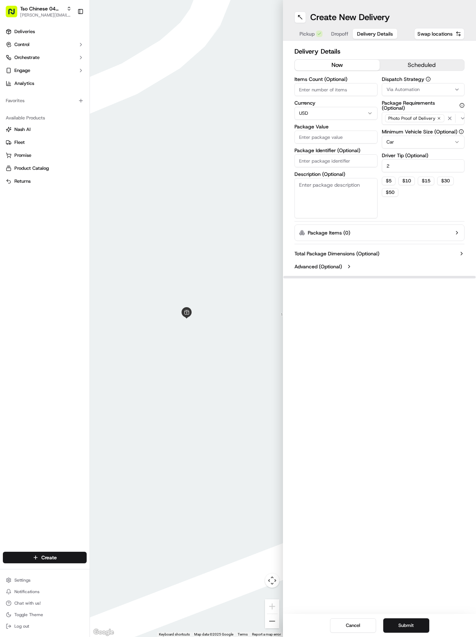
click at [436, 87] on div "Via Automation" at bounding box center [424, 89] width 80 height 6
click at [430, 128] on span "Tso Round Rock Strategy" at bounding box center [429, 129] width 88 height 6
click at [447, 142] on button "Close" at bounding box center [450, 142] width 49 height 10
click at [345, 186] on textarea "Description (Optional)" at bounding box center [336, 198] width 83 height 40
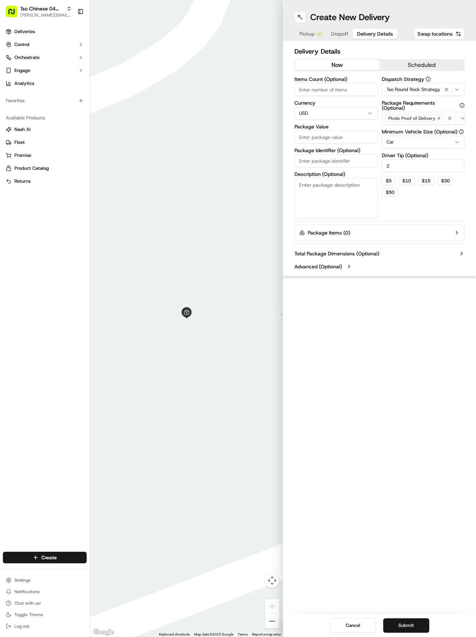
click at [347, 158] on input "Package Identifier (Optional)" at bounding box center [336, 160] width 83 height 13
paste input "ICKGSS5"
type input "ICKGSS5"
click at [347, 137] on input "Package Value" at bounding box center [336, 137] width 83 height 13
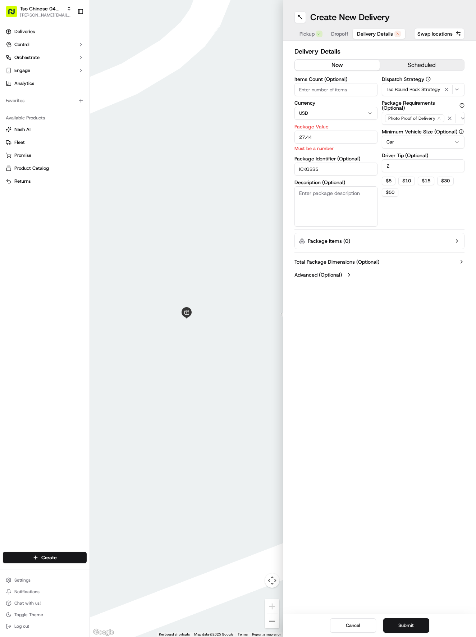
type input "27.44"
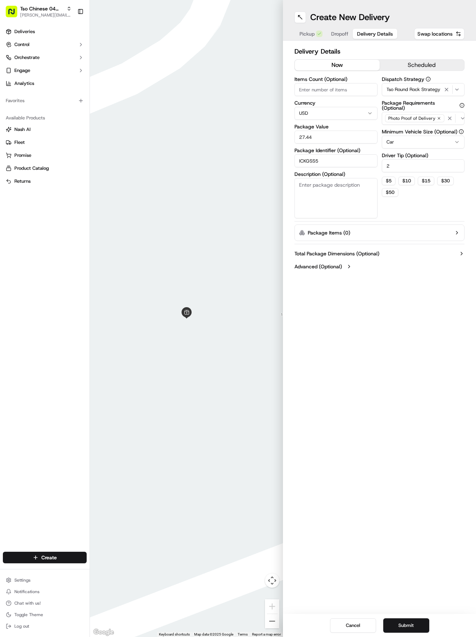
click at [357, 192] on textarea "Description (Optional)" at bounding box center [336, 198] width 83 height 40
paste textarea "Please include extra Rangoon sauce."
type textarea "Please include extra Rangoon sauce."
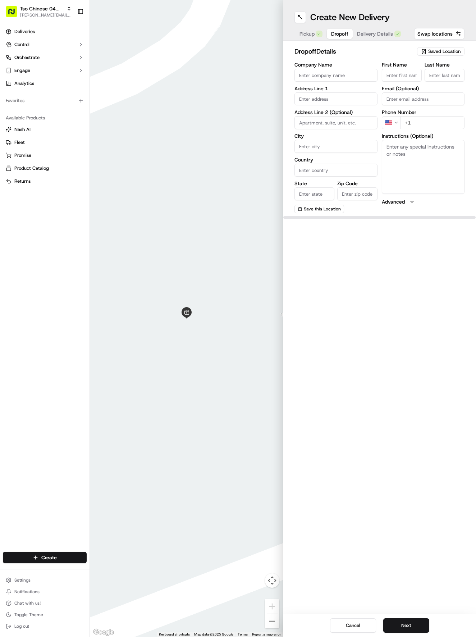
click at [335, 35] on span "Dropoff" at bounding box center [339, 33] width 17 height 7
click at [424, 168] on textarea "Instructions (Optional)" at bounding box center [423, 167] width 83 height 54
paste textarea "Please include extra Rangoon sauce."
type textarea "Please include extra Rangoon sauce."
click at [413, 74] on input "[PERSON_NAME]" at bounding box center [402, 75] width 40 height 13
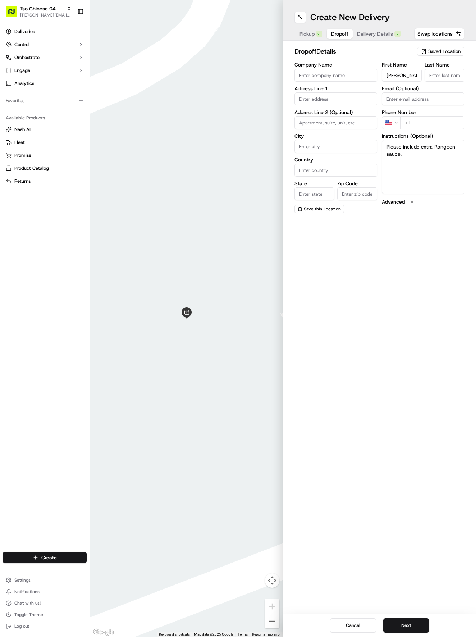
click at [413, 74] on input "[PERSON_NAME]" at bounding box center [402, 75] width 40 height 13
type input "[PERSON_NAME]"
click at [437, 133] on div "First Name [PERSON_NAME] Last Name [PERSON_NAME] Email (Optional) Phone Number …" at bounding box center [423, 137] width 83 height 151
paste input "[PHONE_NUMBER]"
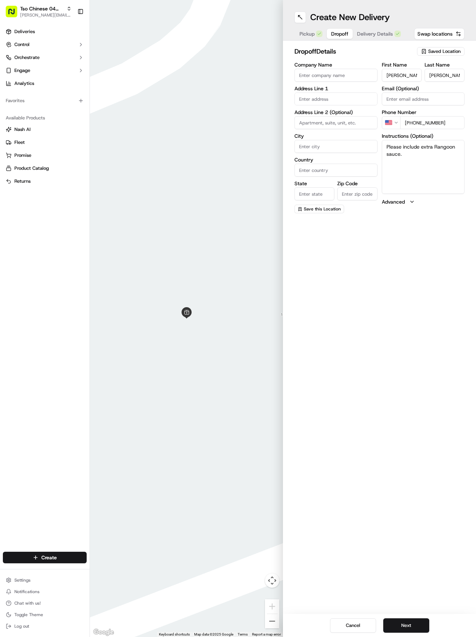
type input "[PHONE_NUMBER]"
click at [339, 99] on input "text" at bounding box center [336, 98] width 83 height 13
paste input "[STREET_ADDRESS]"
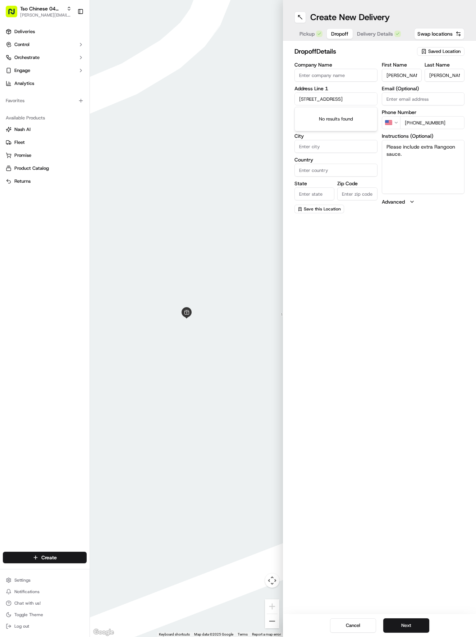
scroll to position [0, 62]
click at [331, 119] on div "[STREET_ADDRESS]" at bounding box center [336, 114] width 80 height 11
type input "[STREET_ADDRESS]"
type input "Round Rock"
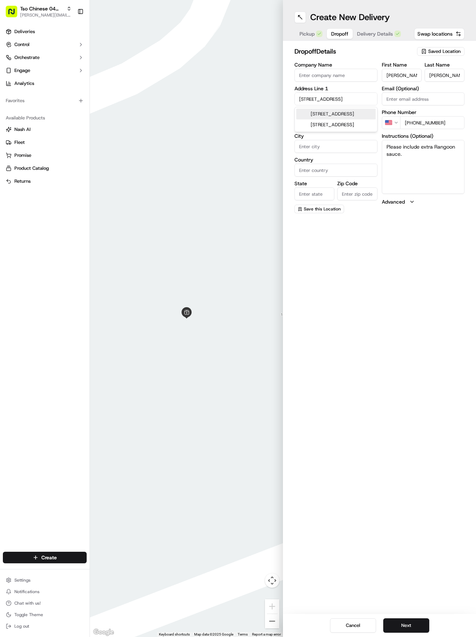
type input "[GEOGRAPHIC_DATA]"
type input "78681"
type input "[STREET_ADDRESS]"
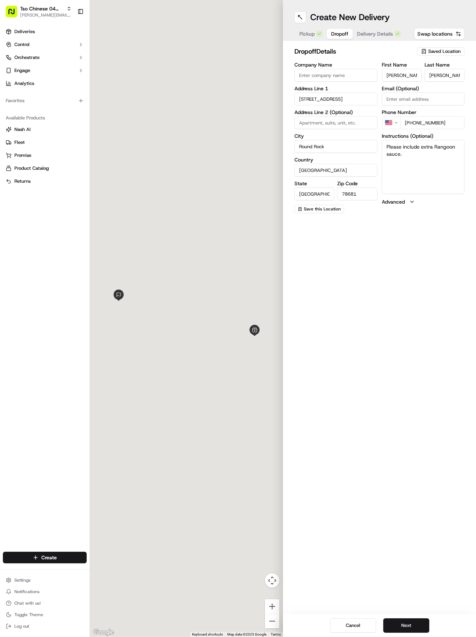
scroll to position [0, 0]
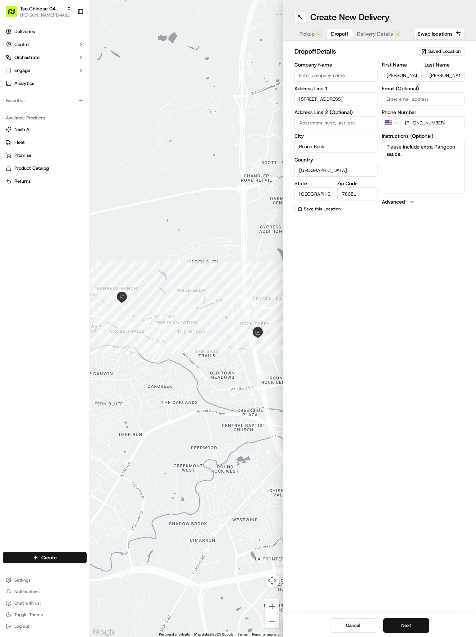
click at [408, 623] on button "Next" at bounding box center [406, 625] width 46 height 14
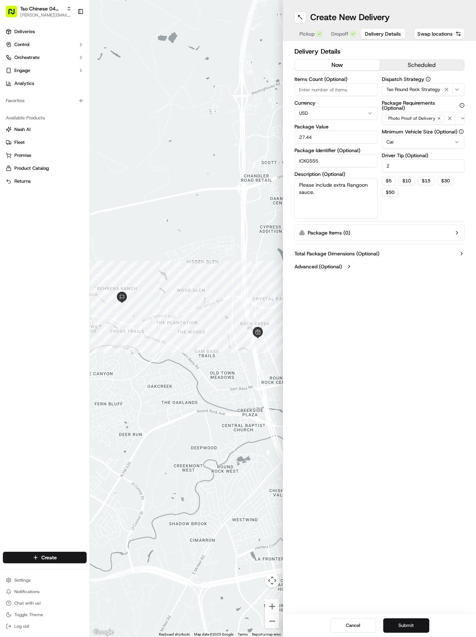
click at [409, 622] on button "Submit" at bounding box center [406, 625] width 46 height 14
click at [409, 622] on div "Cancel Submit" at bounding box center [379, 625] width 193 height 23
click at [417, 627] on div "Cancel Submit" at bounding box center [379, 625] width 193 height 23
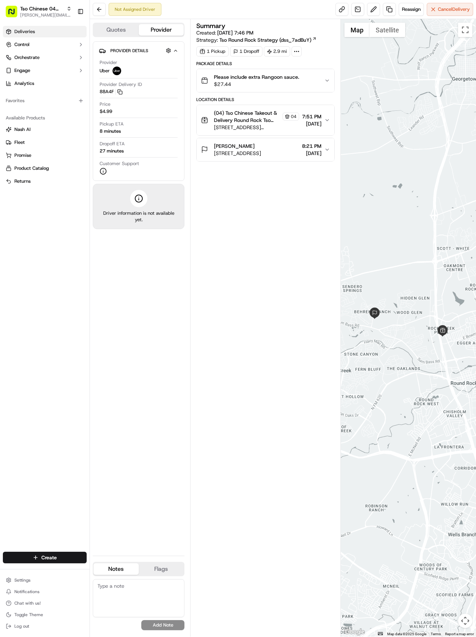
click at [36, 29] on link "Deliveries" at bounding box center [45, 32] width 84 height 12
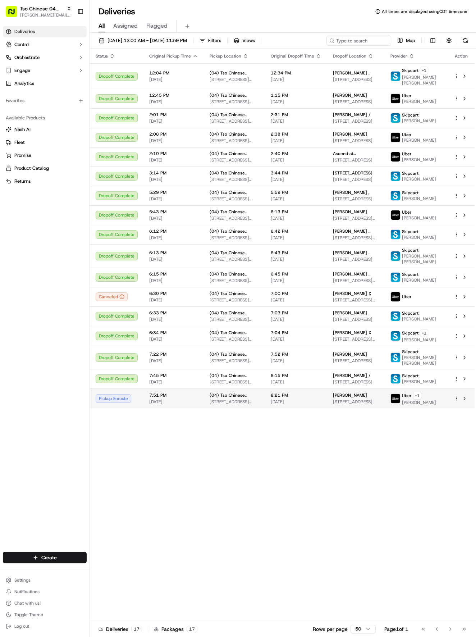
click at [362, 399] on span "[STREET_ADDRESS]" at bounding box center [356, 402] width 46 height 6
click at [379, 405] on td "[PERSON_NAME] [STREET_ADDRESS]" at bounding box center [356, 399] width 58 height 20
click at [363, 401] on span "[STREET_ADDRESS]" at bounding box center [356, 402] width 46 height 6
click at [367, 396] on div "[PERSON_NAME]" at bounding box center [356, 395] width 46 height 6
drag, startPoint x: 176, startPoint y: 417, endPoint x: 442, endPoint y: 448, distance: 268.0
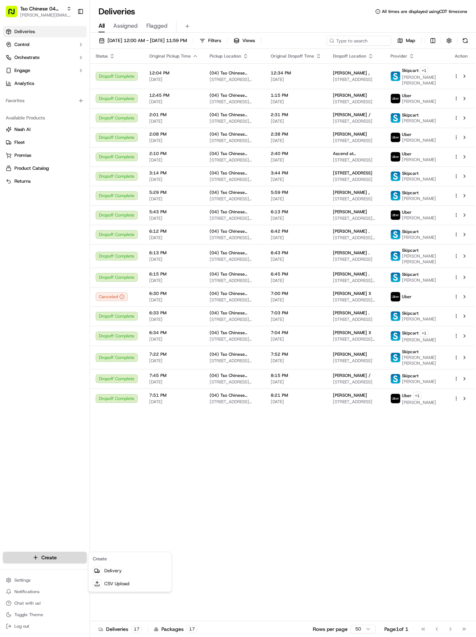
click at [68, 560] on html "Tso Chinese 04 Round Rock [EMAIL_ADDRESS][DOMAIN_NAME] Toggle Sidebar Deliverie…" at bounding box center [238, 318] width 476 height 637
click at [105, 567] on link "Delivery" at bounding box center [130, 570] width 80 height 13
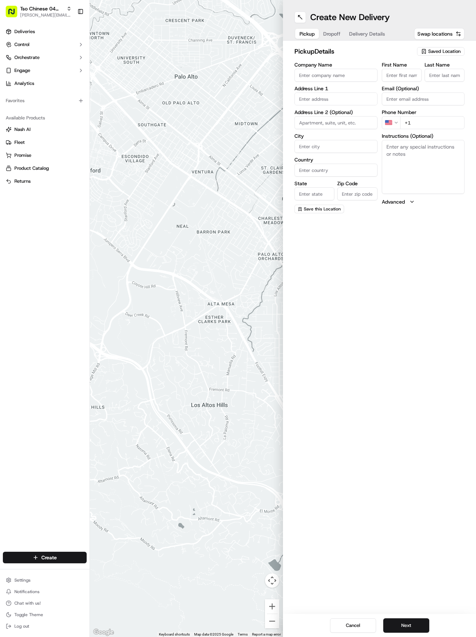
click at [454, 52] on span "Saved Location" at bounding box center [444, 51] width 32 height 6
click at [430, 77] on span "(04) Tso Chinese Takeout & Delivery Round Rock (04)" at bounding box center [429, 81] width 88 height 13
type input "(04) Tso Chinese Takeout & Delivery Round Rock"
type input "2000 N [PERSON_NAME] St"
type input "Ste 108"
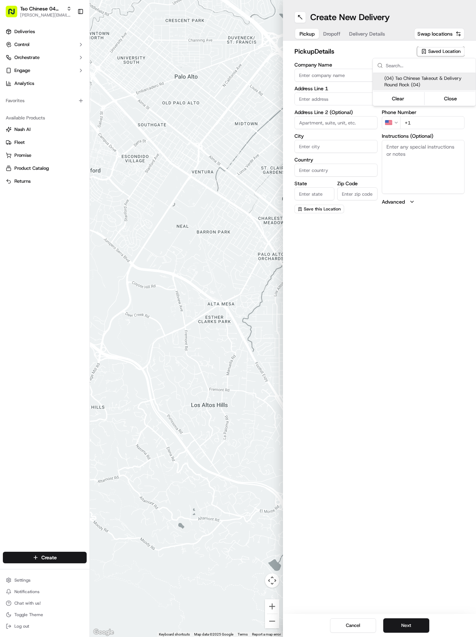
type input "Round Rock"
type input "US"
type input "[GEOGRAPHIC_DATA]"
type input "78664"
type input "Tso Chinese"
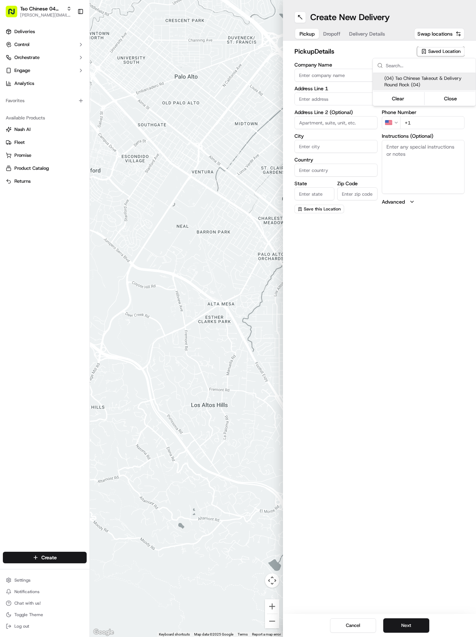
type input "Round Rock Manager"
type input "[EMAIL_ADDRESS][DOMAIN_NAME]"
type input "[PHONE_NUMBER]"
type textarea "Submit a picture displaying address & food as Proof of Delivery. Envía una foto…"
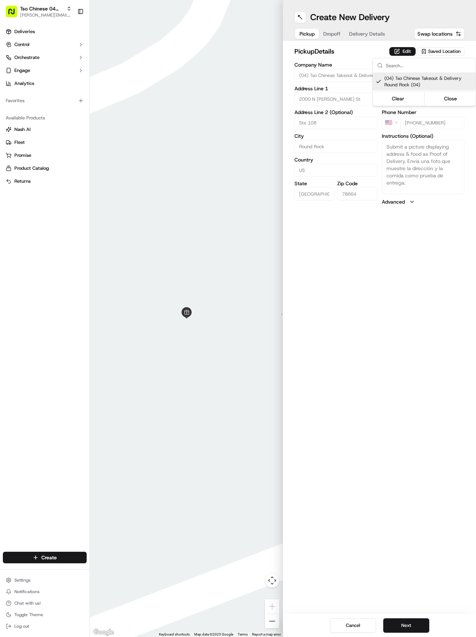
drag, startPoint x: 407, startPoint y: 466, endPoint x: 436, endPoint y: 534, distance: 73.8
click at [407, 468] on html "Tso Chinese 04 Round Rock [EMAIL_ADDRESS][DOMAIN_NAME] Toggle Sidebar Deliverie…" at bounding box center [238, 318] width 476 height 637
click at [418, 623] on button "Next" at bounding box center [406, 625] width 46 height 14
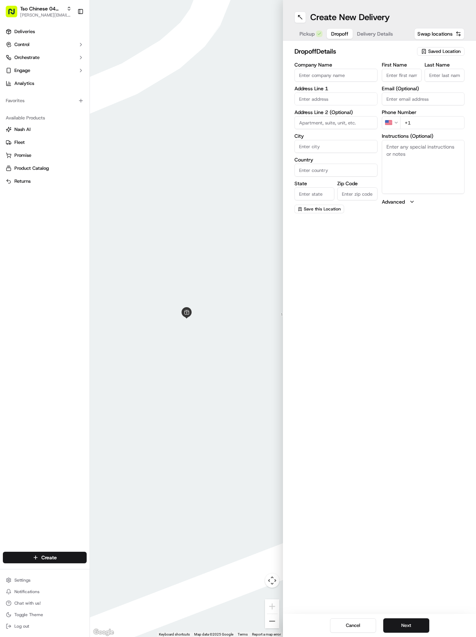
click at [407, 78] on input "First Name" at bounding box center [402, 75] width 40 height 13
paste input "[PERSON_NAME]"
type input "[PERSON_NAME]"
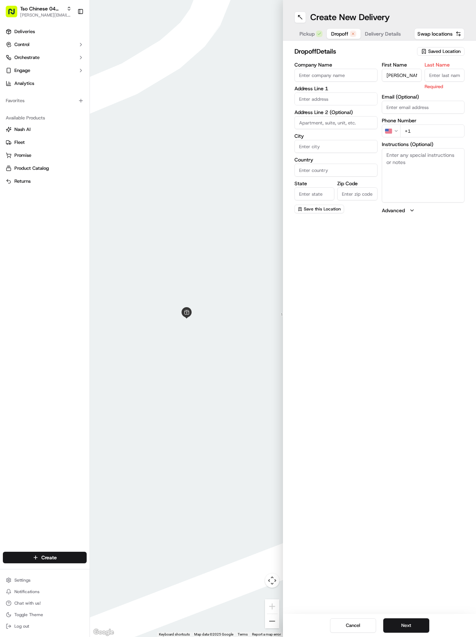
click at [440, 79] on input "Last Name" at bounding box center [445, 75] width 40 height 13
type input ","
click at [448, 118] on input "+1" at bounding box center [432, 122] width 65 height 13
click at [448, 126] on input "+1" at bounding box center [432, 122] width 65 height 13
paste input "[PHONE_NUMBER]"
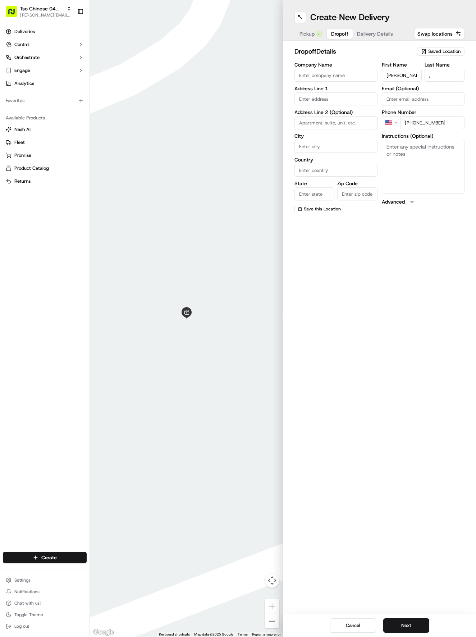
type input "[PHONE_NUMBER]"
click at [332, 94] on input "text" at bounding box center [336, 98] width 83 height 13
paste input "[STREET_ADDRESS][PERSON_NAME]"
click at [342, 119] on div "[STREET_ADDRESS][PERSON_NAME]" at bounding box center [336, 117] width 80 height 17
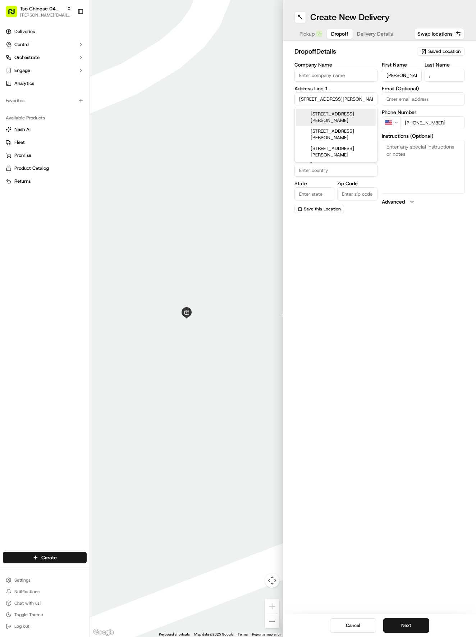
type input "[STREET_ADDRESS][PERSON_NAME]"
type input "Pflugerville"
type input "[GEOGRAPHIC_DATA]"
type input "78660"
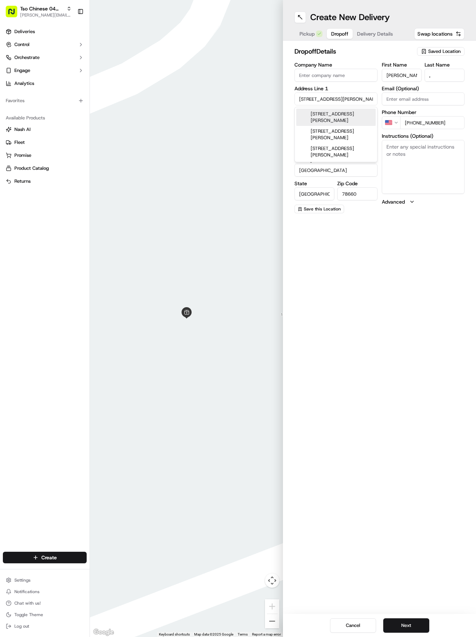
type input "[STREET_ADDRESS][PERSON_NAME]"
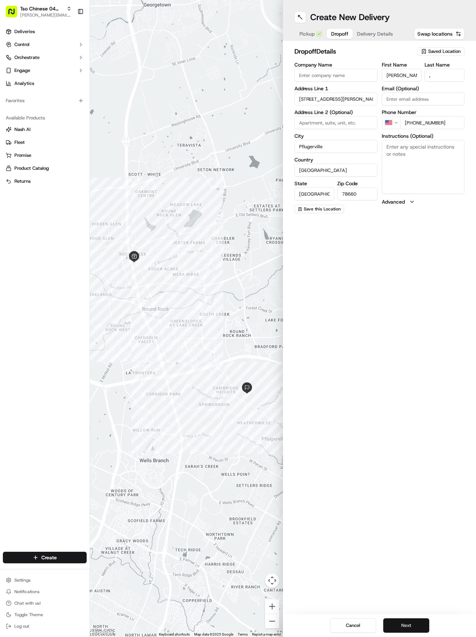
click at [419, 625] on button "Next" at bounding box center [406, 625] width 46 height 14
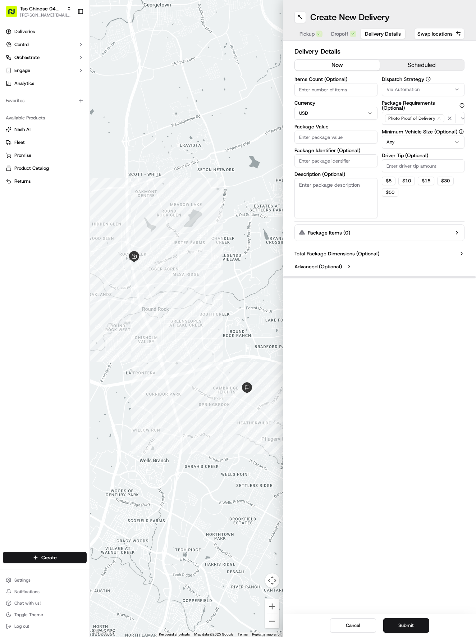
click at [410, 86] on span "Via Automation" at bounding box center [403, 89] width 33 height 6
click at [397, 127] on span "Tso Round Rock Strategy" at bounding box center [429, 129] width 88 height 6
click at [427, 209] on html "Tso Chinese 04 Round Rock [EMAIL_ADDRESS][DOMAIN_NAME] Toggle Sidebar Deliverie…" at bounding box center [238, 318] width 476 height 637
click at [436, 160] on input "Driver Tip (Optional)" at bounding box center [423, 165] width 83 height 13
type input "2"
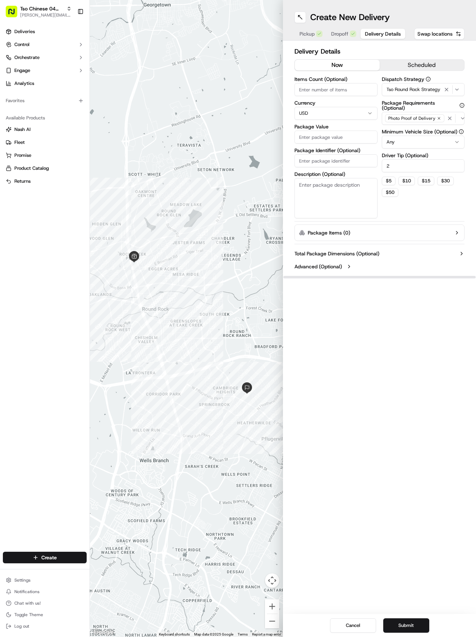
click at [349, 135] on input "Package Value" at bounding box center [336, 137] width 83 height 13
type input "47.47"
click at [355, 164] on input "Package Identifier (Optional)" at bounding box center [336, 160] width 83 height 13
click at [319, 160] on input "Package Identifier (Optional)" at bounding box center [336, 160] width 83 height 13
paste input "#KE38HZA"
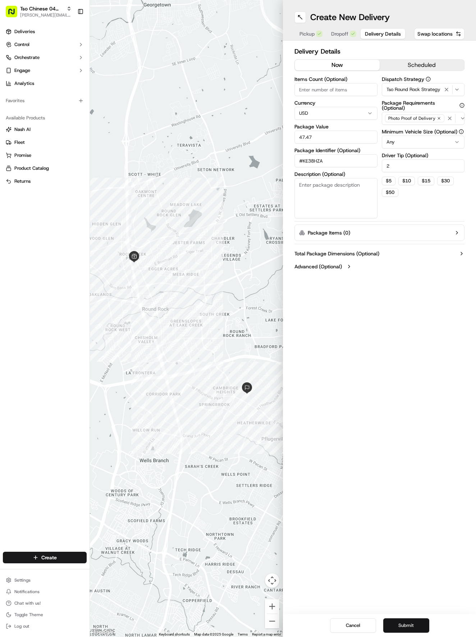
type input "#KE38HZA"
click at [424, 629] on button "Submit" at bounding box center [406, 625] width 46 height 14
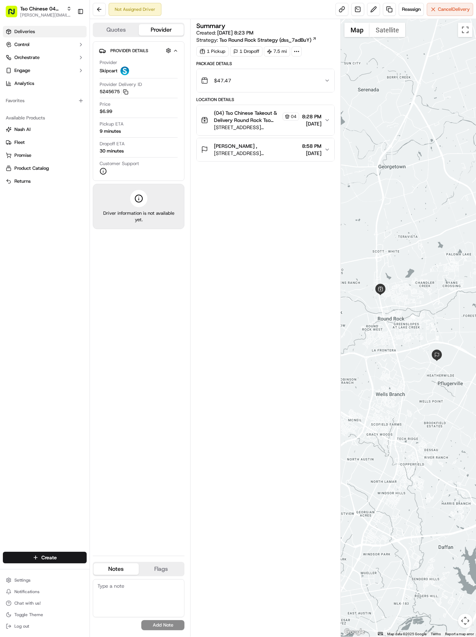
click at [29, 29] on span "Deliveries" at bounding box center [24, 31] width 21 height 6
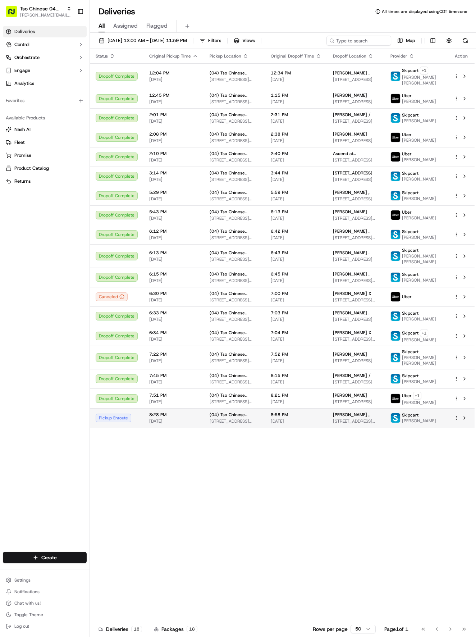
click at [374, 420] on span "[STREET_ADDRESS][PERSON_NAME]" at bounding box center [356, 421] width 46 height 6
click at [394, 419] on td "Skipcart [PERSON_NAME]" at bounding box center [416, 417] width 63 height 19
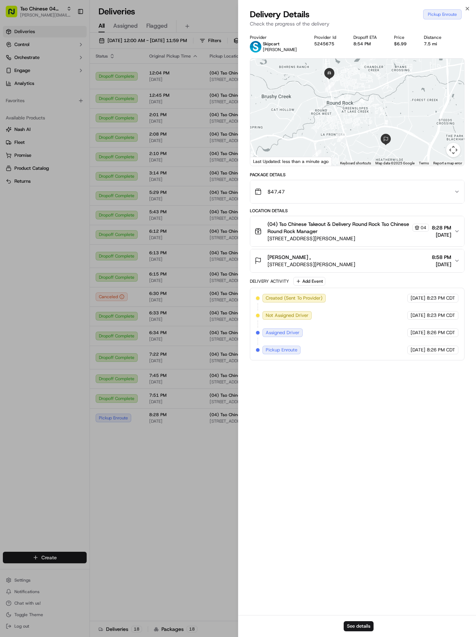
click at [457, 154] on button "Map camera controls" at bounding box center [453, 150] width 14 height 14
click at [437, 150] on button "Zoom out" at bounding box center [435, 150] width 14 height 14
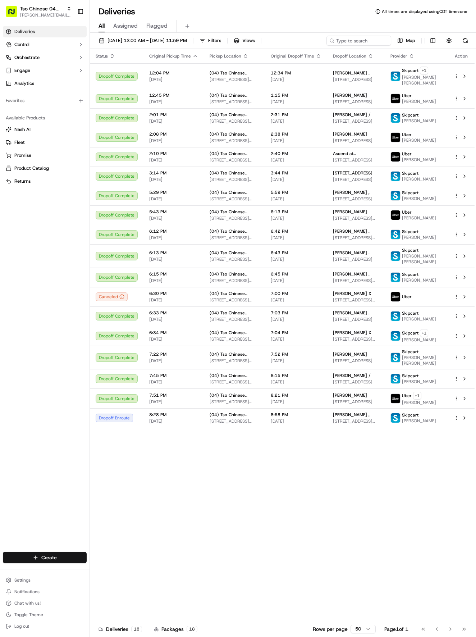
click at [68, 559] on html "Tso Chinese 04 Round Rock [EMAIL_ADDRESS][DOMAIN_NAME] Toggle Sidebar Deliverie…" at bounding box center [238, 318] width 476 height 637
click at [112, 567] on link "Delivery" at bounding box center [130, 570] width 80 height 13
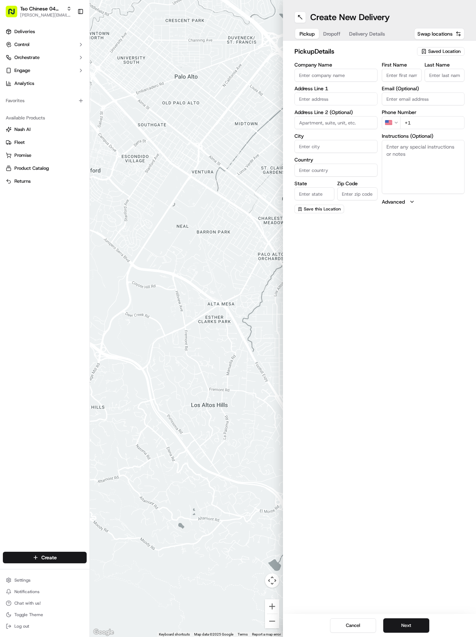
click at [450, 54] on span "Saved Location" at bounding box center [444, 51] width 32 height 6
click at [430, 79] on span "(04) Tso Chinese Takeout & Delivery Round Rock (04)" at bounding box center [429, 81] width 88 height 13
type input "(04) Tso Chinese Takeout & Delivery Round Rock"
type input "2000 N [PERSON_NAME] St"
type input "Ste 108"
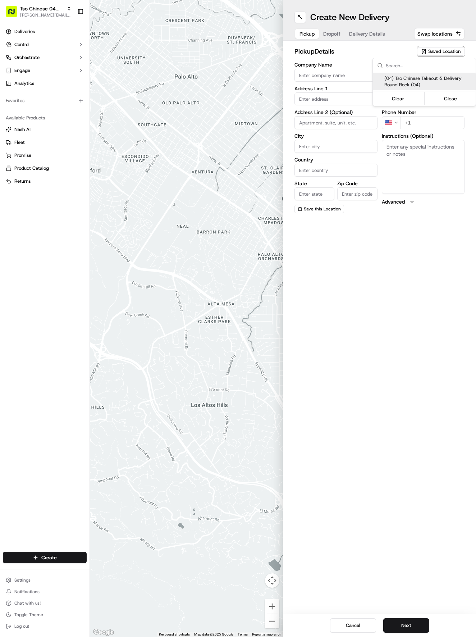
type input "Round Rock"
type input "US"
type input "[GEOGRAPHIC_DATA]"
type input "78664"
type input "Tso Chinese"
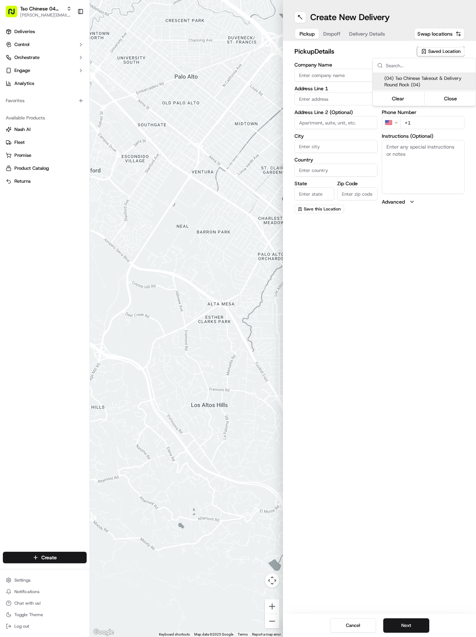
type input "Round Rock Manager"
type input "[EMAIL_ADDRESS][DOMAIN_NAME]"
type input "[PHONE_NUMBER]"
type textarea "Submit a picture displaying address & food as Proof of Delivery. Envía una foto…"
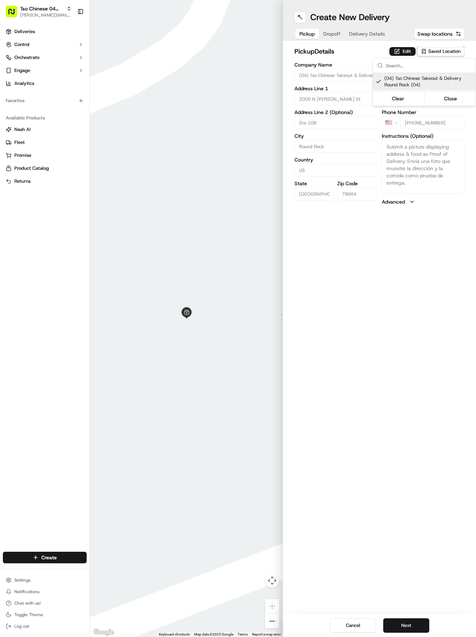
click at [379, 498] on html "Tso Chinese 04 Round Rock [EMAIL_ADDRESS][DOMAIN_NAME] Toggle Sidebar Deliverie…" at bounding box center [238, 318] width 476 height 637
click at [417, 631] on button "Next" at bounding box center [406, 625] width 46 height 14
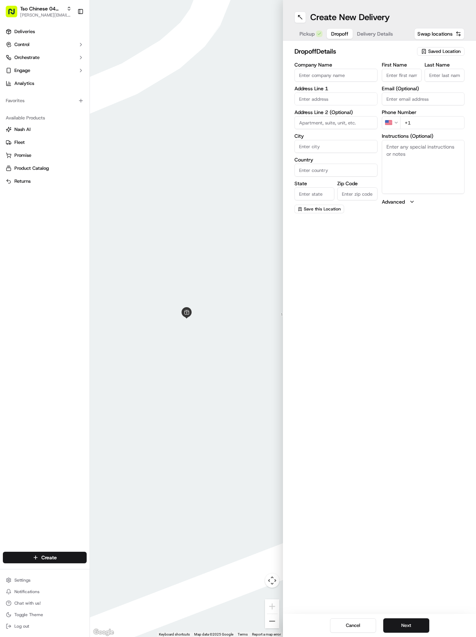
click at [410, 68] on div "First Name" at bounding box center [402, 71] width 40 height 19
drag, startPoint x: 409, startPoint y: 69, endPoint x: 389, endPoint y: 88, distance: 28.5
click at [395, 83] on div "First Name Last Name Email (Optional) Phone Number US +1 Instructions (Optional…" at bounding box center [423, 137] width 83 height 151
click at [398, 79] on input "First Name" at bounding box center [402, 75] width 40 height 13
paste input "[PERSON_NAME]"
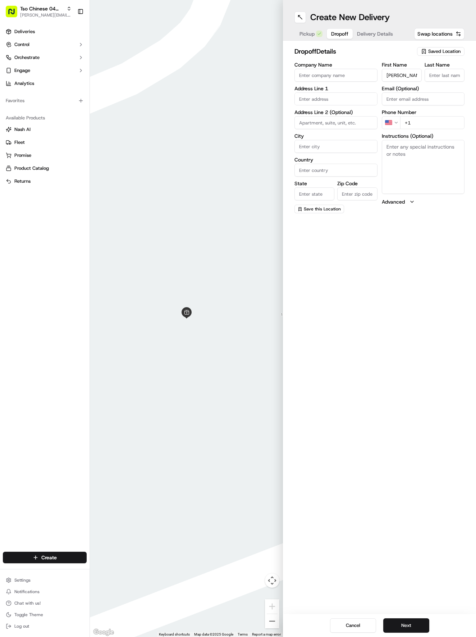
type input "[PERSON_NAME]"
click at [454, 78] on input "Last Name" at bounding box center [445, 75] width 40 height 13
type input "/"
click at [446, 123] on input "+1" at bounding box center [432, 122] width 65 height 13
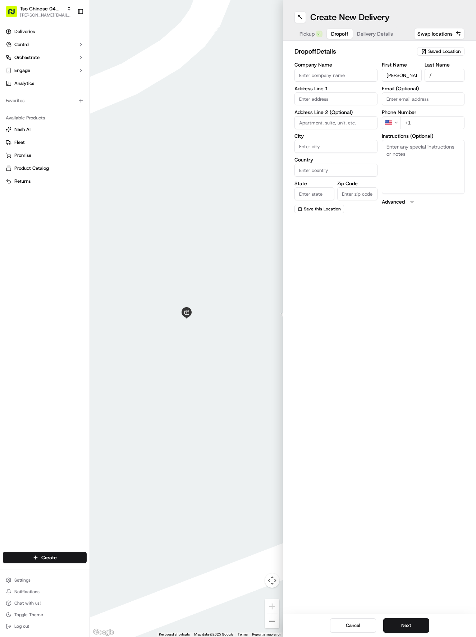
click at [446, 123] on input "+1" at bounding box center [432, 122] width 65 height 13
drag, startPoint x: 448, startPoint y: 138, endPoint x: 448, endPoint y: 147, distance: 8.7
click at [448, 147] on div "Instructions (Optional)" at bounding box center [423, 163] width 83 height 60
click at [449, 120] on input "+1" at bounding box center [432, 122] width 65 height 13
paste input "[PHONE_NUMBER]"
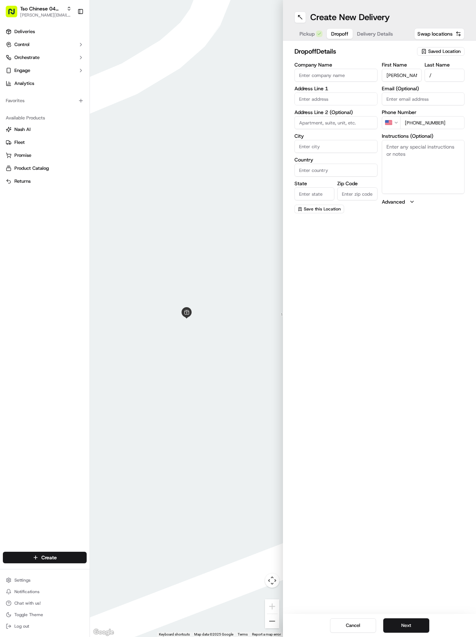
type input "[PHONE_NUMBER]"
click at [315, 95] on input "text" at bounding box center [336, 98] width 83 height 13
paste input "[STREET_ADDRESS][PERSON_NAME]"
click at [317, 116] on div "[STREET_ADDRESS][PERSON_NAME]" at bounding box center [336, 117] width 80 height 17
type input "[STREET_ADDRESS][PERSON_NAME]"
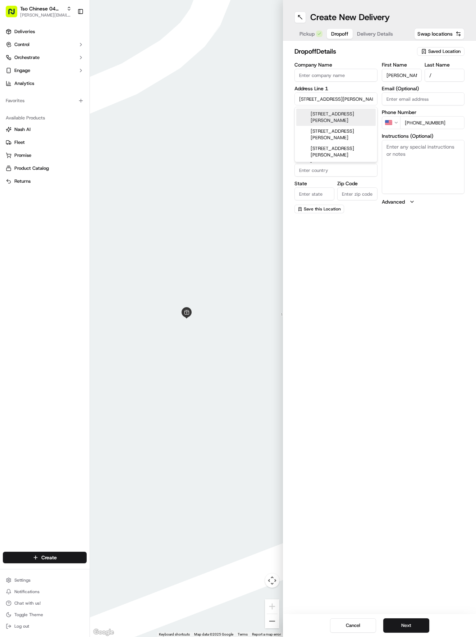
type input "Round Rock"
type input "[GEOGRAPHIC_DATA]"
type input "78665"
type input "[STREET_ADDRESS][PERSON_NAME]"
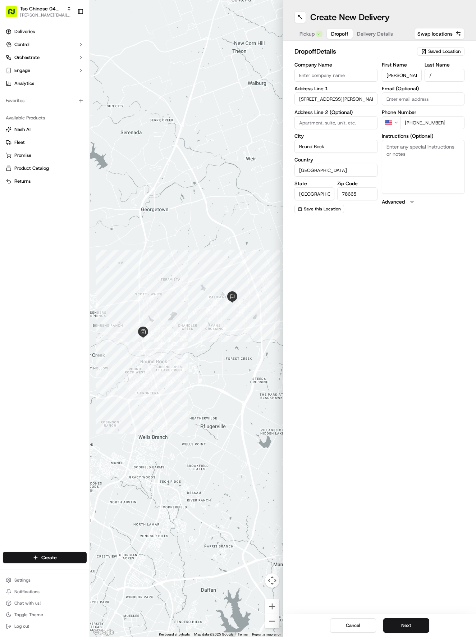
click at [406, 171] on textarea "Instructions (Optional)" at bounding box center [423, 167] width 83 height 54
paste textarea "I should be outside when you arrive, if not you can just leave it by the door. …"
type textarea "I should be outside when you arrive, if not you can just leave it by the door. …"
click at [427, 622] on button "Next" at bounding box center [406, 625] width 46 height 14
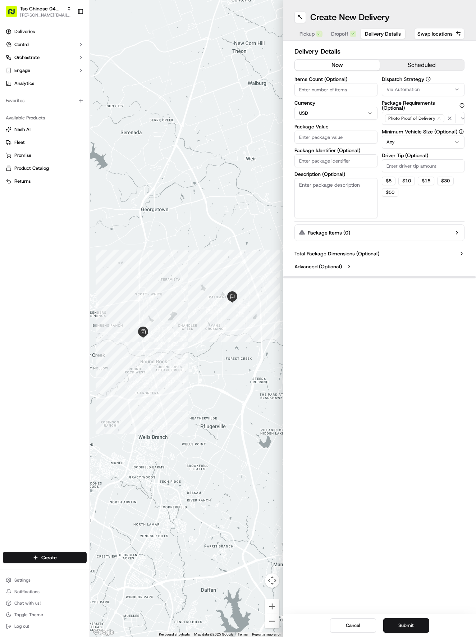
click at [414, 89] on span "Via Automation" at bounding box center [403, 89] width 33 height 6
click at [414, 129] on span "Tso Round Rock Strategy" at bounding box center [429, 129] width 88 height 6
drag, startPoint x: 426, startPoint y: 233, endPoint x: 421, endPoint y: 181, distance: 52.8
click at [422, 210] on html "Tso Chinese 04 Round Rock [EMAIL_ADDRESS][DOMAIN_NAME] Toggle Sidebar Deliverie…" at bounding box center [238, 318] width 476 height 637
click at [427, 158] on label "Driver Tip (Optional)" at bounding box center [423, 155] width 83 height 5
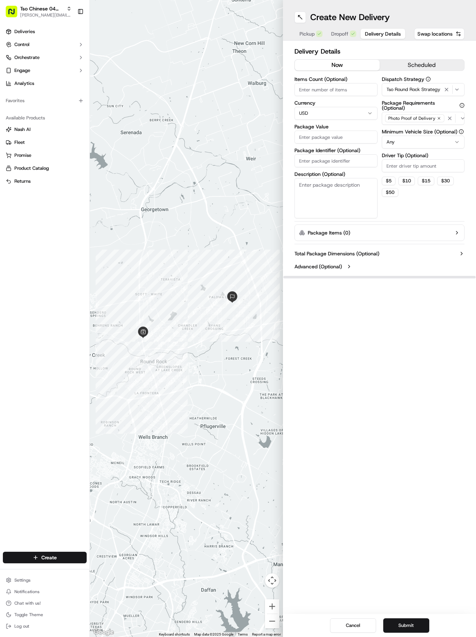
click at [419, 176] on div "Dispatch Strategy Tso Round Rock Strategy Package Requirements (Optional) Photo…" at bounding box center [423, 148] width 83 height 142
type input "2"
click at [338, 139] on input "Package Value" at bounding box center [336, 137] width 83 height 13
type input "29.12"
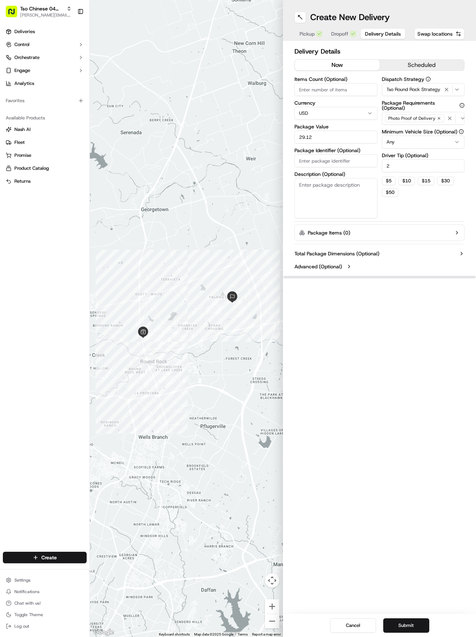
click at [327, 162] on input "Package Identifier (Optional)" at bounding box center [336, 160] width 83 height 13
paste input "GJIAUKC"
type input "GJIAUKC"
click at [422, 622] on button "Submit" at bounding box center [406, 625] width 46 height 14
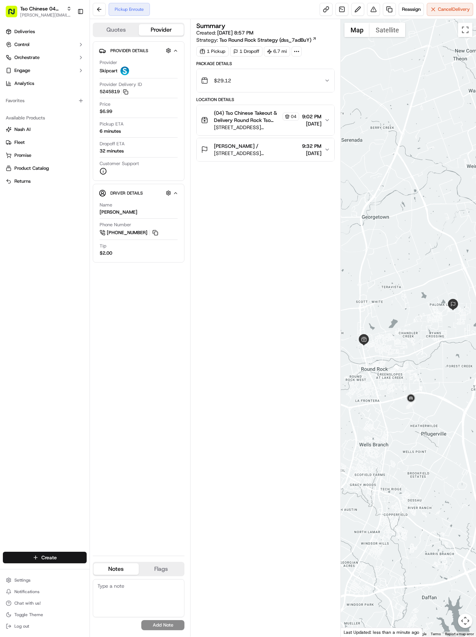
click at [70, 555] on html "Tso Chinese 04 Round Rock [EMAIL_ADDRESS][DOMAIN_NAME] Toggle Sidebar Deliverie…" at bounding box center [238, 318] width 476 height 637
click at [104, 573] on link "Delivery" at bounding box center [130, 570] width 80 height 13
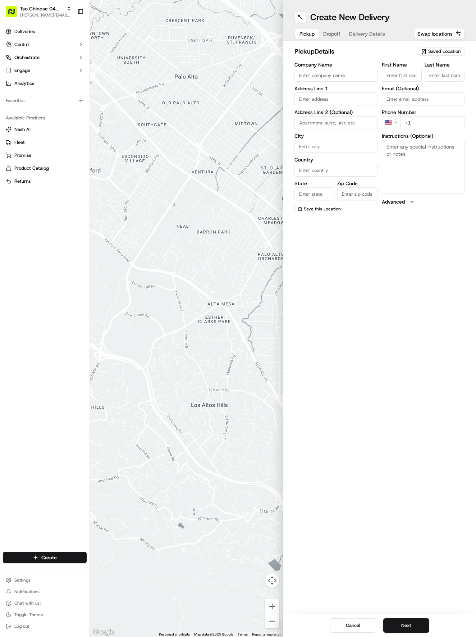
click at [456, 53] on span "Saved Location" at bounding box center [444, 51] width 32 height 6
click at [452, 83] on span "(04) Tso Chinese Takeout & Delivery Round Rock (04)" at bounding box center [429, 81] width 88 height 13
type input "(04) Tso Chinese Takeout & Delivery Round Rock"
type input "2000 N [PERSON_NAME] St"
type input "Ste 108"
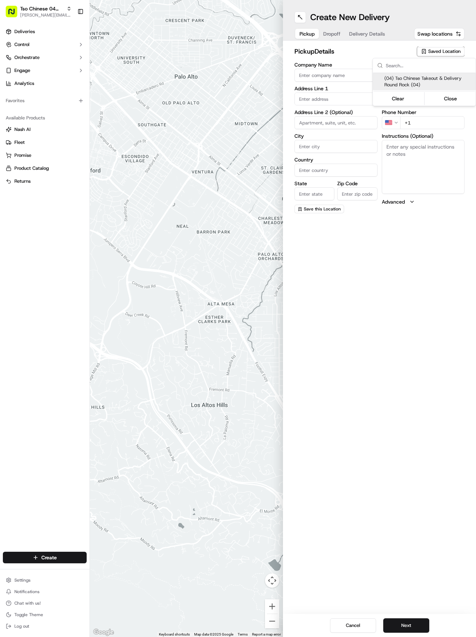
type input "Round Rock"
type input "US"
type input "[GEOGRAPHIC_DATA]"
type input "78664"
type input "Tso Chinese"
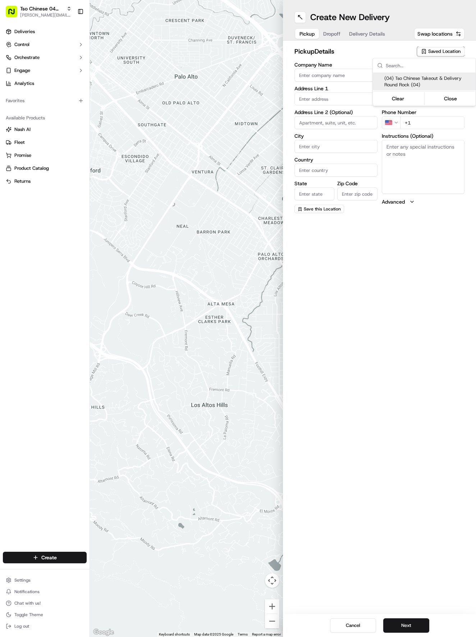
type input "Round Rock Manager"
type input "[EMAIL_ADDRESS][DOMAIN_NAME]"
type input "[PHONE_NUMBER]"
type textarea "Submit a picture displaying address & food as Proof of Delivery. Envía una foto…"
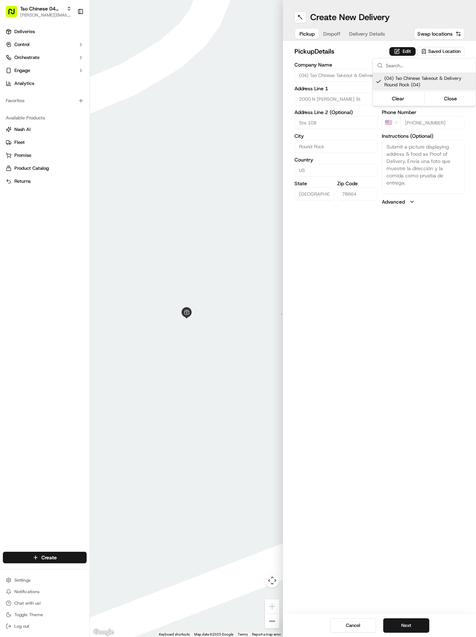
drag, startPoint x: 386, startPoint y: 526, endPoint x: 405, endPoint y: 601, distance: 77.3
click at [386, 522] on html "Tso Chinese 04 Round Rock [EMAIL_ADDRESS][DOMAIN_NAME] Toggle Sidebar Deliverie…" at bounding box center [238, 318] width 476 height 637
drag, startPoint x: 416, startPoint y: 633, endPoint x: 413, endPoint y: 622, distance: 11.9
click at [414, 623] on div "Cancel Next" at bounding box center [379, 625] width 193 height 23
click at [413, 620] on button "Next" at bounding box center [406, 625] width 46 height 14
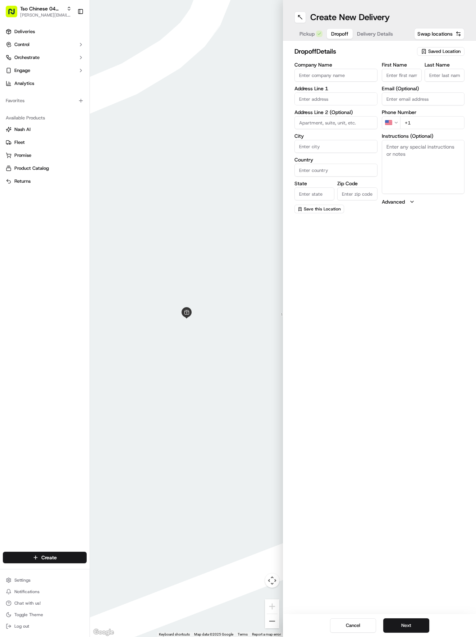
click at [404, 65] on label "First Name" at bounding box center [402, 64] width 40 height 5
click at [404, 69] on input "First Name" at bounding box center [402, 75] width 40 height 13
click at [404, 70] on input "First Name" at bounding box center [402, 75] width 40 height 13
paste input "[PERSON_NAME]"
type input "[PERSON_NAME]"
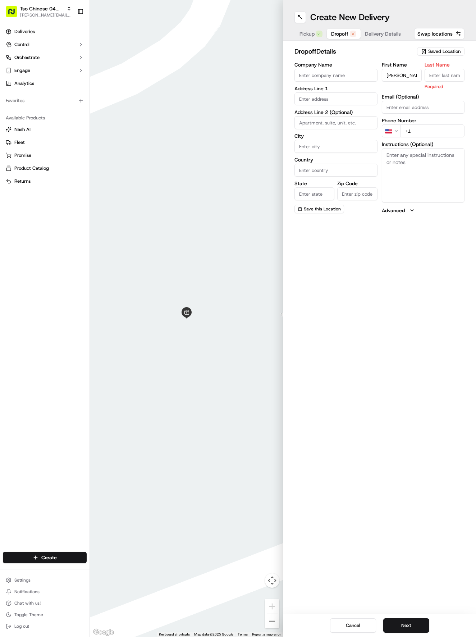
click at [442, 73] on input "Last Name" at bounding box center [445, 75] width 40 height 13
type input ","
click at [443, 121] on input "+1" at bounding box center [432, 122] width 65 height 13
paste input "[PHONE_NUMBER]"
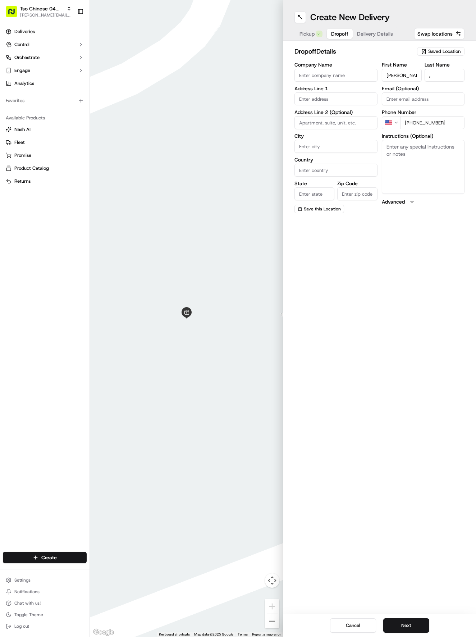
type input "[PHONE_NUMBER]"
click at [302, 90] on label "Address Line 1" at bounding box center [336, 88] width 83 height 5
click at [322, 97] on input "text" at bounding box center [336, 98] width 83 height 13
click at [354, 117] on div "[STREET_ADDRESS]" at bounding box center [336, 114] width 80 height 11
type input "[STREET_ADDRESS]"
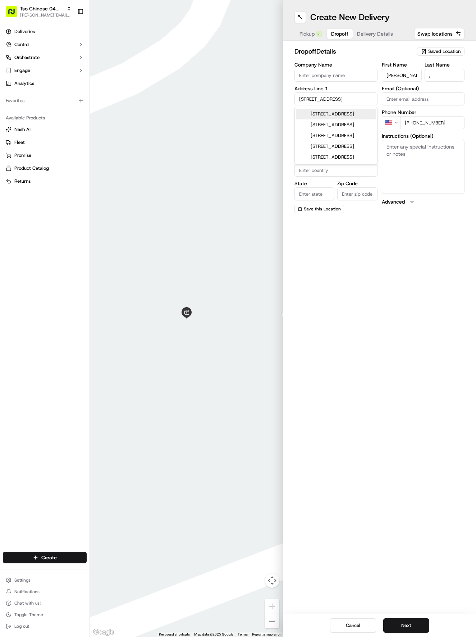
type input "[GEOGRAPHIC_DATA]"
type input "78626"
type input "[STREET_ADDRESS]"
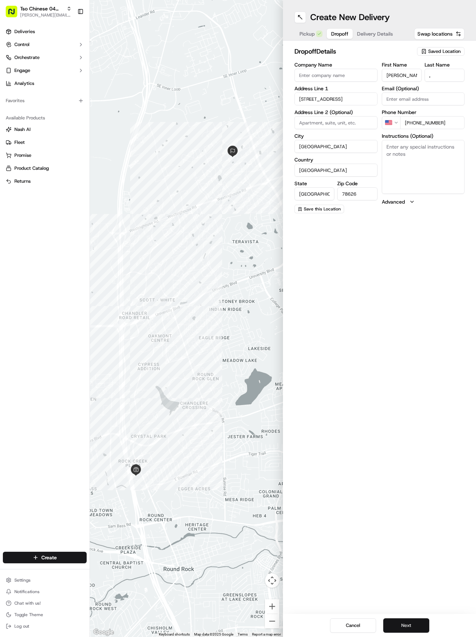
click at [406, 632] on button "Next" at bounding box center [406, 625] width 46 height 14
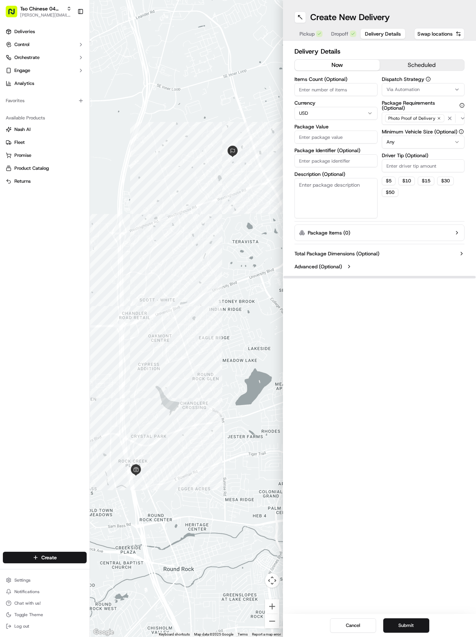
click at [427, 88] on div "Via Automation" at bounding box center [424, 89] width 80 height 6
click at [417, 130] on span "Tso Round Rock Strategy" at bounding box center [429, 129] width 88 height 6
drag, startPoint x: 420, startPoint y: 233, endPoint x: 425, endPoint y: 214, distance: 20.1
click at [420, 229] on html "Tso Chinese 04 Round Rock [EMAIL_ADDRESS][DOMAIN_NAME] Toggle Sidebar Deliverie…" at bounding box center [238, 318] width 476 height 637
click at [437, 165] on input "Driver Tip (Optional)" at bounding box center [423, 165] width 83 height 13
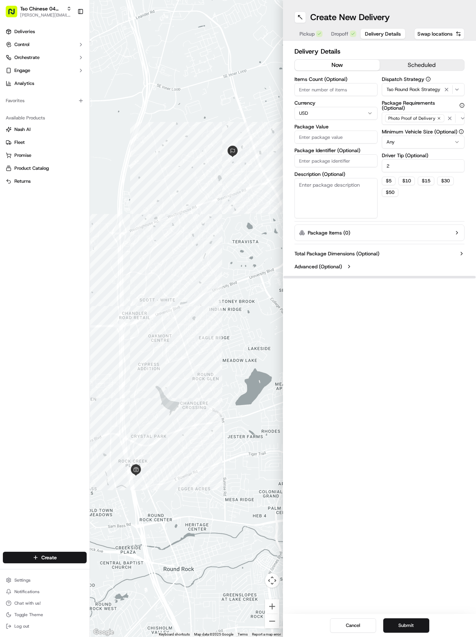
type input "2"
click at [352, 132] on input "Package Value" at bounding box center [336, 137] width 83 height 13
type input "29.07"
click at [355, 158] on input "Package Identifier (Optional)" at bounding box center [336, 160] width 83 height 13
type input "QIERVKA"
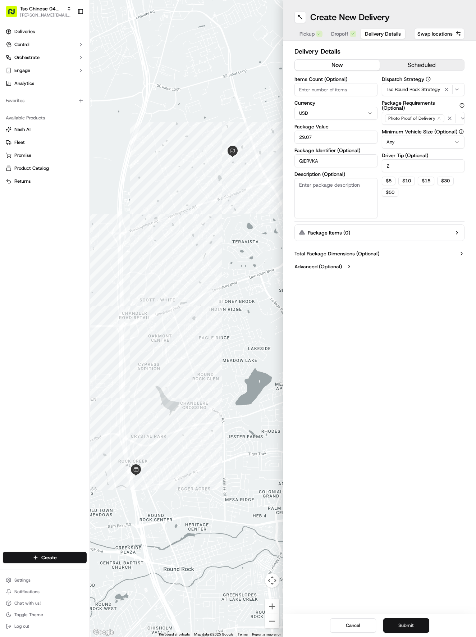
click at [397, 627] on button "Submit" at bounding box center [406, 625] width 46 height 14
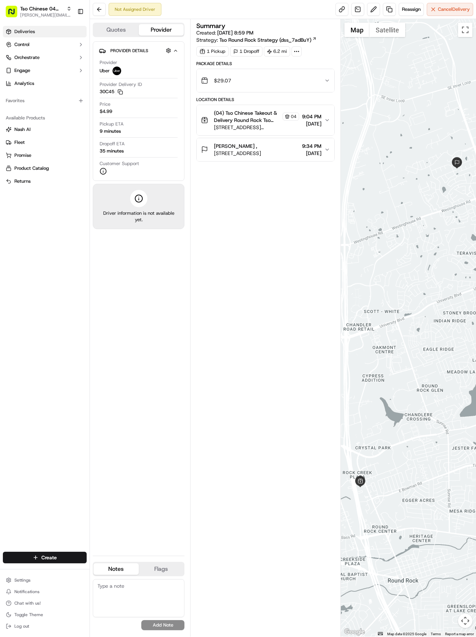
click at [32, 35] on span "Deliveries" at bounding box center [24, 31] width 21 height 6
